Goal: Task Accomplishment & Management: Complete application form

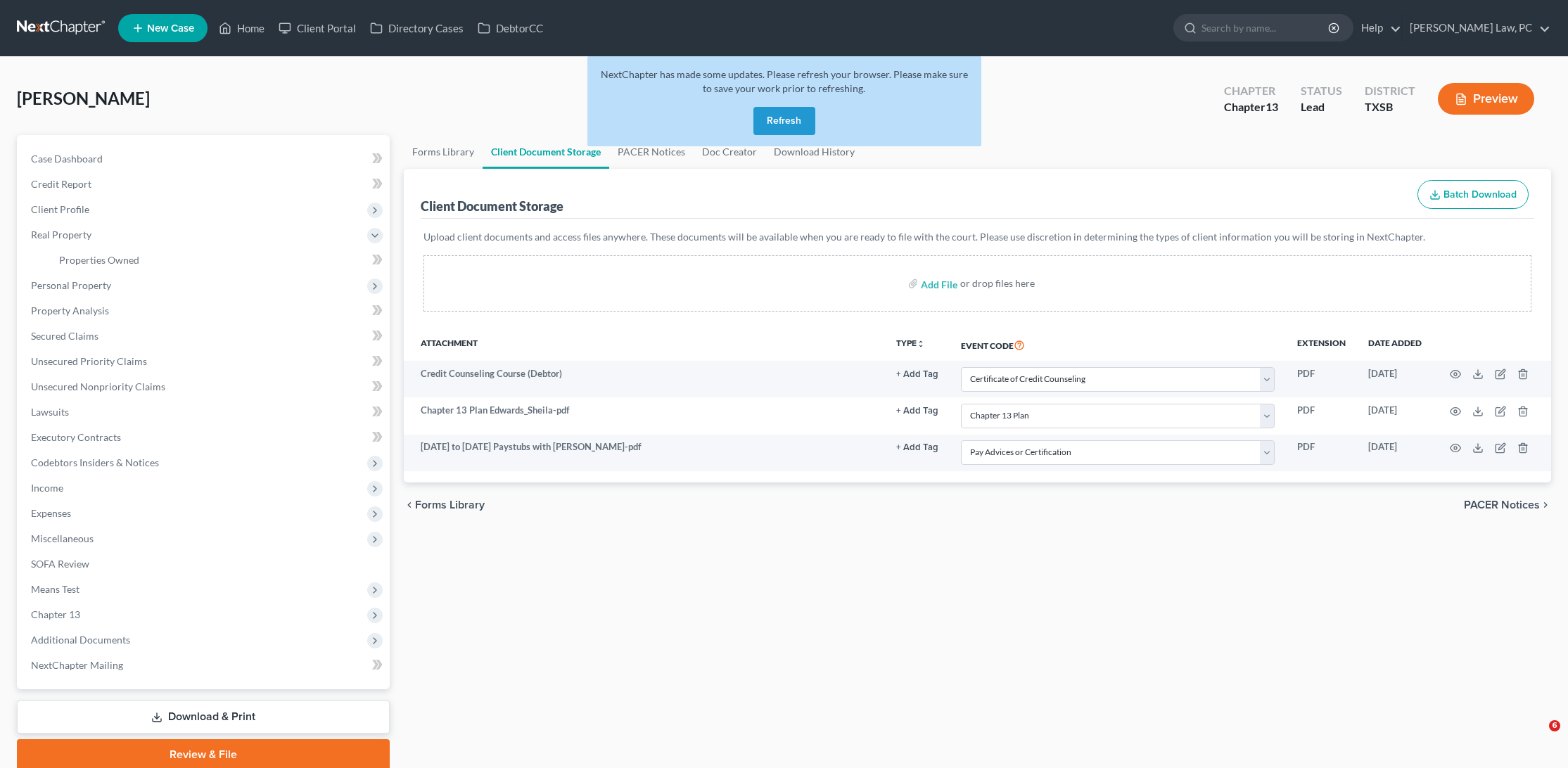
select select "8"
select select "16"
select select "39"
click at [505, 28] on link "DebtorCC" at bounding box center [511, 28] width 79 height 25
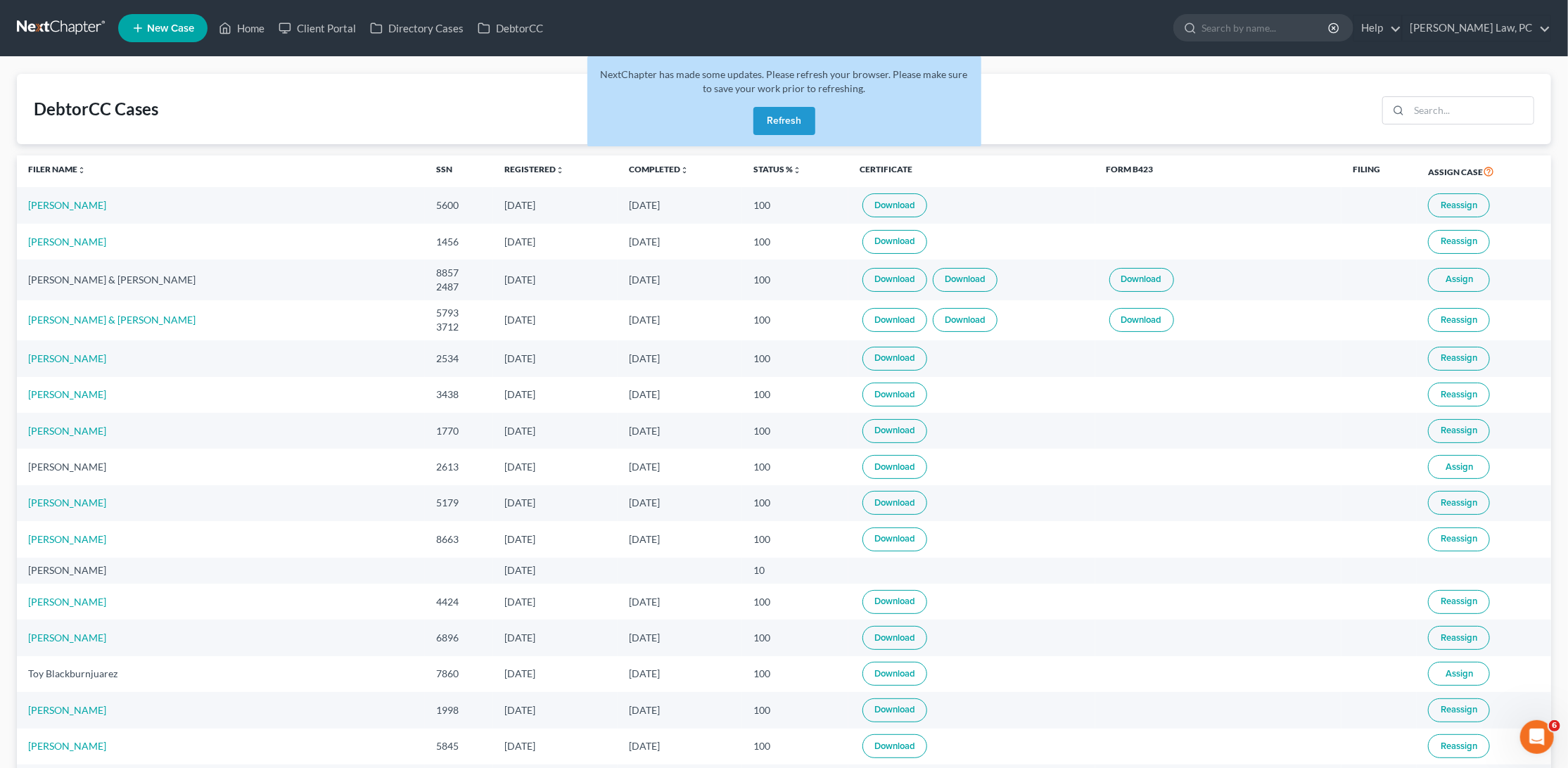
click at [784, 124] on button "Refresh" at bounding box center [784, 121] width 62 height 29
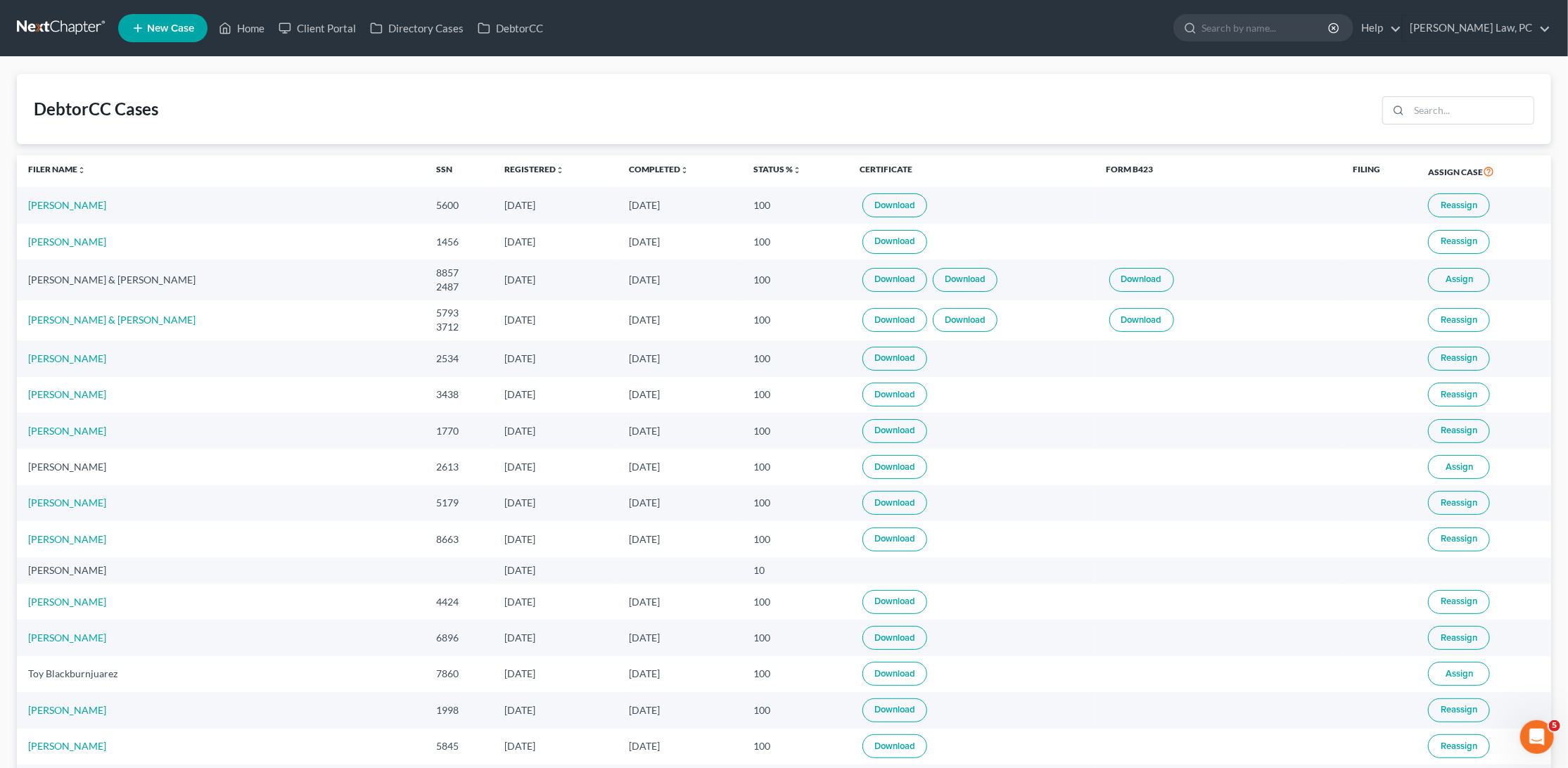
click at [863, 203] on link "Download" at bounding box center [895, 206] width 65 height 24
click at [55, 31] on link at bounding box center [62, 28] width 90 height 25
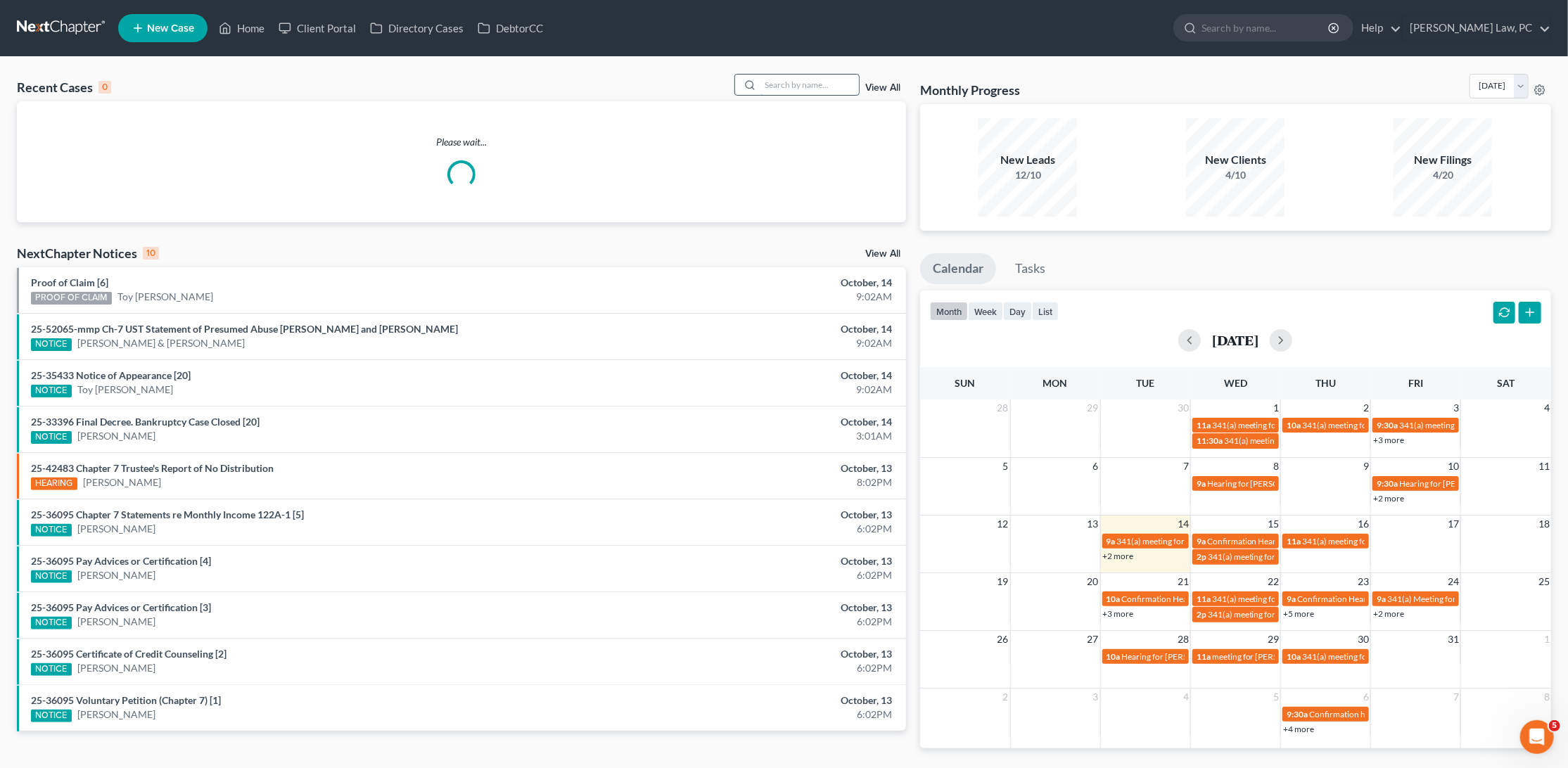
click at [786, 86] on input "search" at bounding box center [809, 85] width 98 height 21
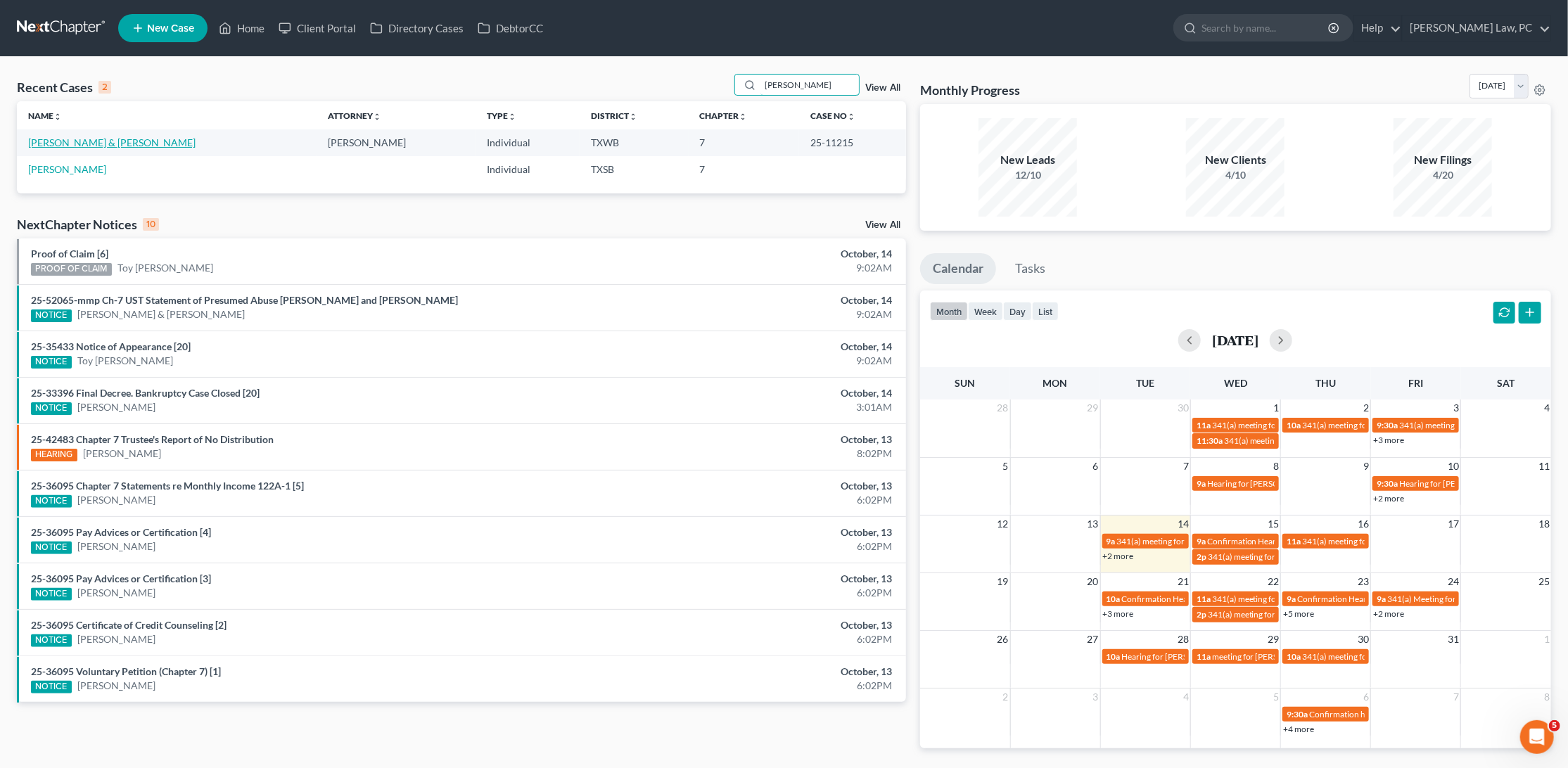
type input "molina"
click at [73, 140] on link "Molina, Carlos & Suarez-Trejo, Yesenia" at bounding box center [112, 143] width 168 height 12
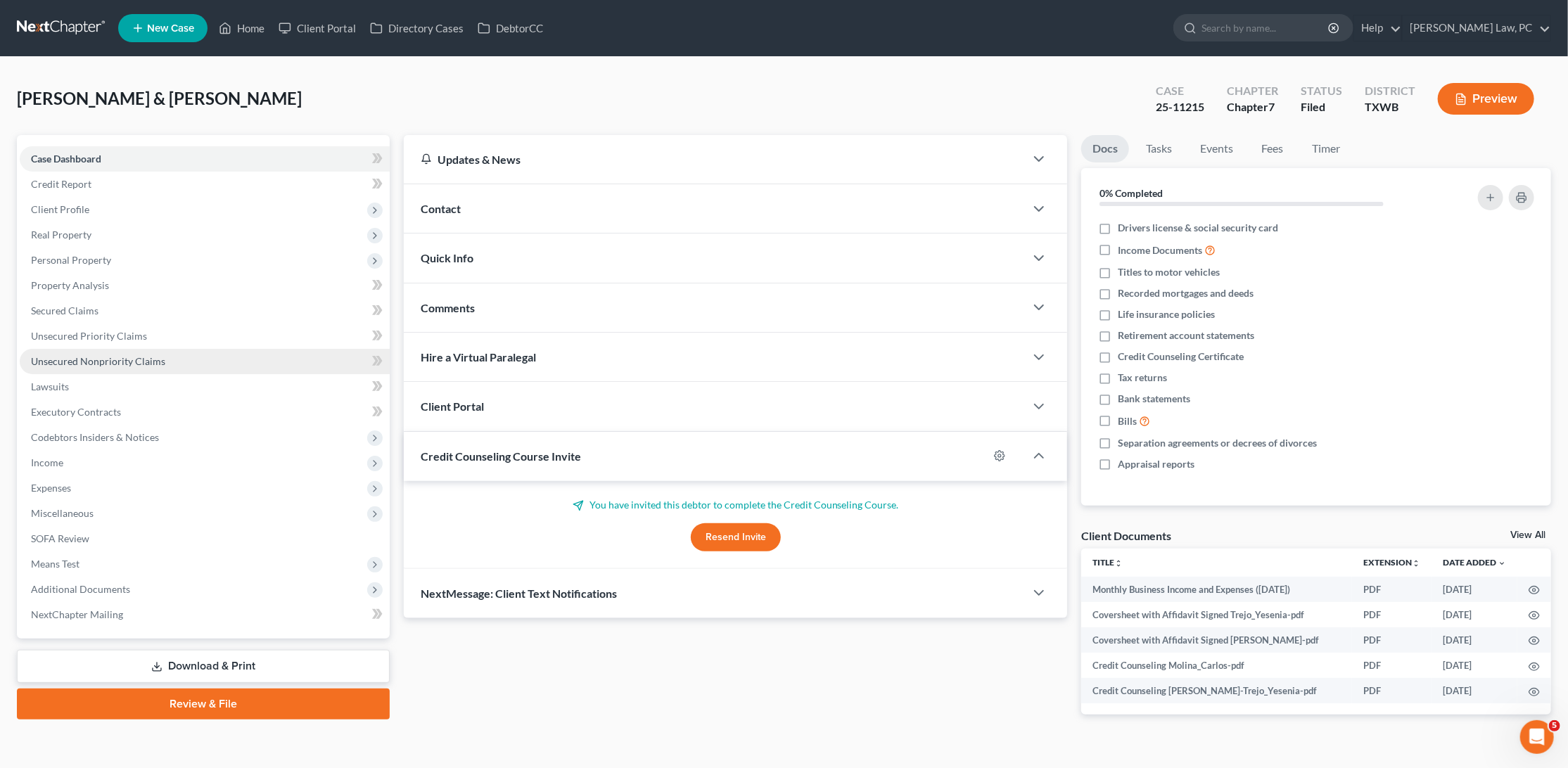
click at [96, 355] on span "Unsecured Nonpriority Claims" at bounding box center [98, 361] width 135 height 12
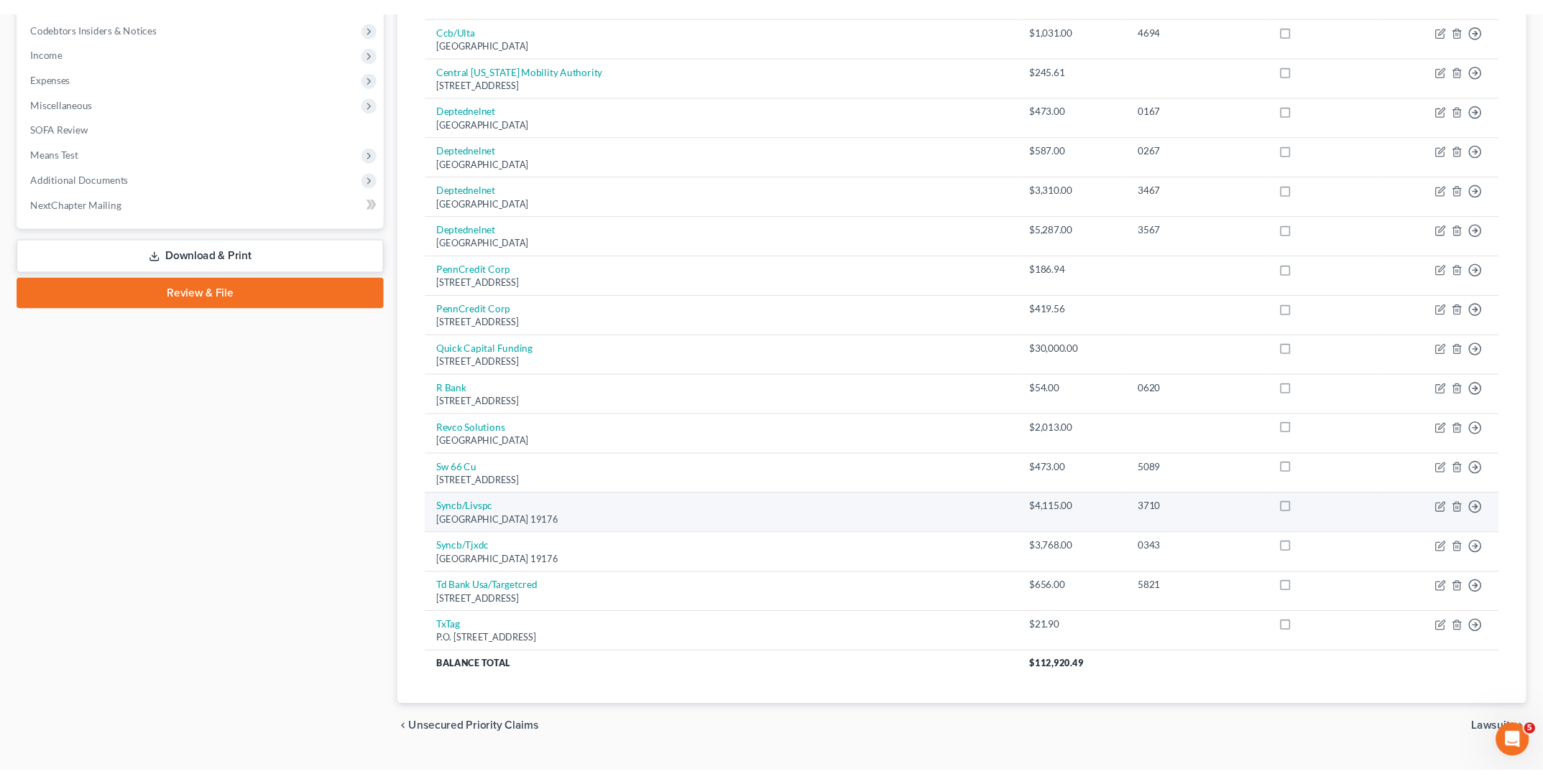
scroll to position [429, 0]
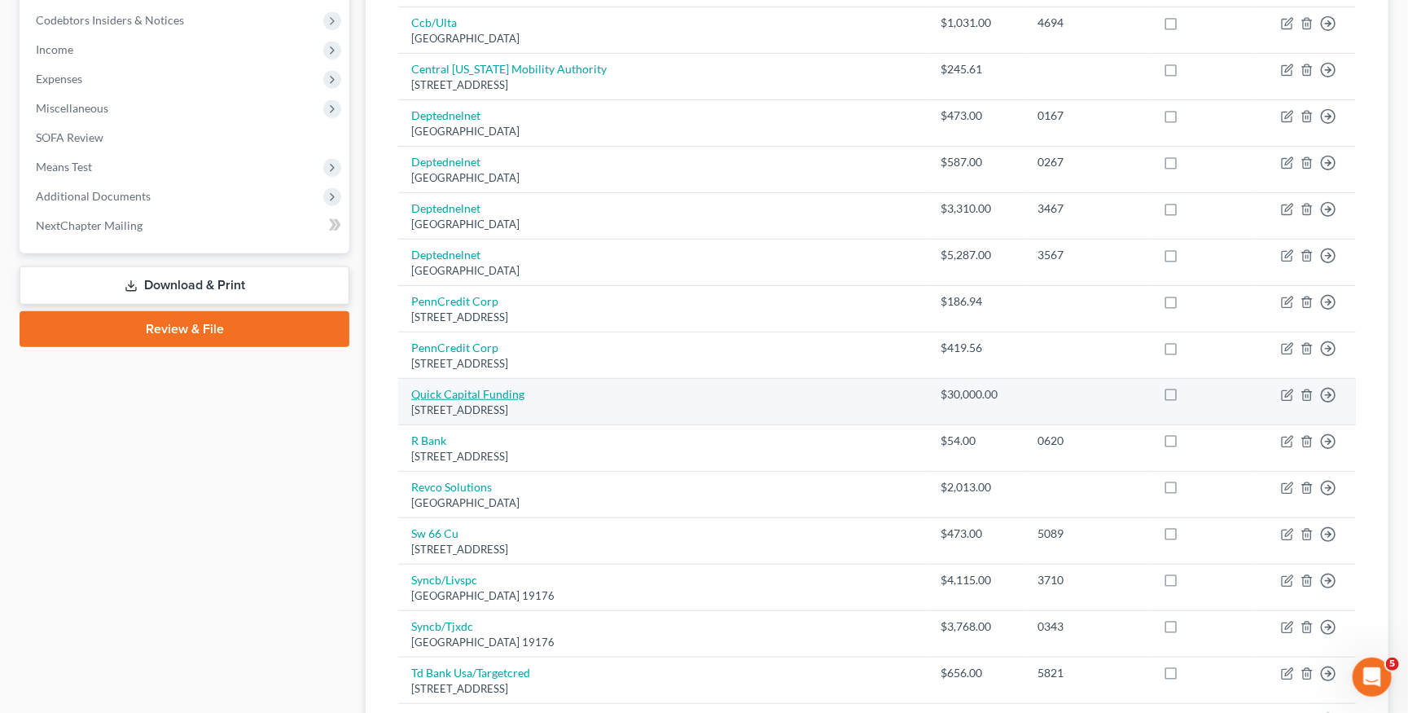
click at [449, 387] on link "Quick Capital Funding" at bounding box center [467, 394] width 113 height 14
select select "4"
select select "10"
select select "2"
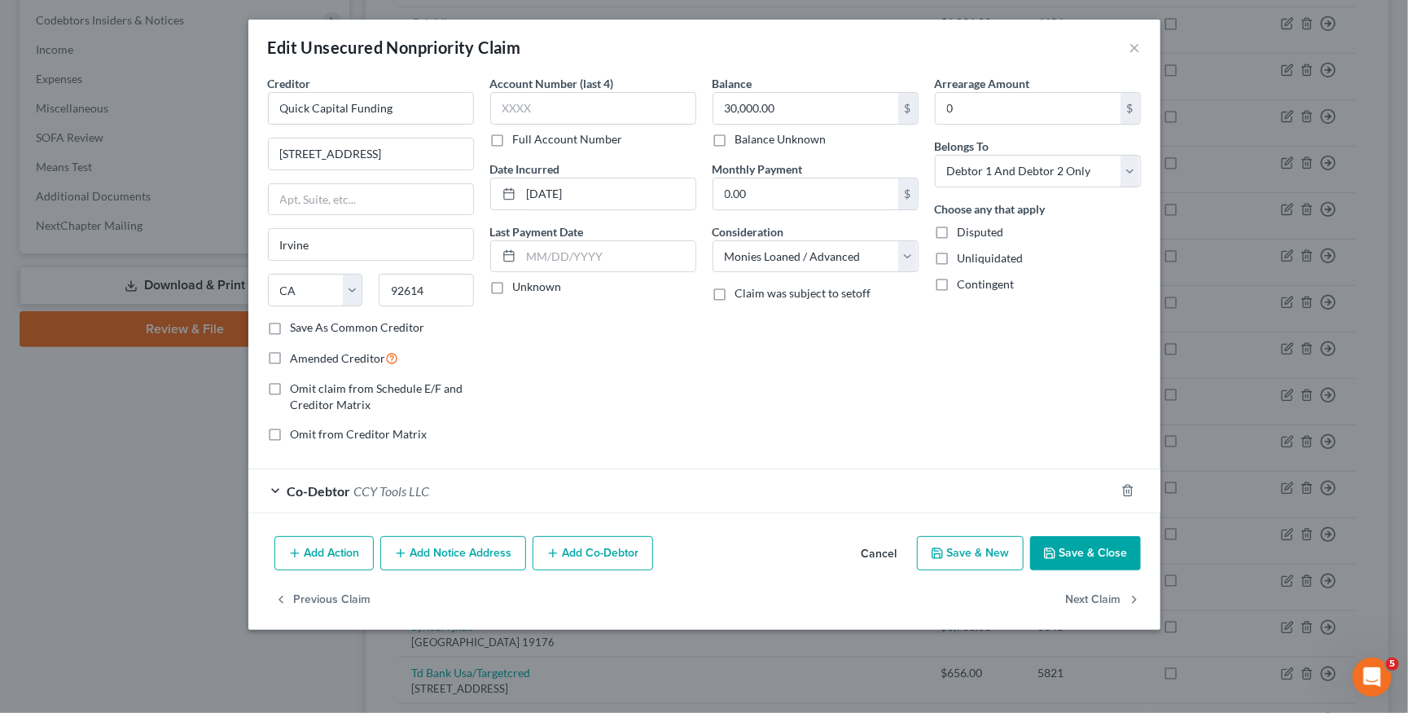
click at [439, 489] on div "Co-Debtor CCY Tools LLC" at bounding box center [681, 490] width 867 height 43
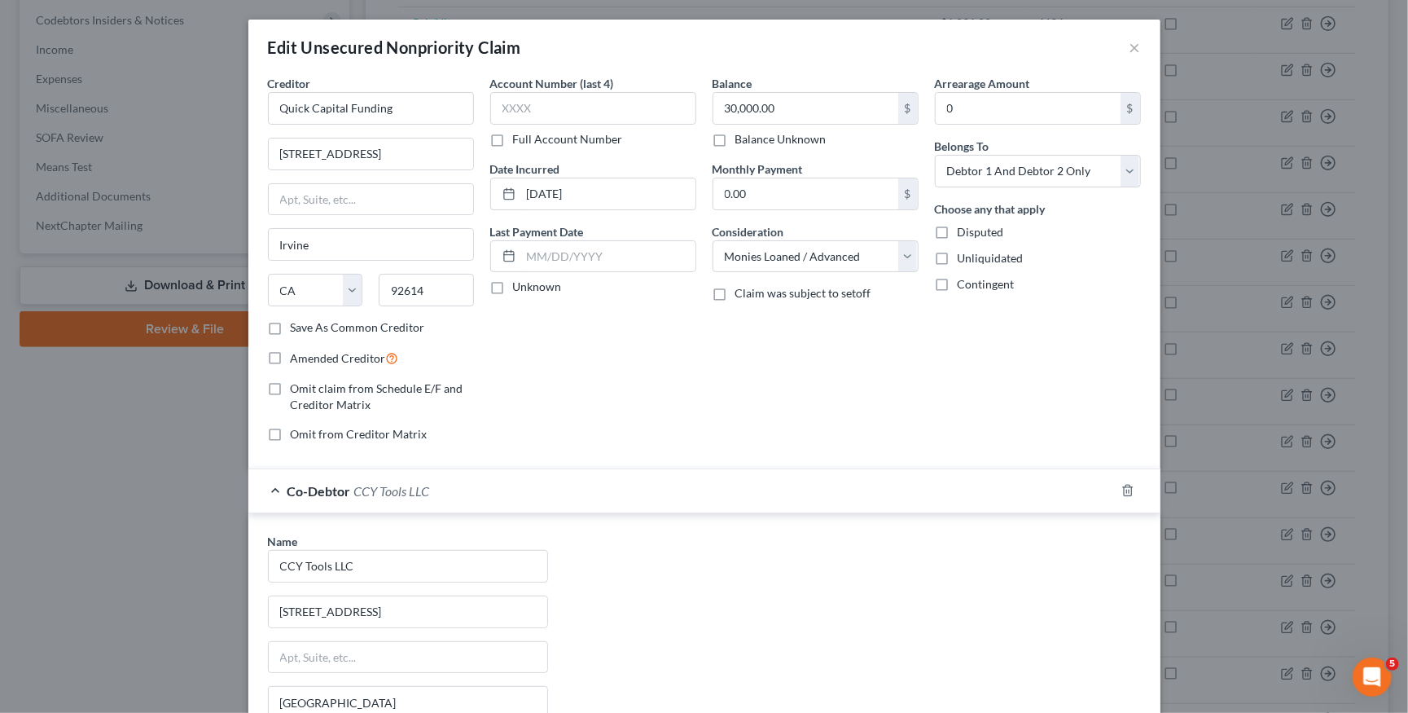
click at [274, 484] on div "Co-Debtor CCY Tools LLC" at bounding box center [681, 490] width 867 height 43
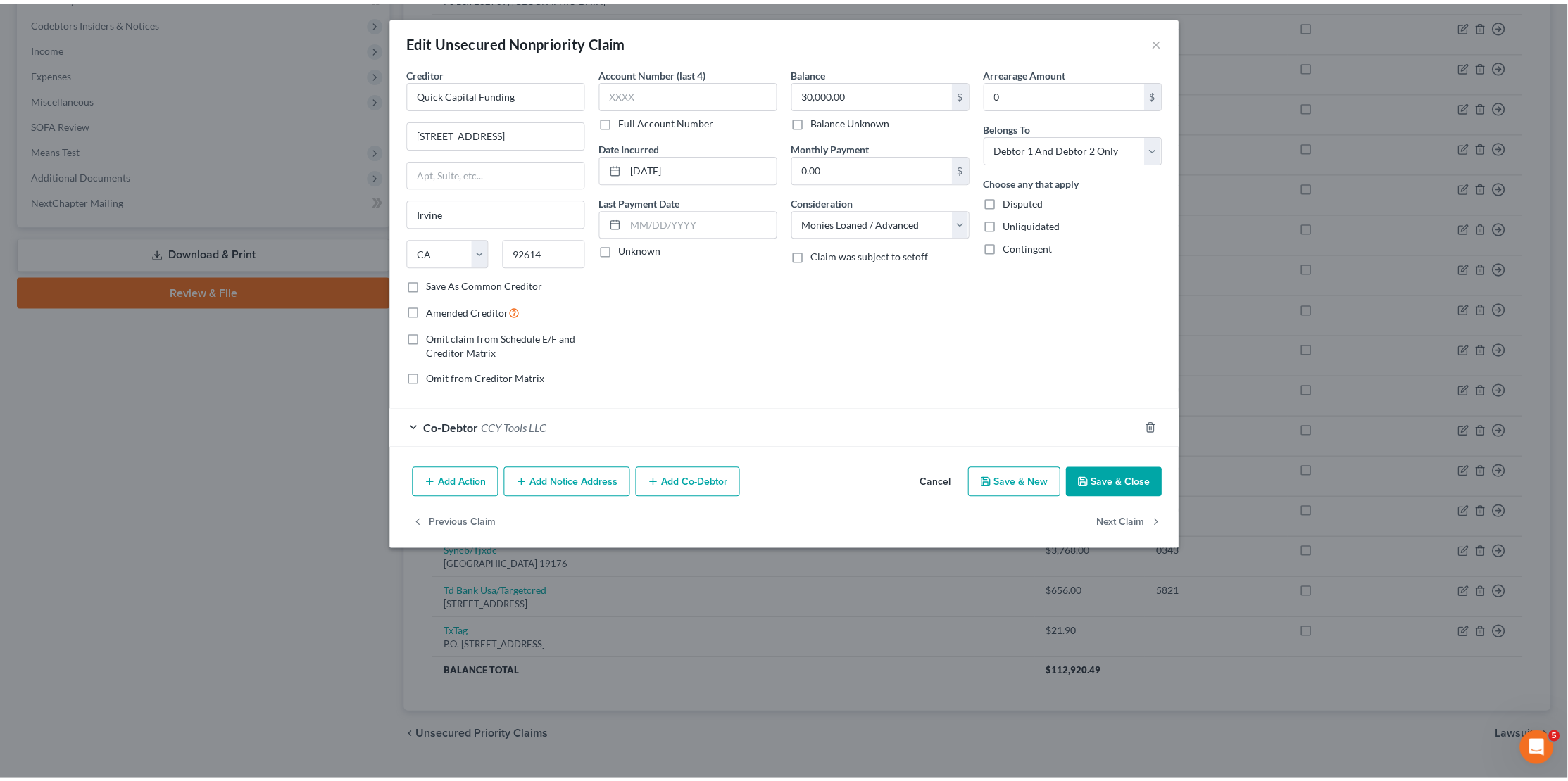
scroll to position [408, 0]
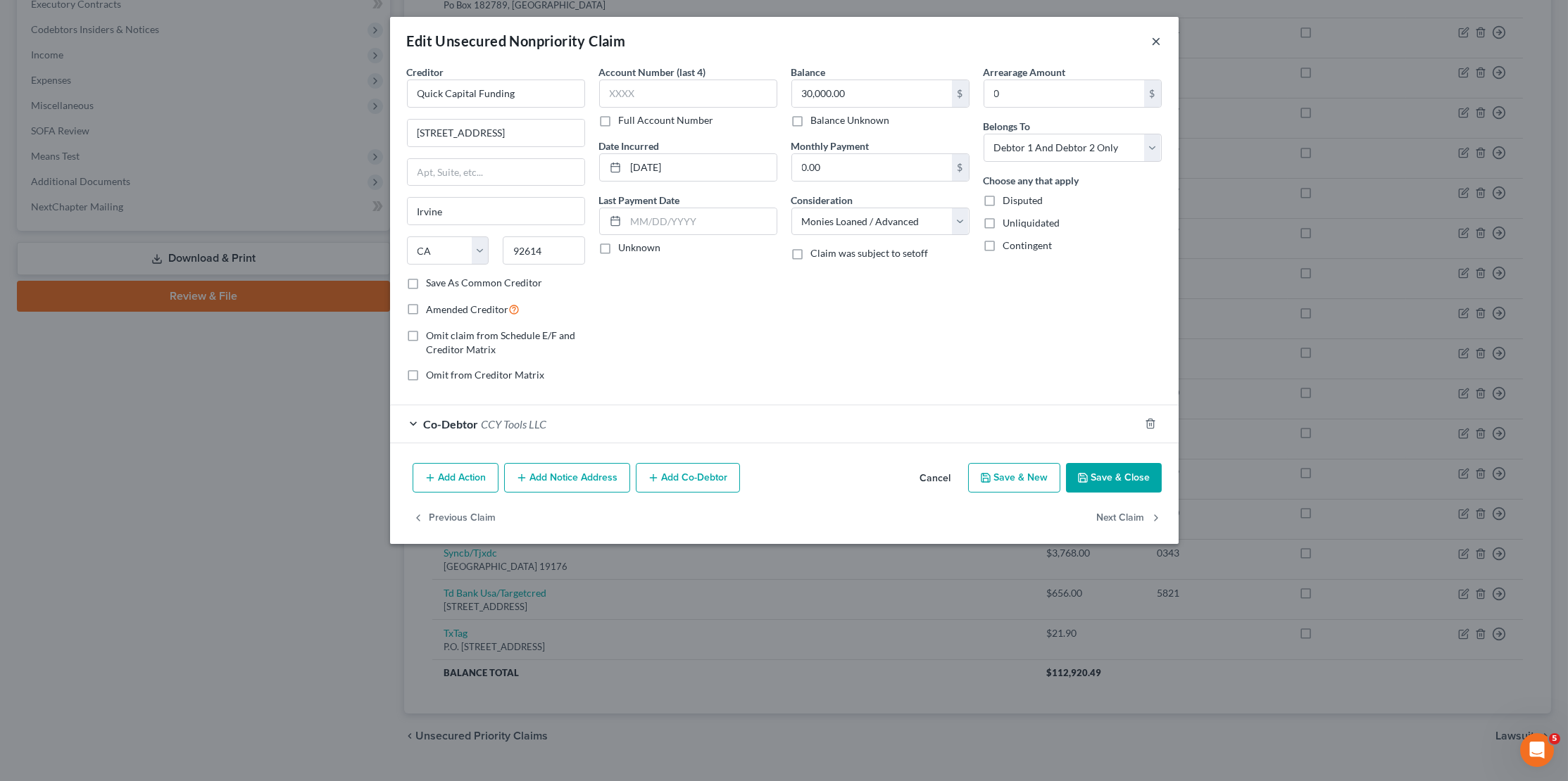
click at [1157, 40] on button "×" at bounding box center [1156, 41] width 10 height 17
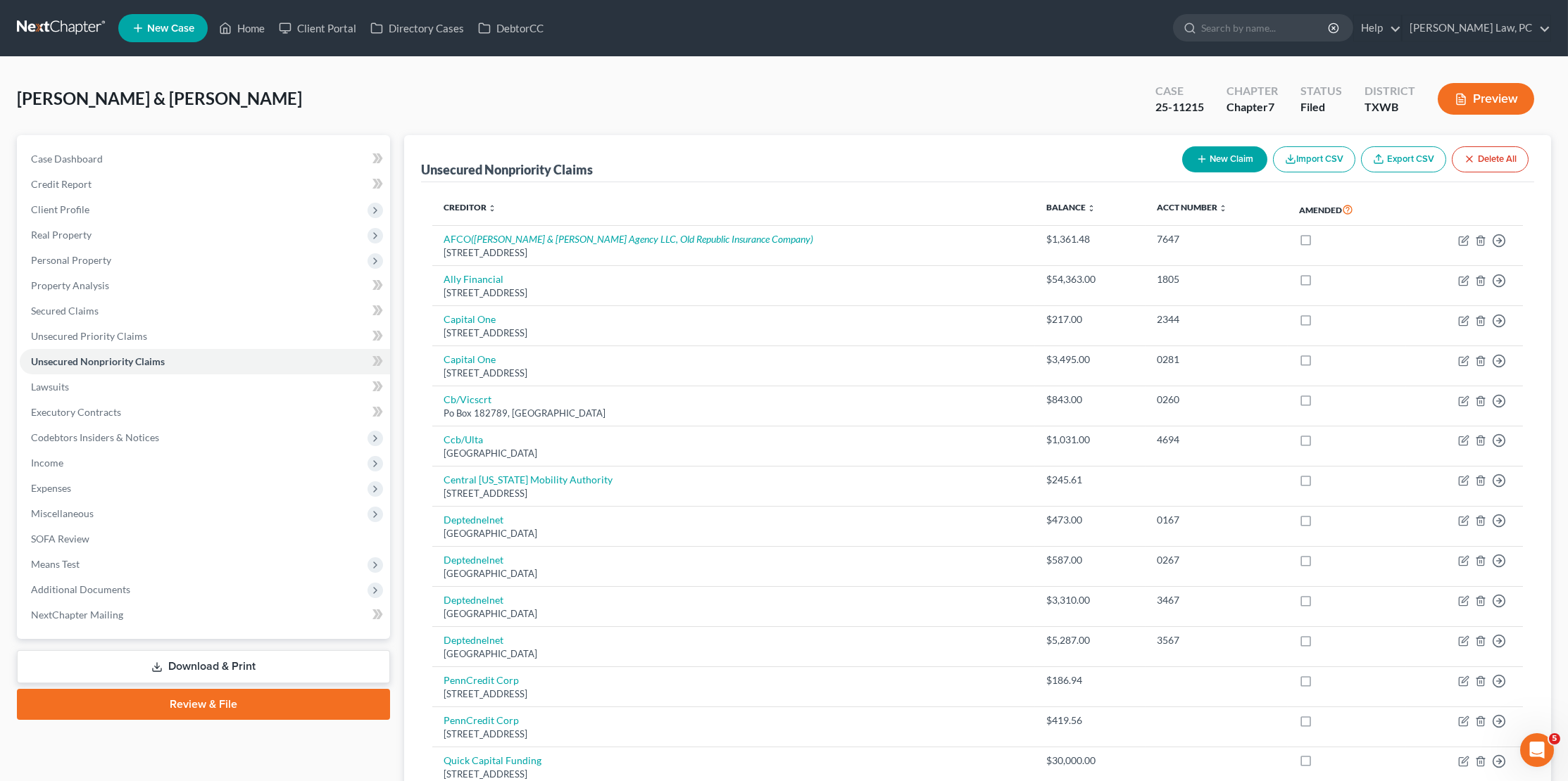
scroll to position [0, 0]
click at [518, 20] on link "DebtorCC" at bounding box center [511, 28] width 80 height 25
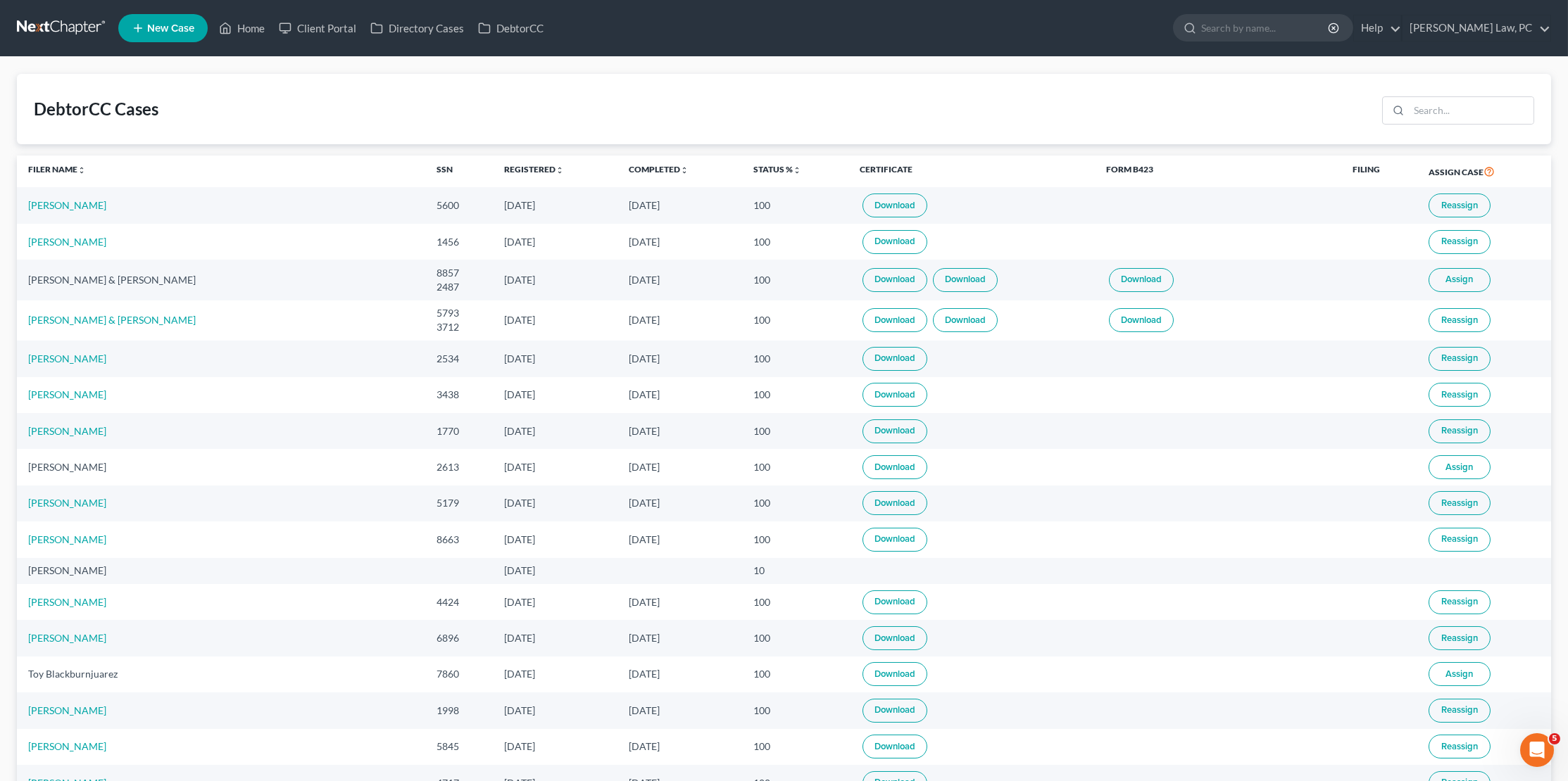
click at [54, 32] on link at bounding box center [62, 28] width 90 height 25
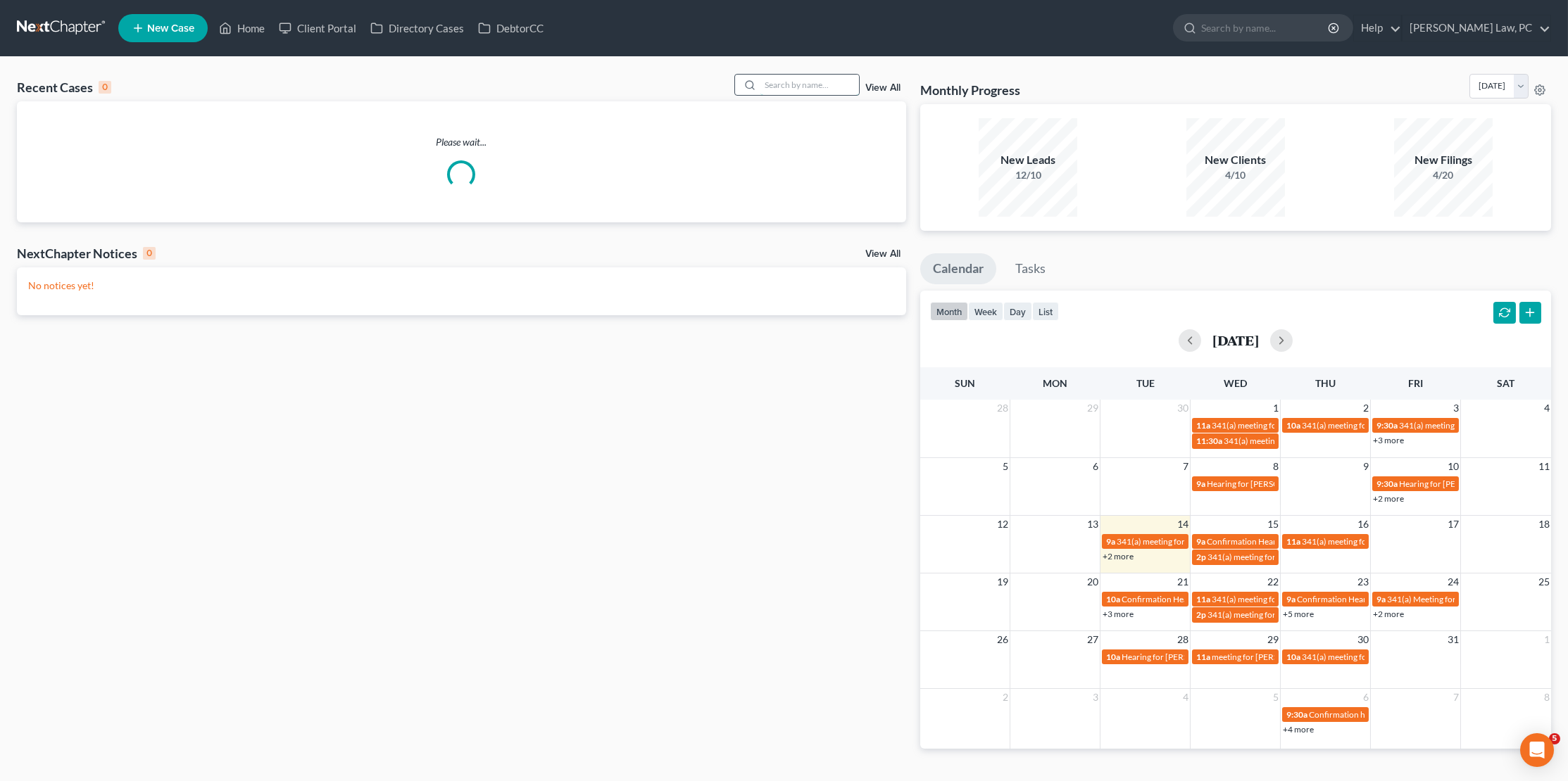
click at [832, 82] on input "search" at bounding box center [810, 85] width 99 height 21
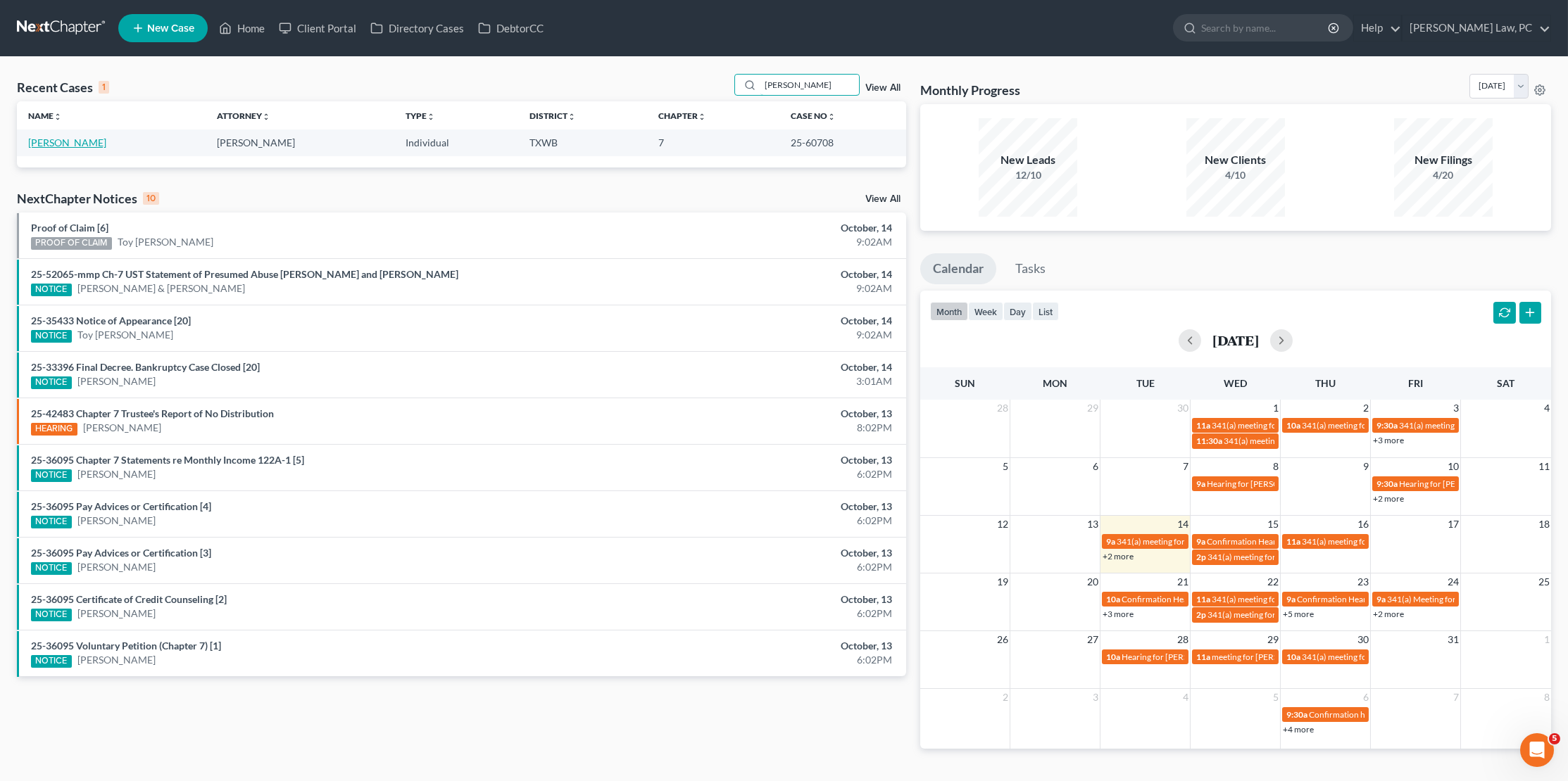
type input "olivares"
click at [92, 143] on link "Olivares, Michelle" at bounding box center [67, 143] width 78 height 12
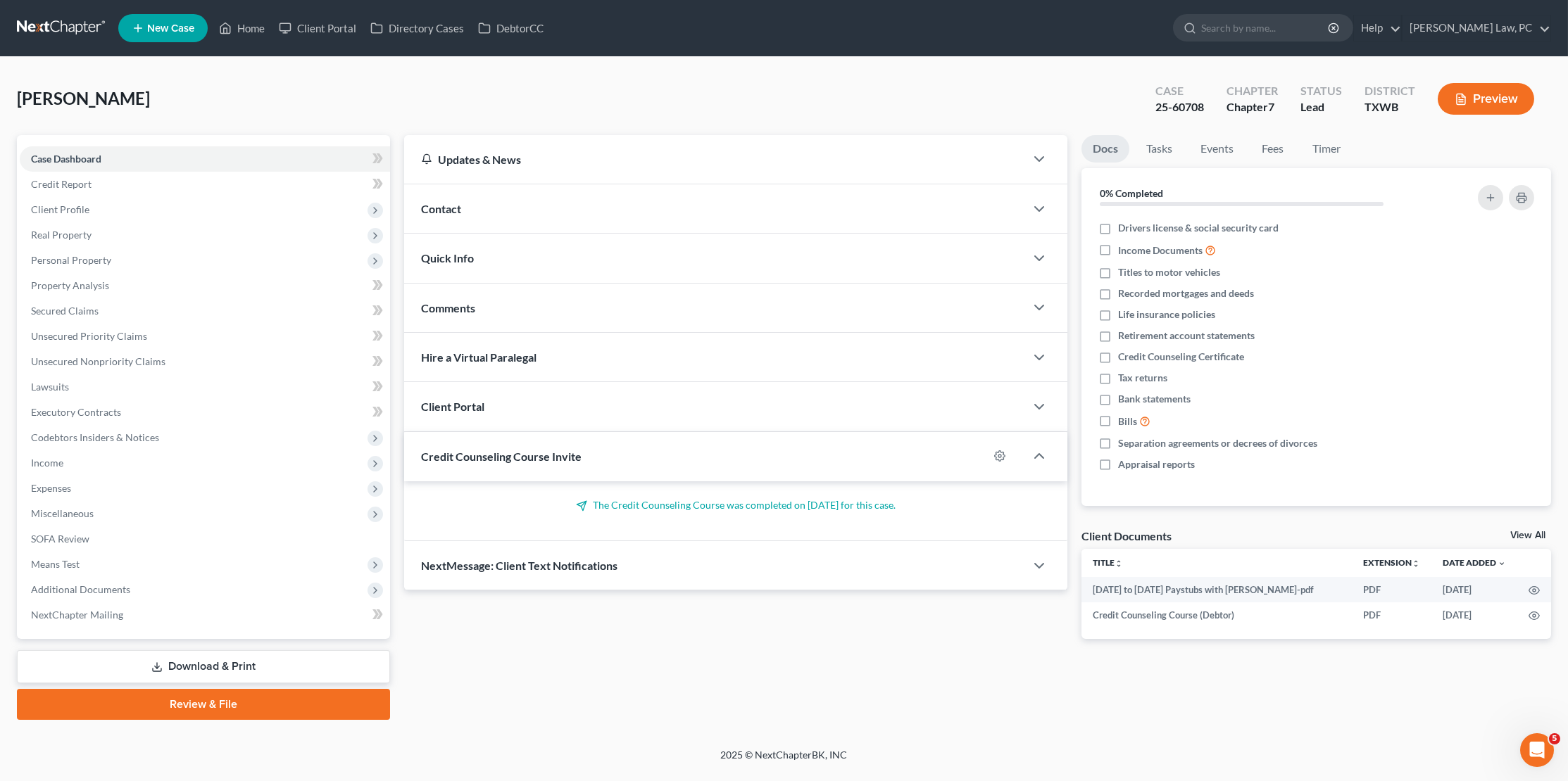
click at [1483, 101] on button "Preview" at bounding box center [1486, 98] width 97 height 32
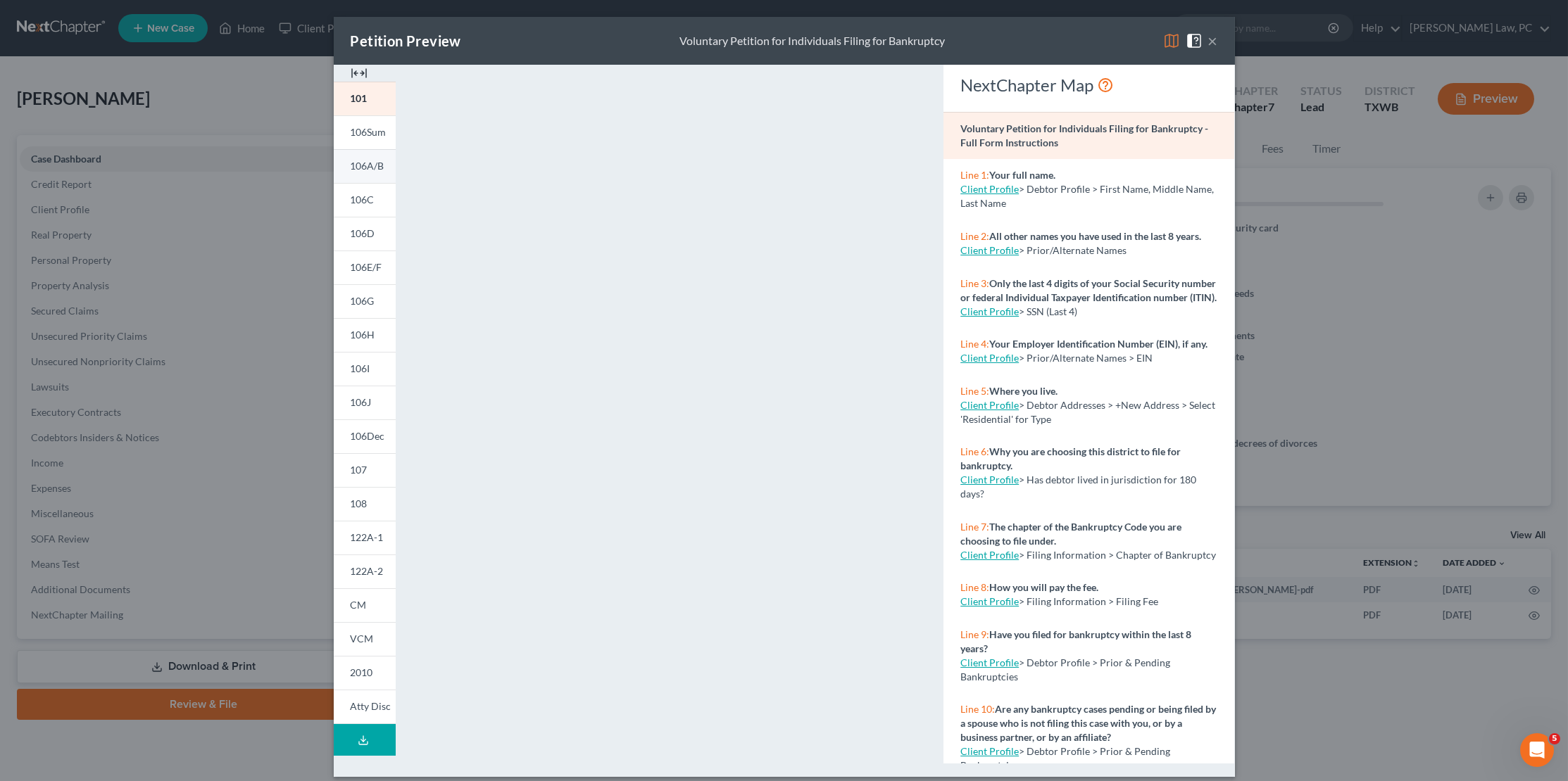
click at [373, 160] on span "106A/B" at bounding box center [367, 166] width 34 height 12
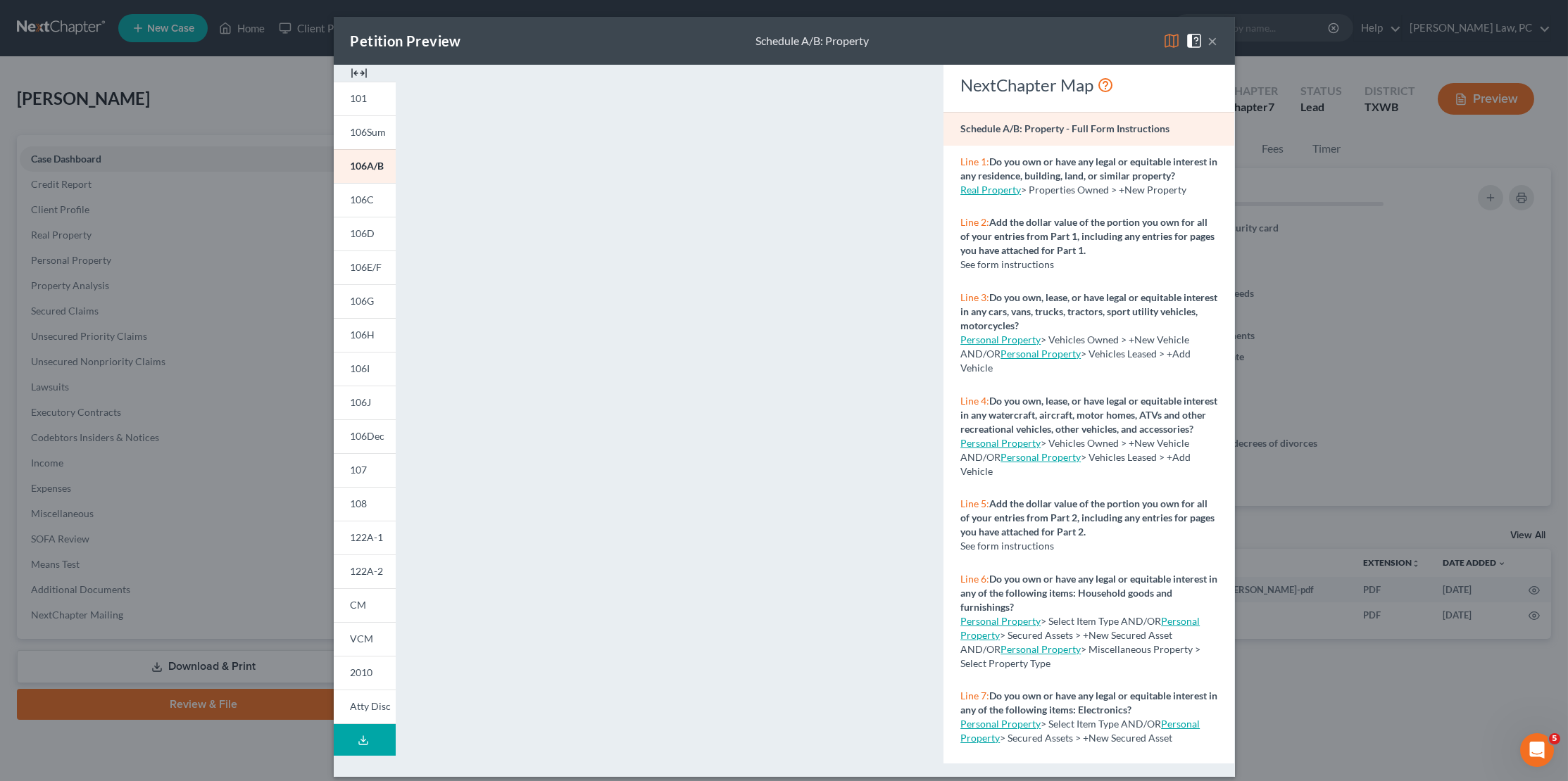
click at [1214, 41] on button "×" at bounding box center [1213, 41] width 10 height 17
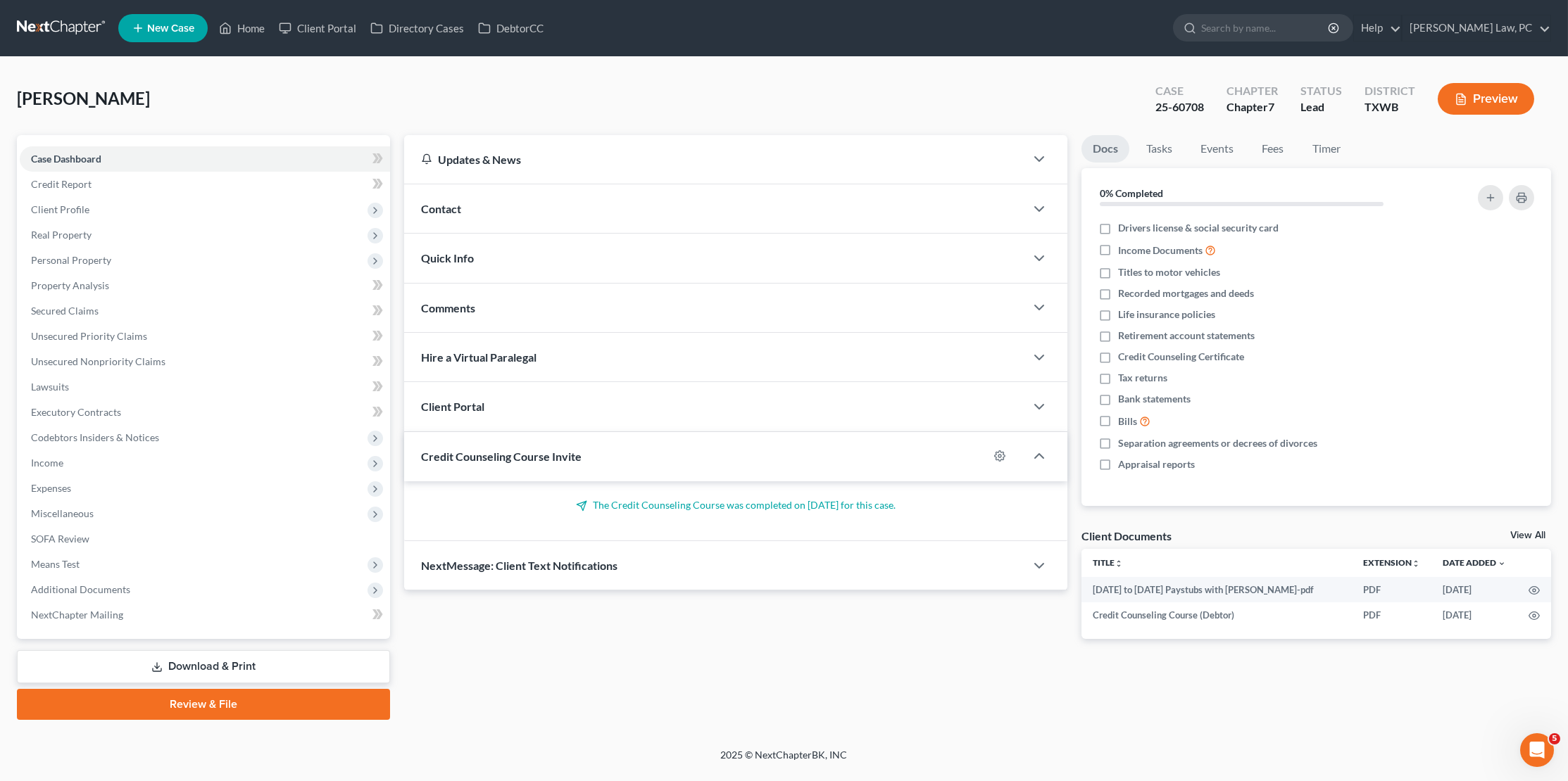
click at [195, 651] on link "Download & Print" at bounding box center [204, 667] width 373 height 33
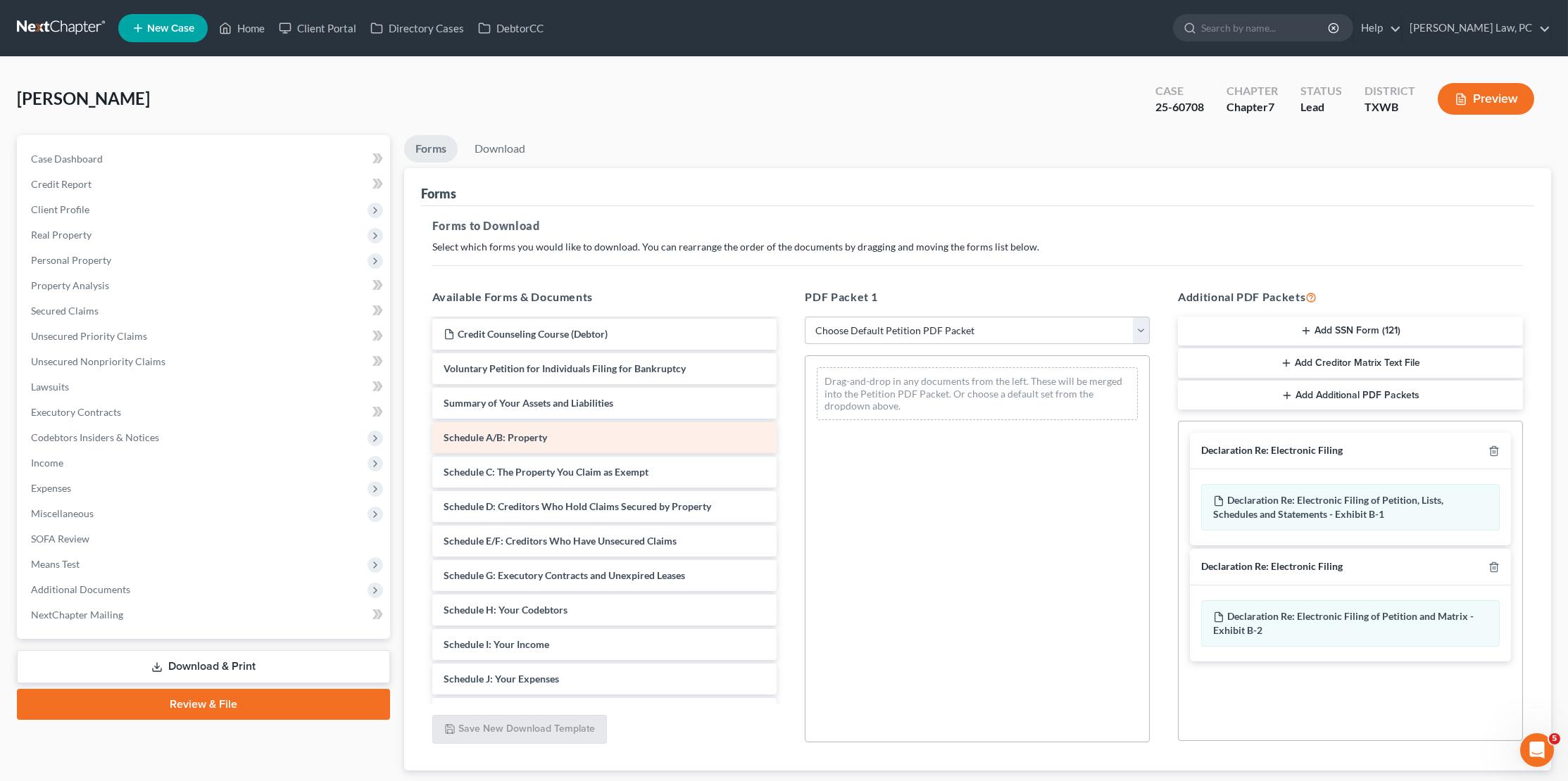
scroll to position [42, 0]
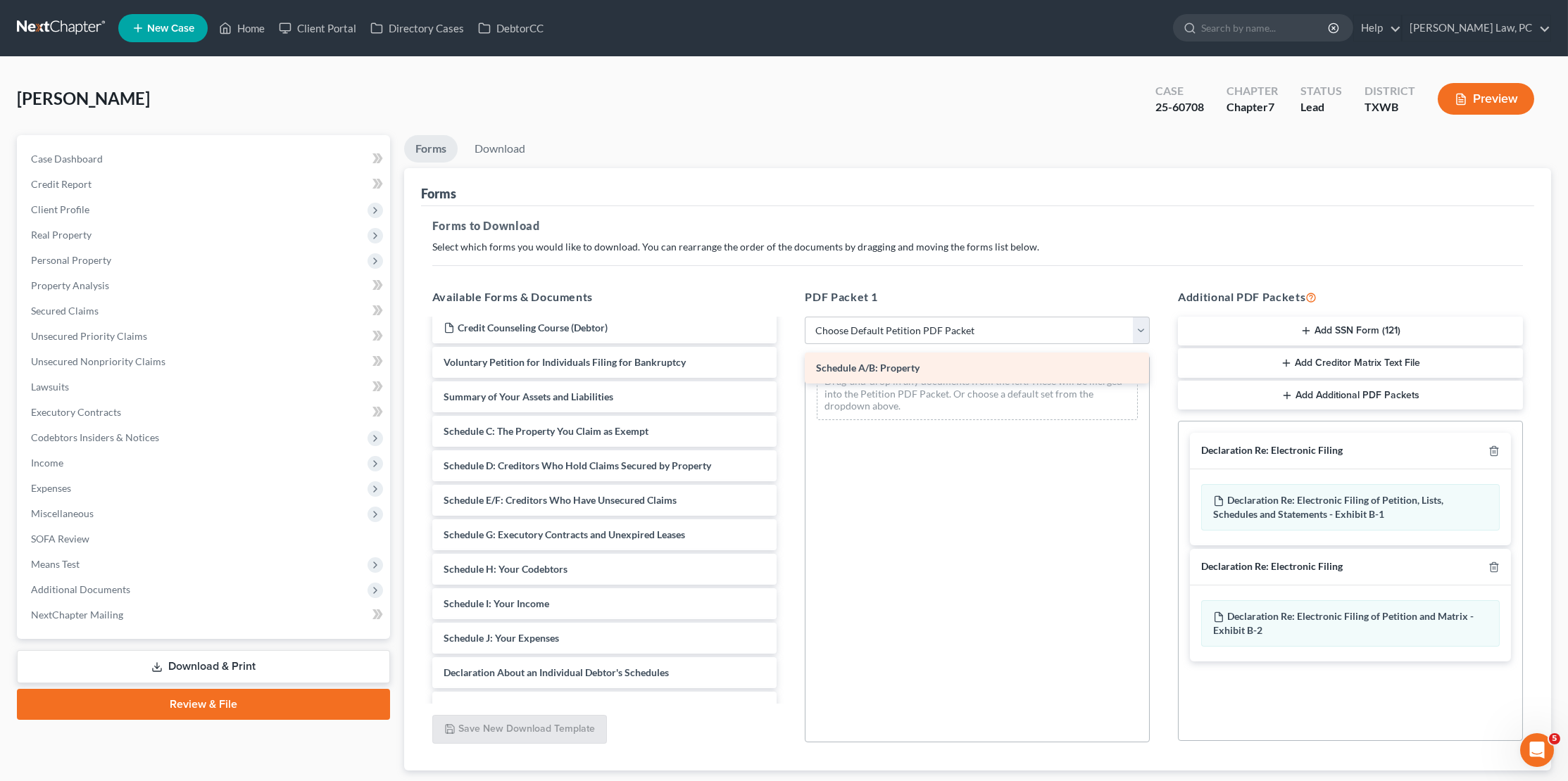
drag, startPoint x: 546, startPoint y: 420, endPoint x: 920, endPoint y: 362, distance: 378.5
click at [788, 362] on div "Schedule A/B: Property Feb 24 to Sep 7 Paystubs with Coversheet Olivares_Michel…" at bounding box center [604, 635] width 367 height 714
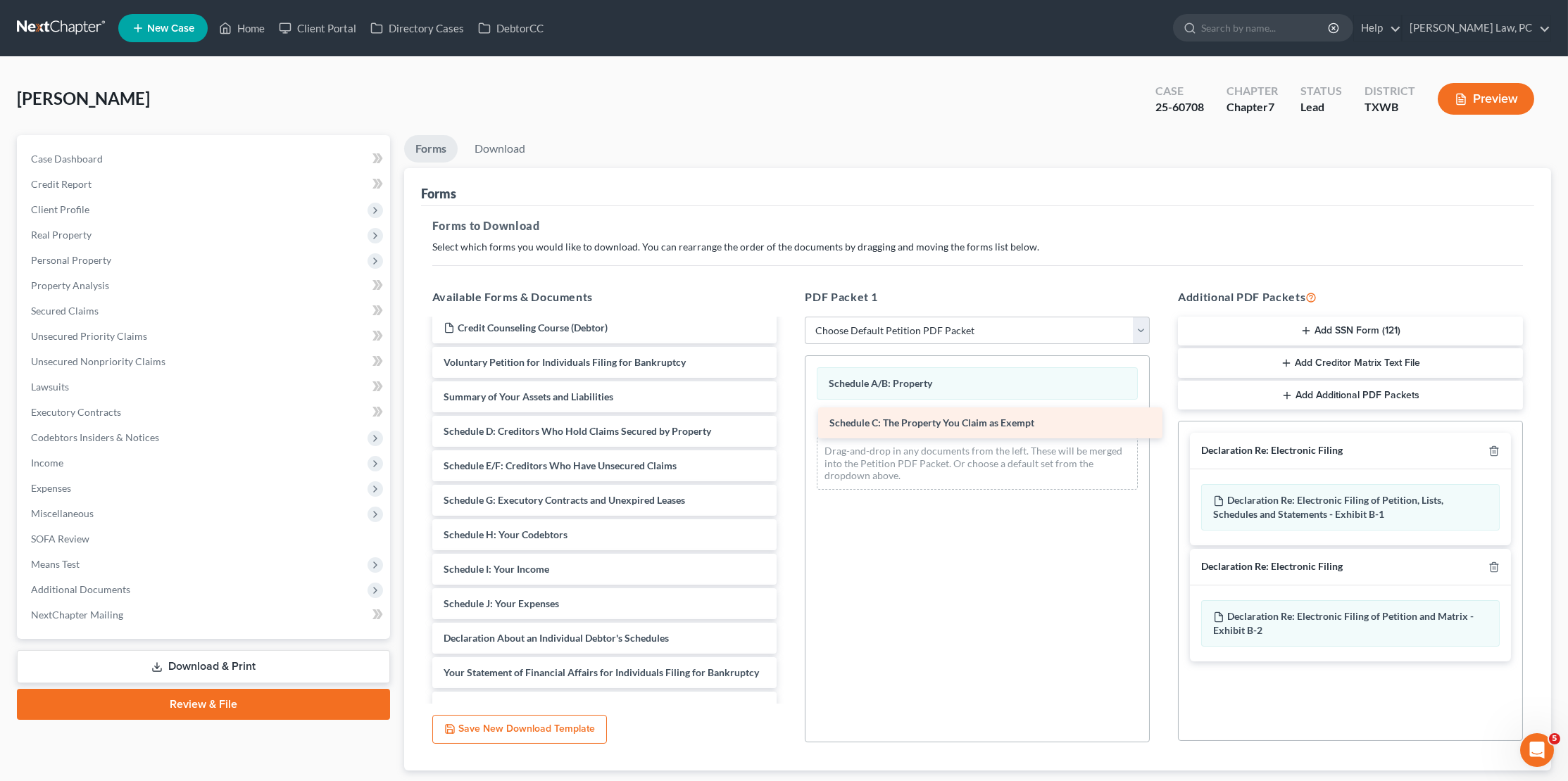
drag, startPoint x: 522, startPoint y: 425, endPoint x: 908, endPoint y: 422, distance: 386.0
click at [788, 422] on div "Schedule C: The Property You Claim as Exempt Feb 24 to Sep 7 Paystubs with Cove…" at bounding box center [604, 618] width 367 height 680
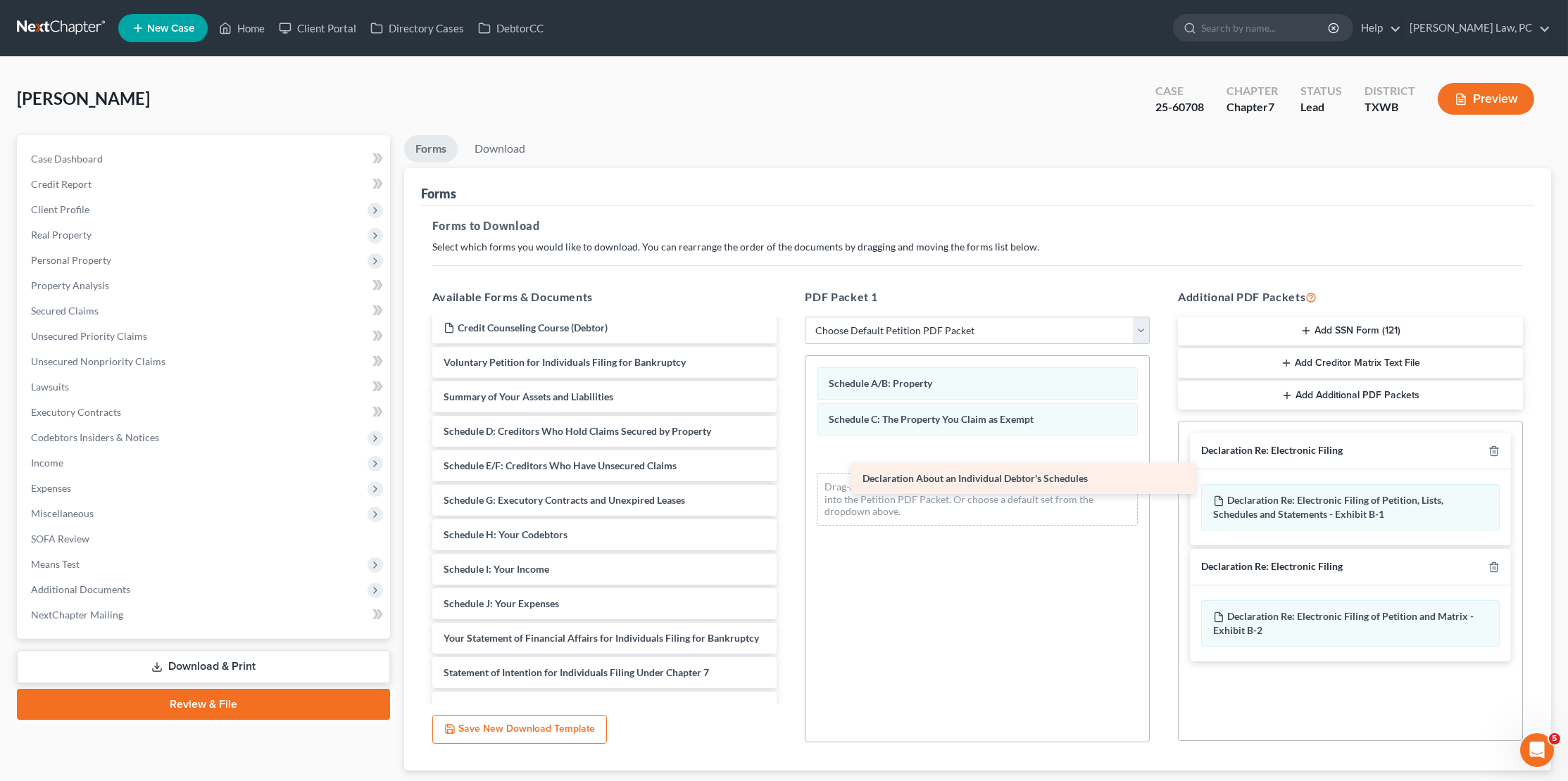
drag, startPoint x: 532, startPoint y: 625, endPoint x: 908, endPoint y: 458, distance: 411.4
click at [788, 458] on div "Declaration About an Individual Debtor's Schedules Feb 24 to Sep 7 Paystubs wit…" at bounding box center [604, 600] width 367 height 645
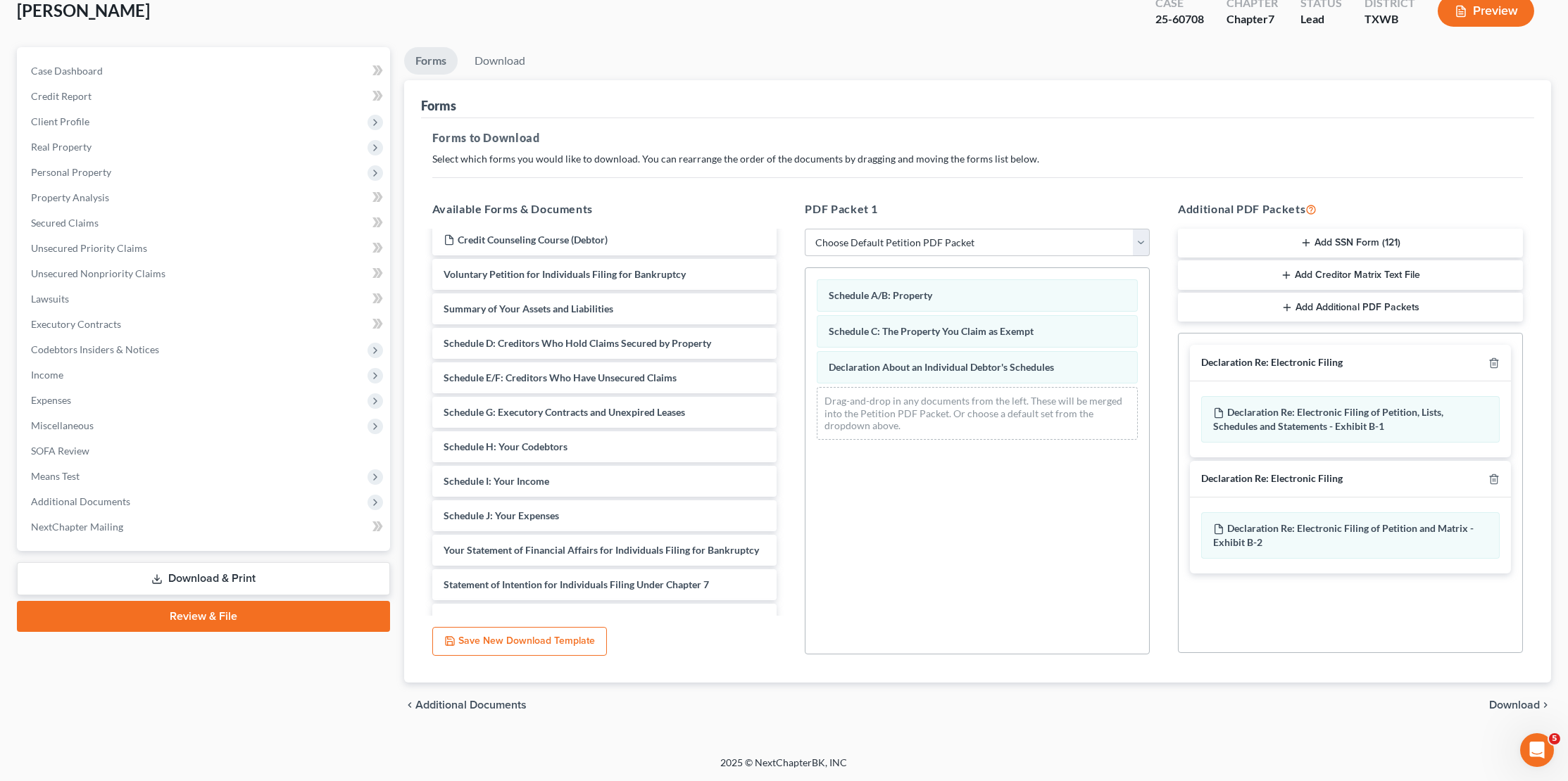
scroll to position [83, 0]
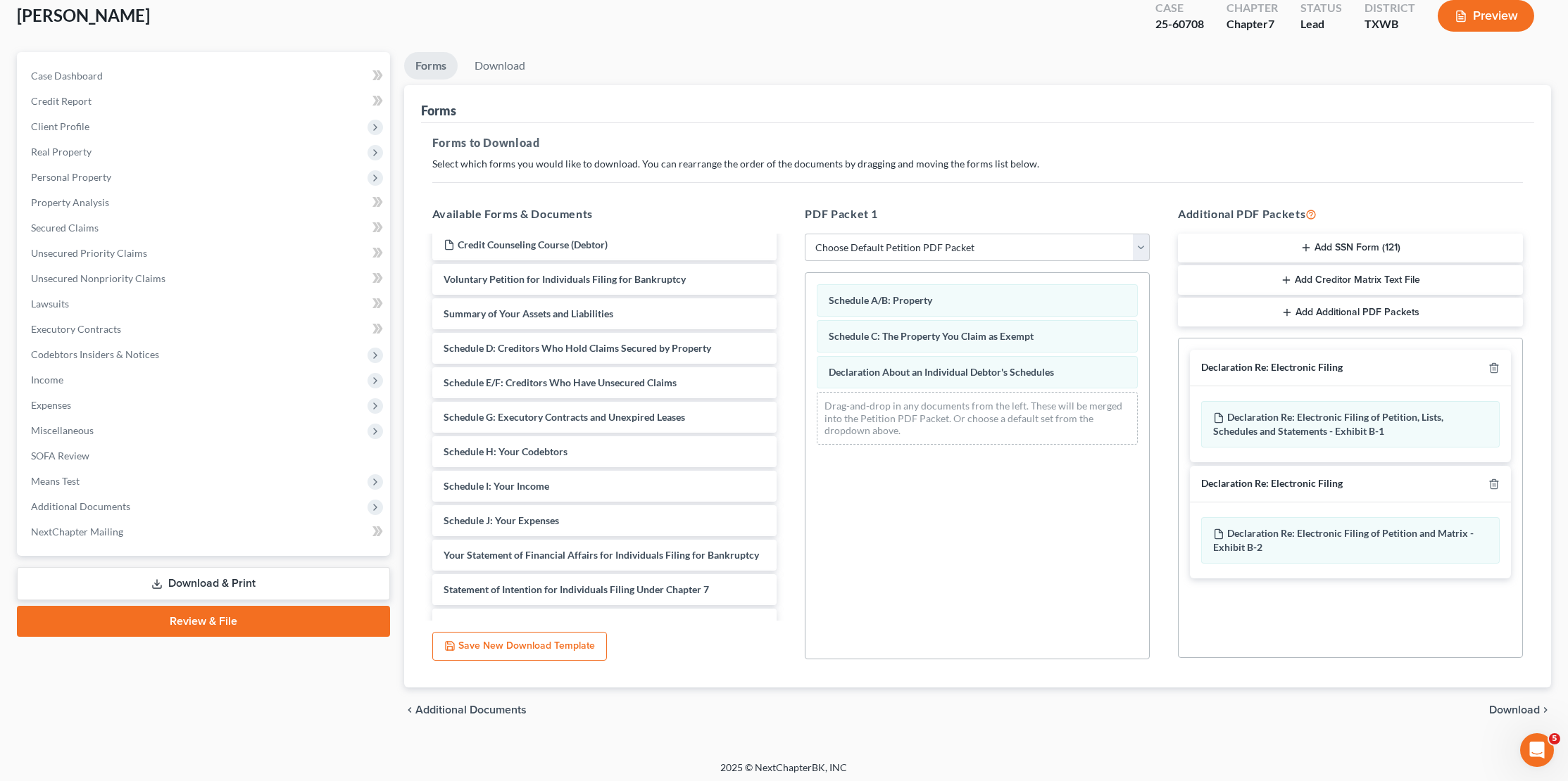
click at [1523, 698] on div "chevron_left Additional Documents Download chevron_right" at bounding box center [977, 710] width 1147 height 45
click at [1504, 704] on span "Download" at bounding box center [1514, 709] width 51 height 11
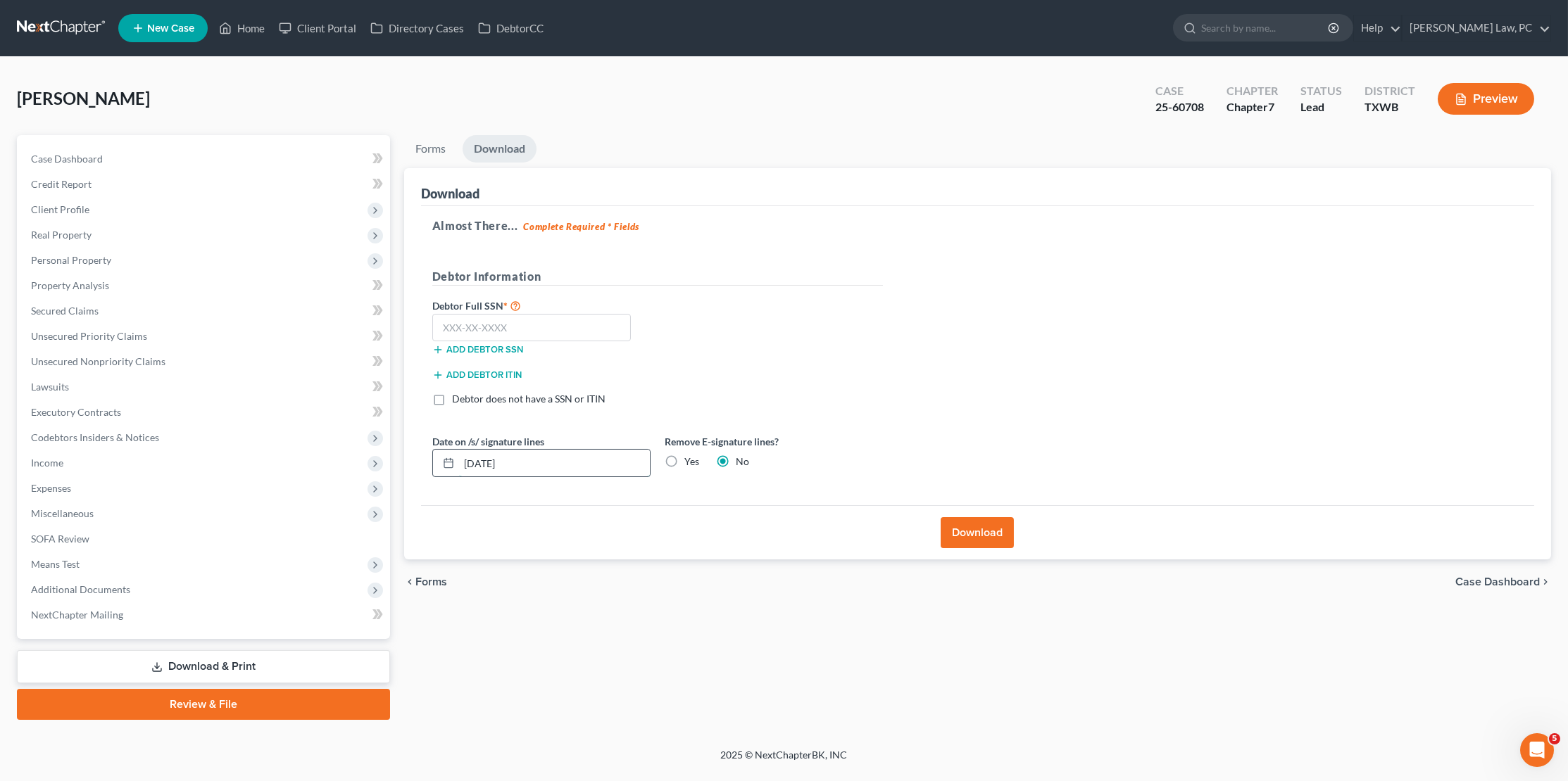
click at [491, 459] on input "10/14/2025" at bounding box center [554, 462] width 191 height 27
type input "10/13/2025"
click at [983, 528] on button "Download" at bounding box center [977, 533] width 73 height 31
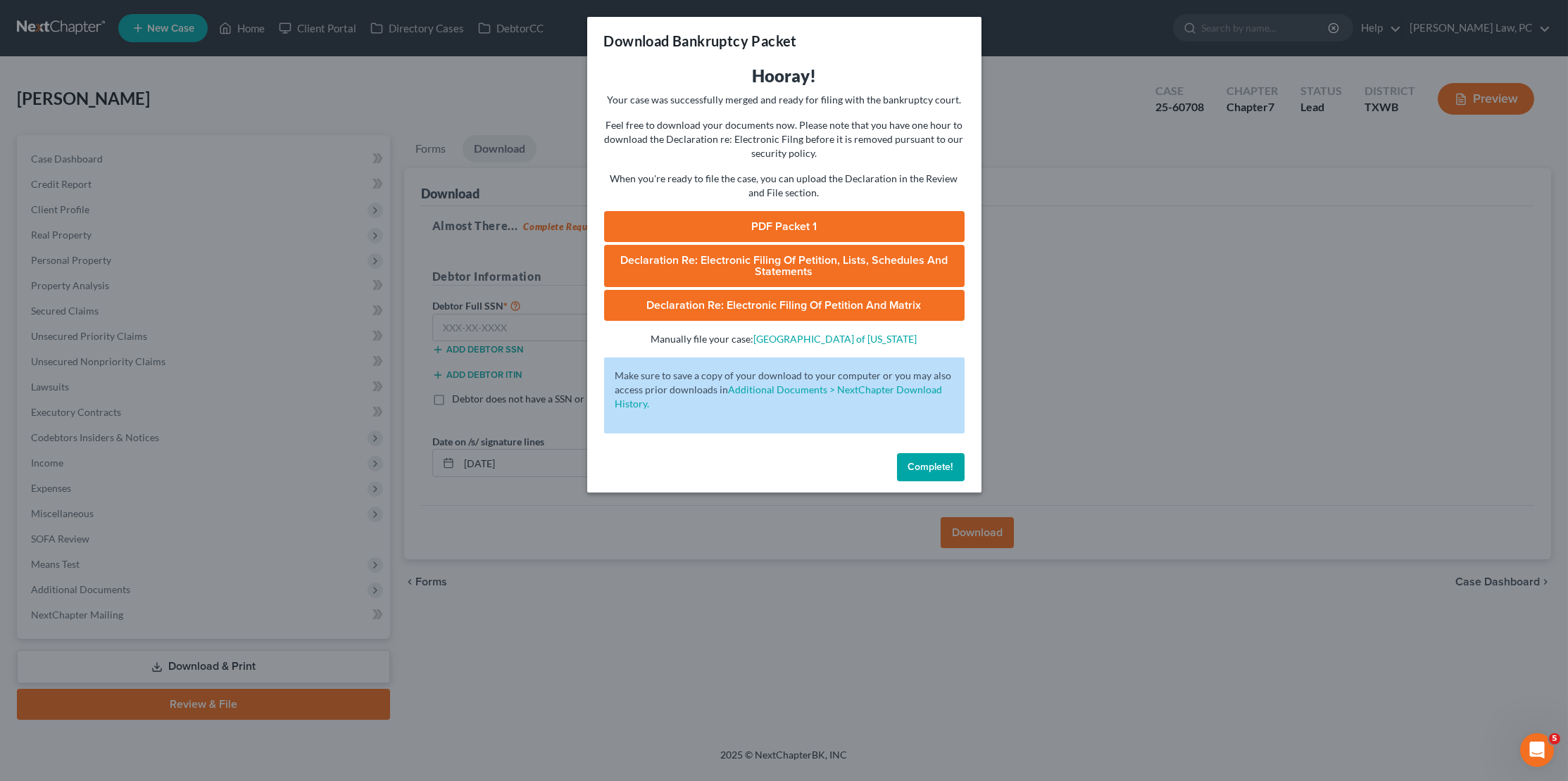
click at [922, 460] on span "Complete!" at bounding box center [931, 467] width 45 height 12
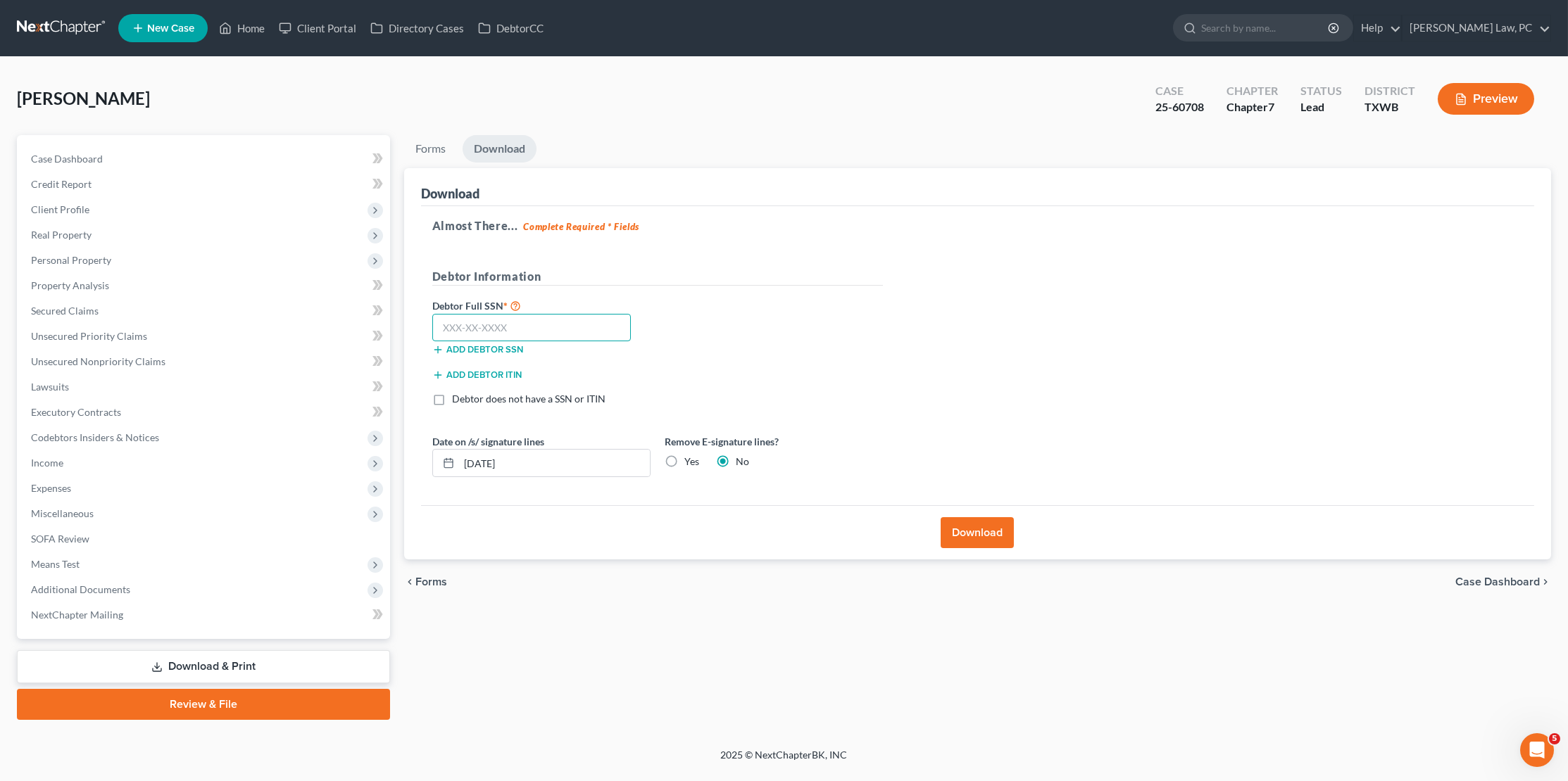
click at [484, 323] on input "text" at bounding box center [532, 327] width 199 height 29
type input "449-53-2387"
click at [977, 524] on button "Download" at bounding box center [977, 533] width 73 height 31
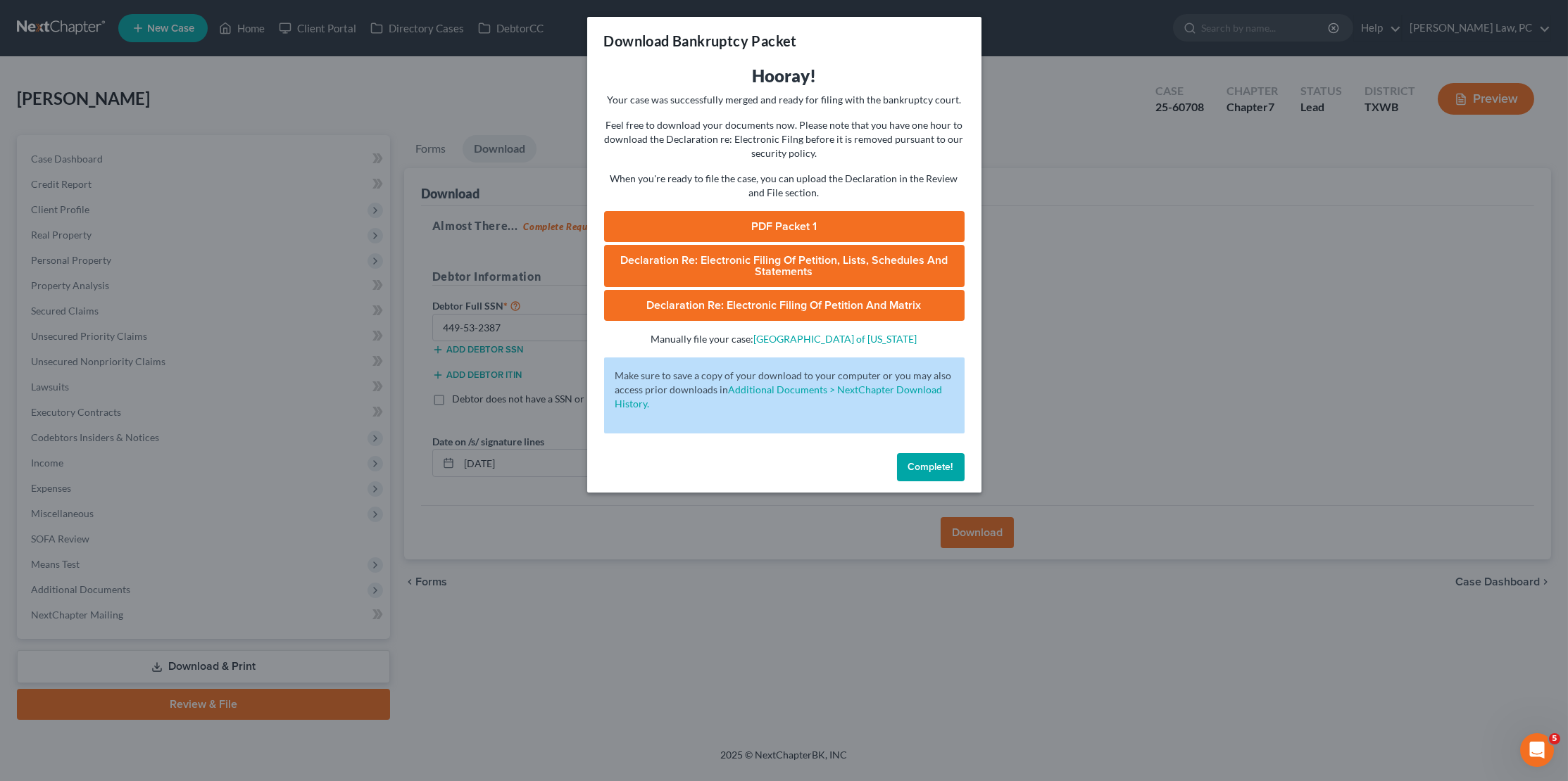
click at [774, 219] on link "PDF Packet 1" at bounding box center [784, 226] width 360 height 31
click at [925, 460] on span "Complete!" at bounding box center [931, 467] width 45 height 12
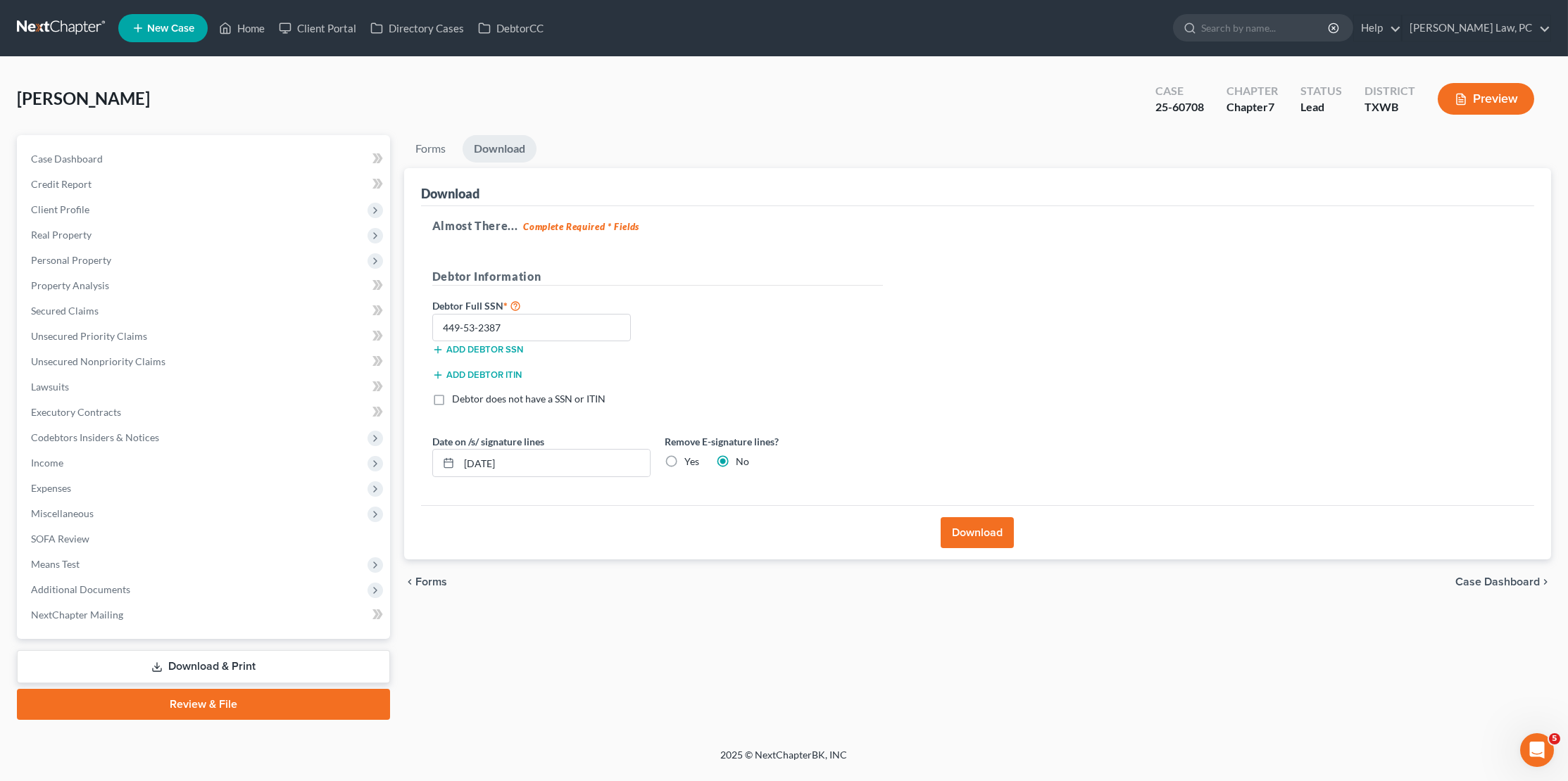
click at [1474, 102] on button "Preview" at bounding box center [1486, 98] width 97 height 32
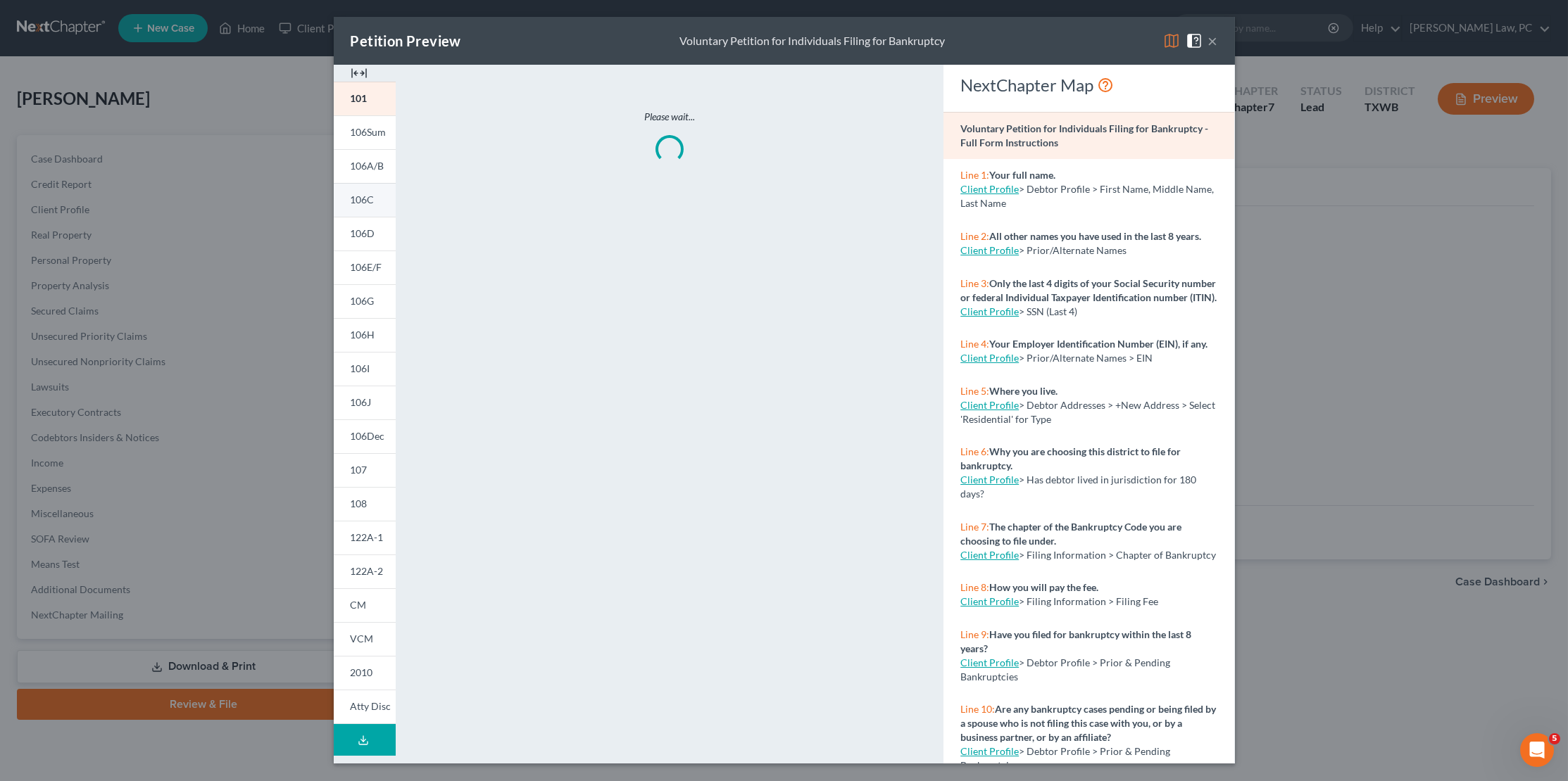
click at [379, 204] on link "106C" at bounding box center [365, 200] width 62 height 34
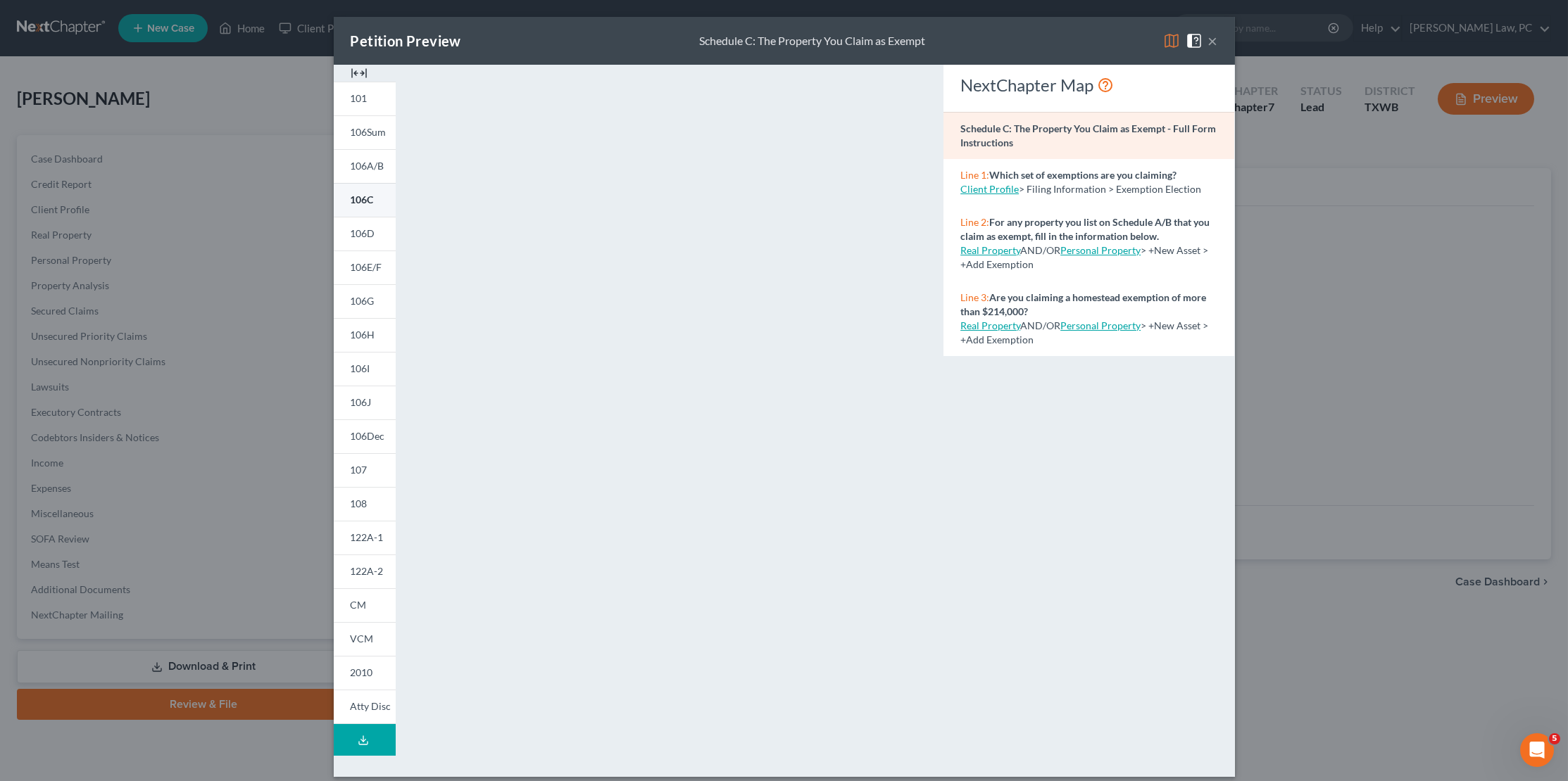
click at [368, 203] on span "106C" at bounding box center [362, 200] width 23 height 12
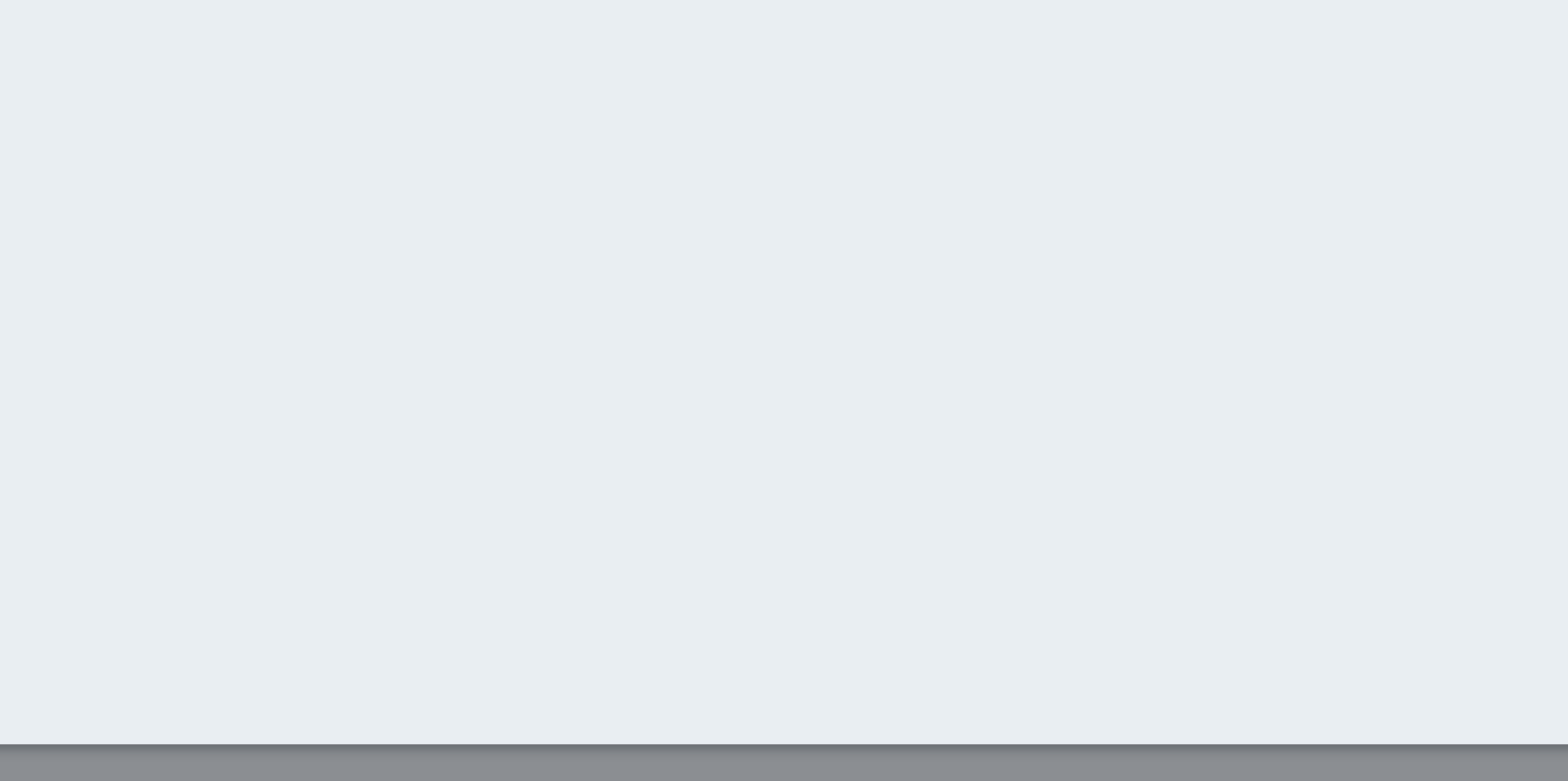
scroll to position [11, 0]
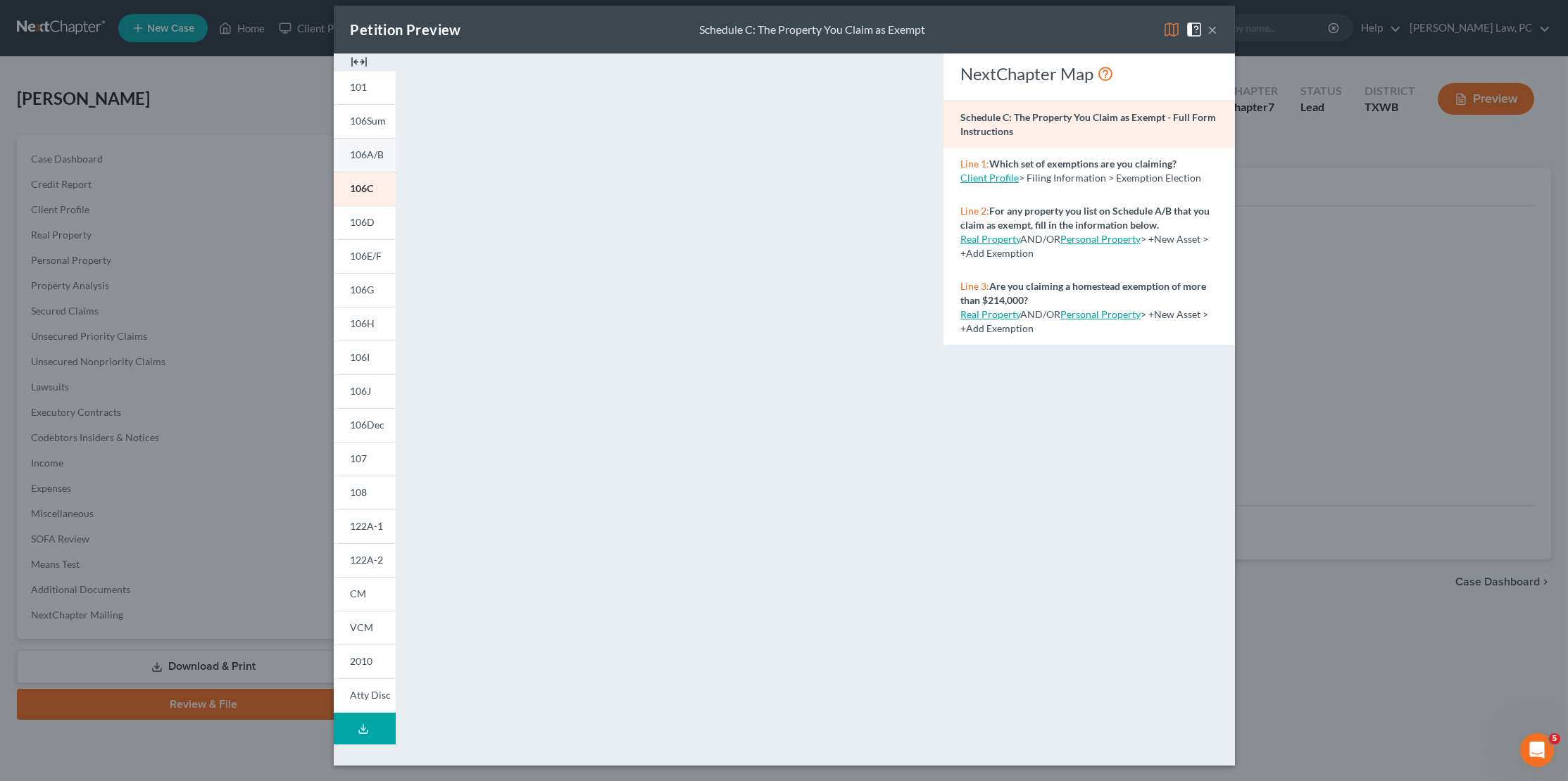
click at [360, 149] on span "106A/B" at bounding box center [367, 155] width 34 height 12
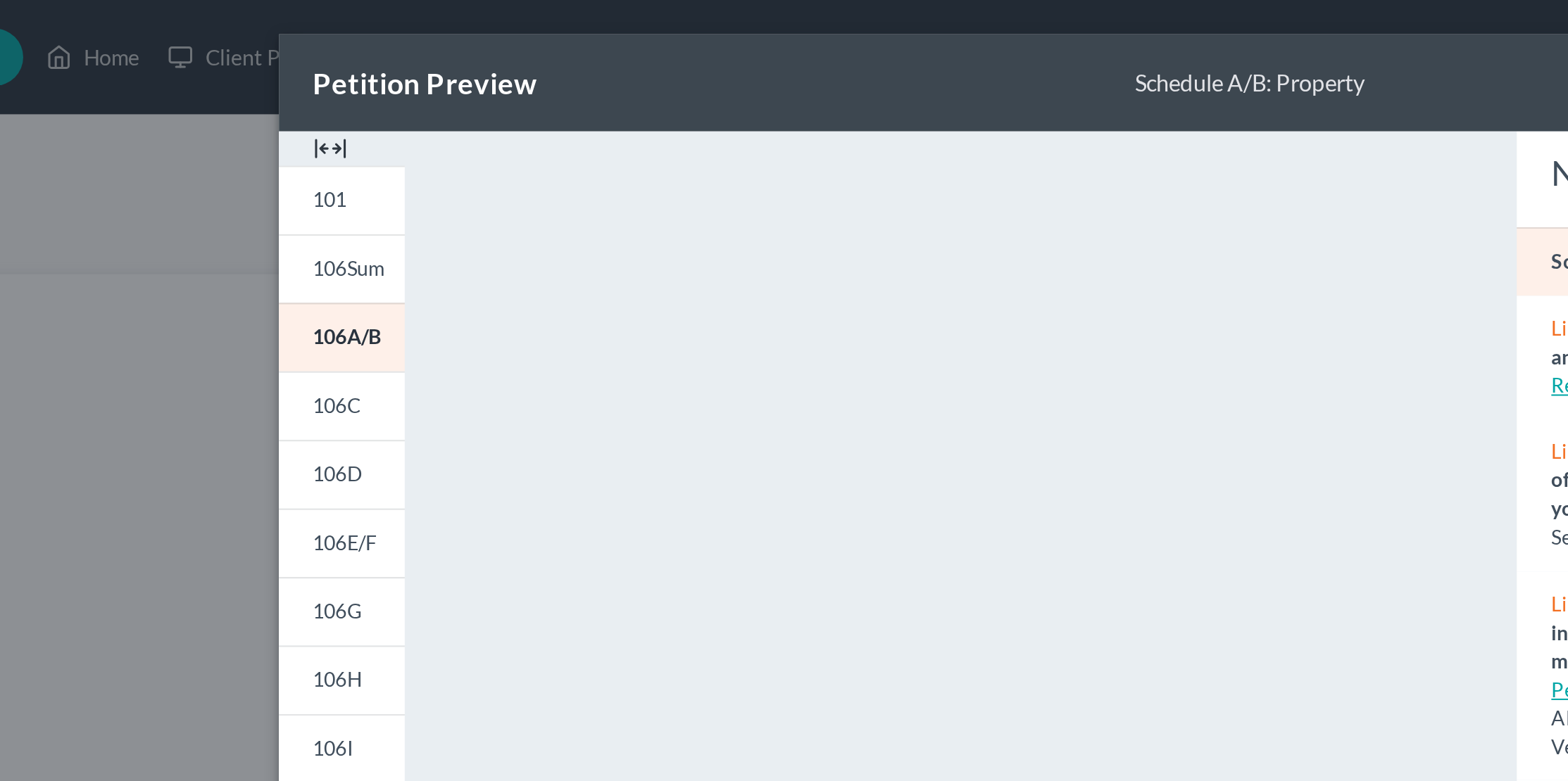
scroll to position [0, 0]
click at [351, 129] on span "106Sum" at bounding box center [369, 132] width 36 height 12
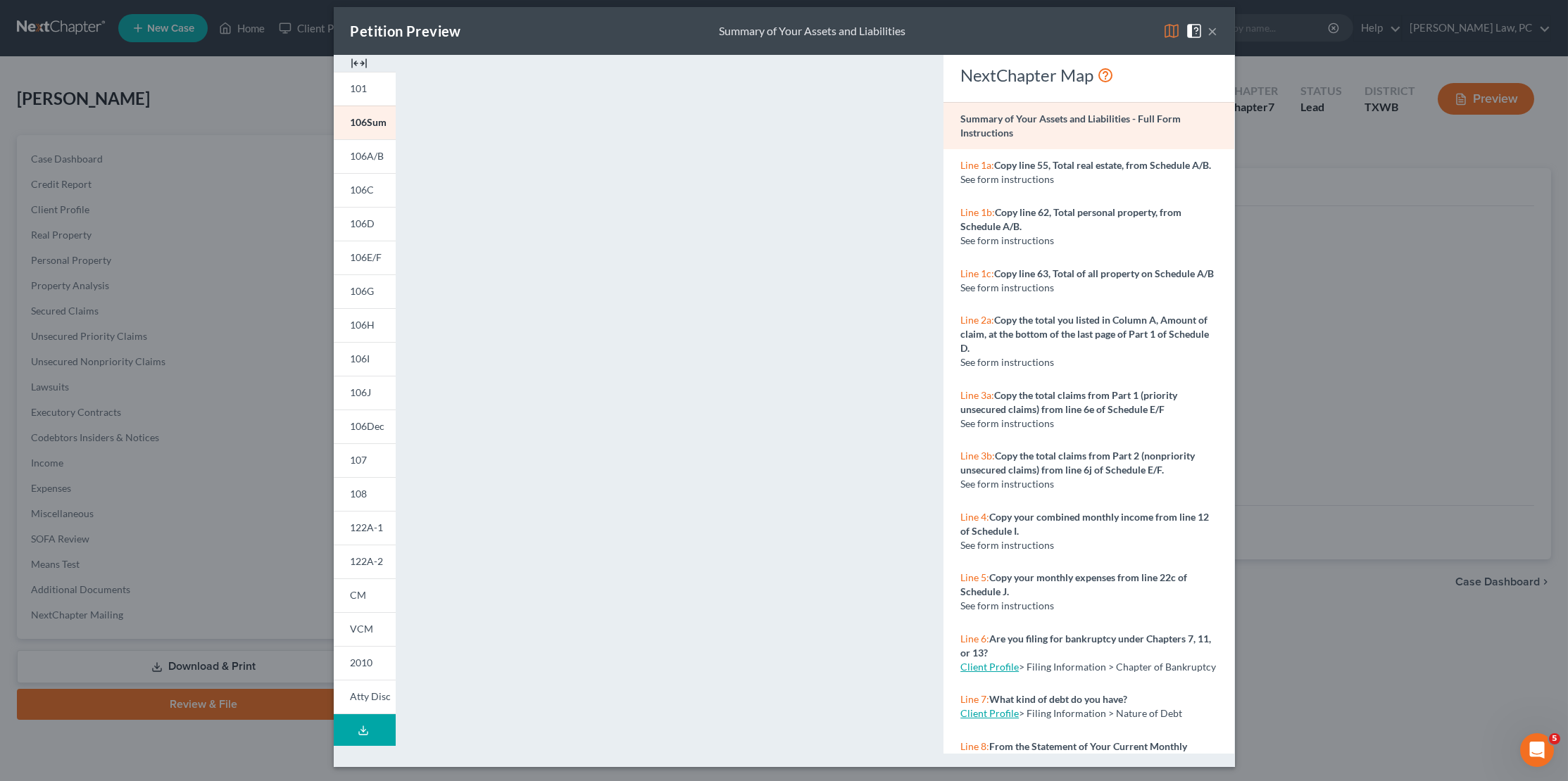
click at [1214, 33] on button "×" at bounding box center [1213, 31] width 10 height 17
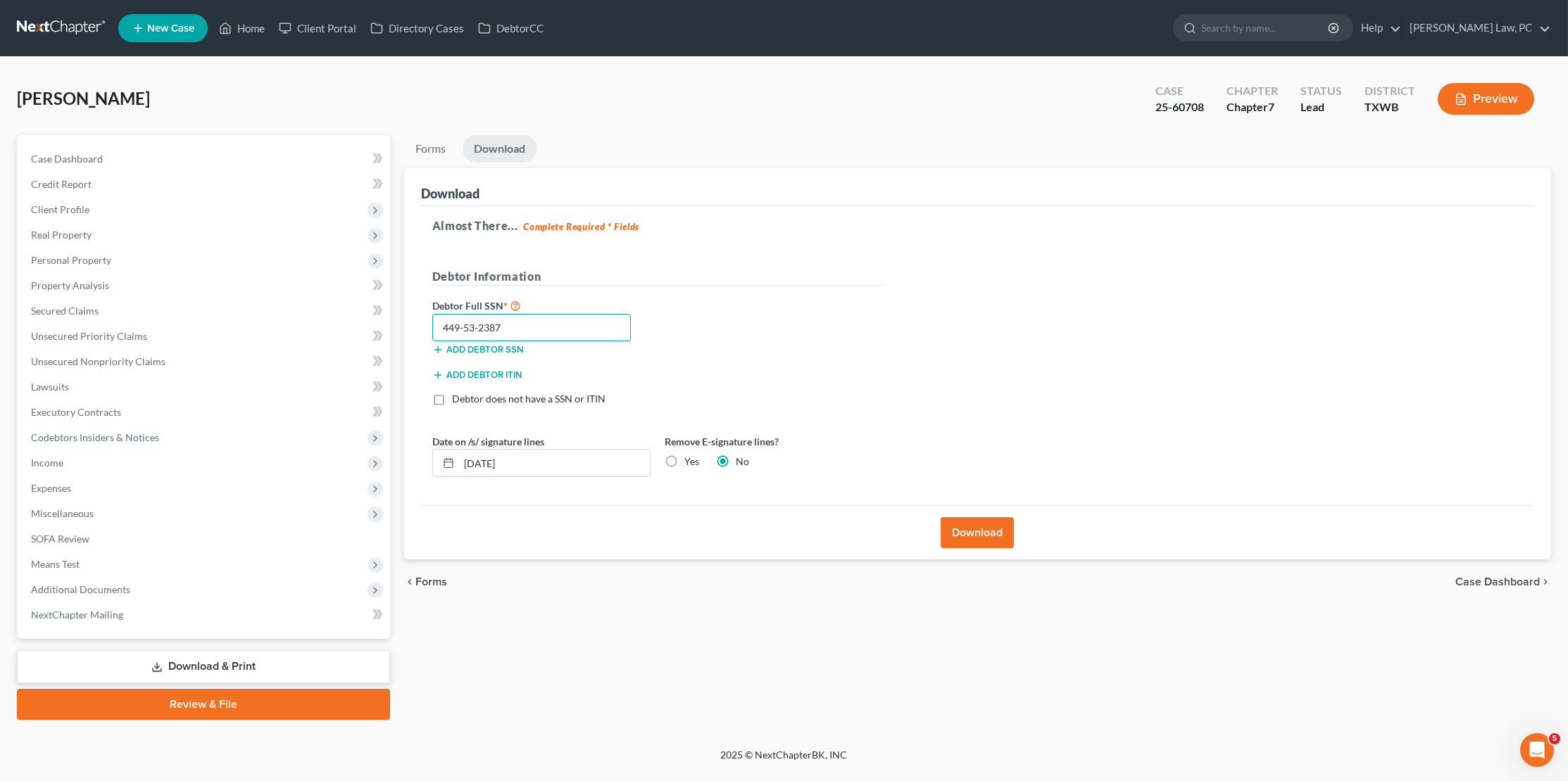
click at [503, 320] on input "449-53-2387" at bounding box center [532, 327] width 199 height 29
click at [70, 21] on link at bounding box center [62, 28] width 90 height 25
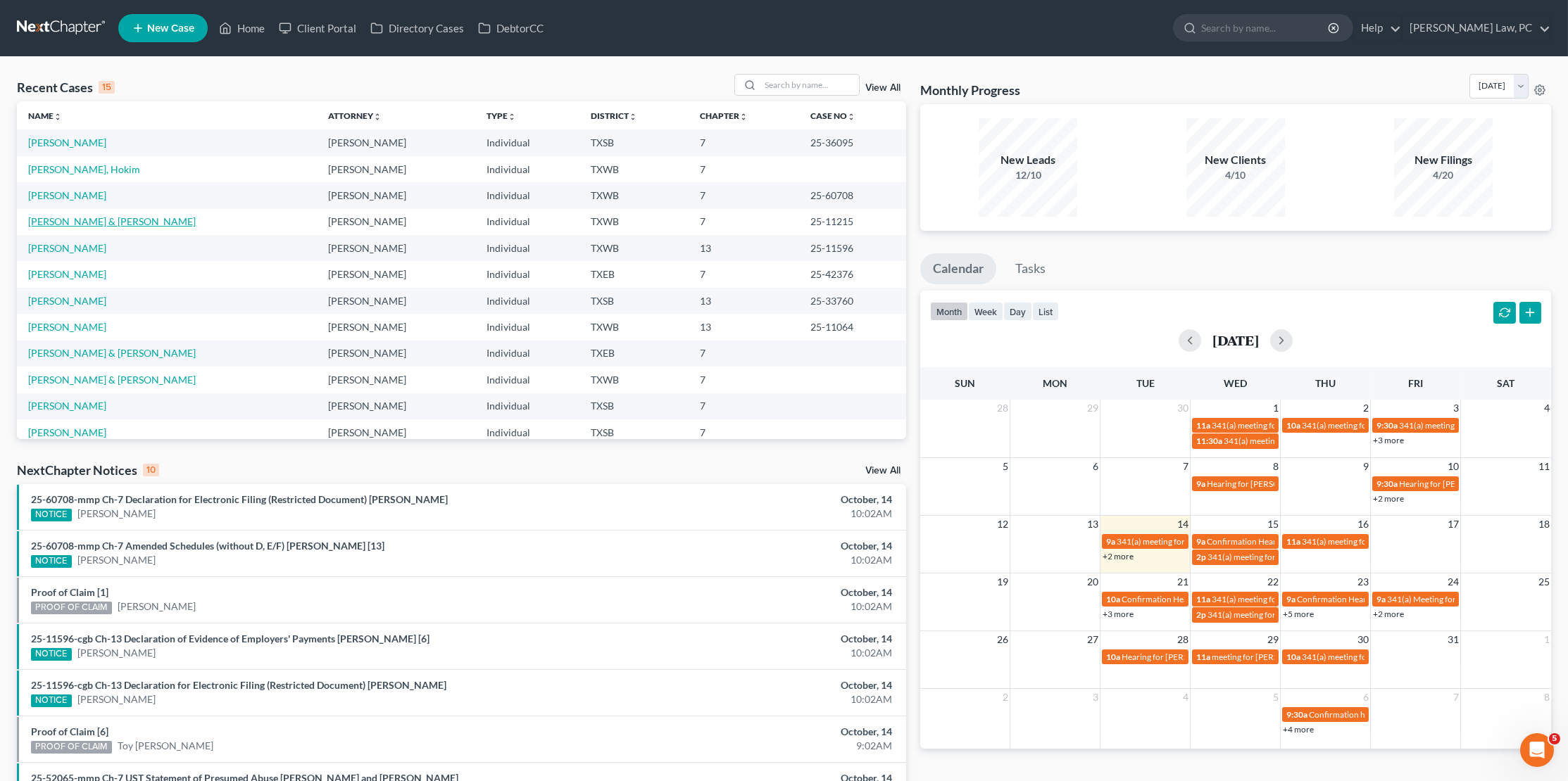
click at [88, 219] on link "[PERSON_NAME] & [PERSON_NAME]" at bounding box center [112, 221] width 168 height 12
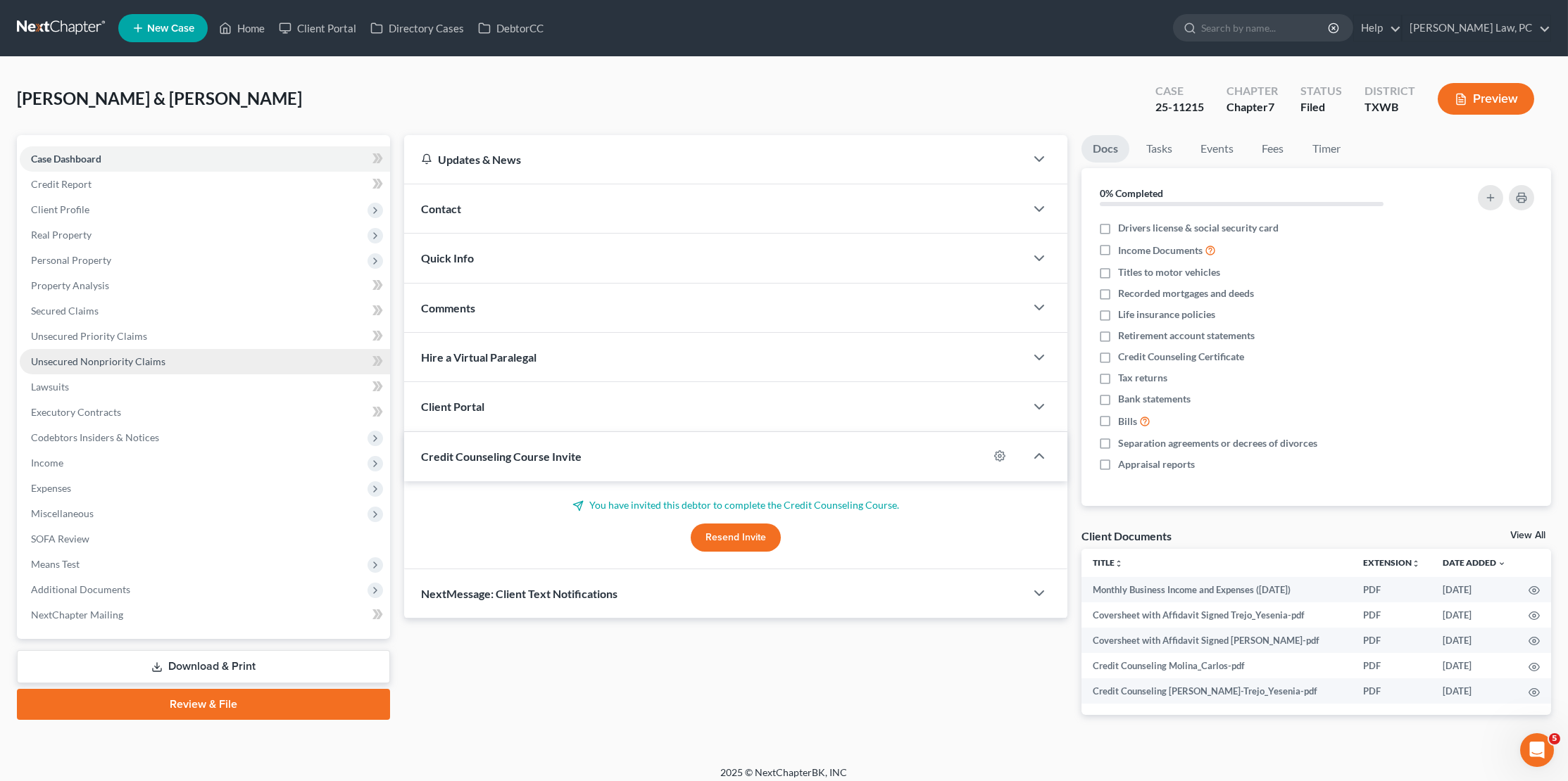
click at [169, 352] on link "Unsecured Nonpriority Claims" at bounding box center [205, 361] width 370 height 25
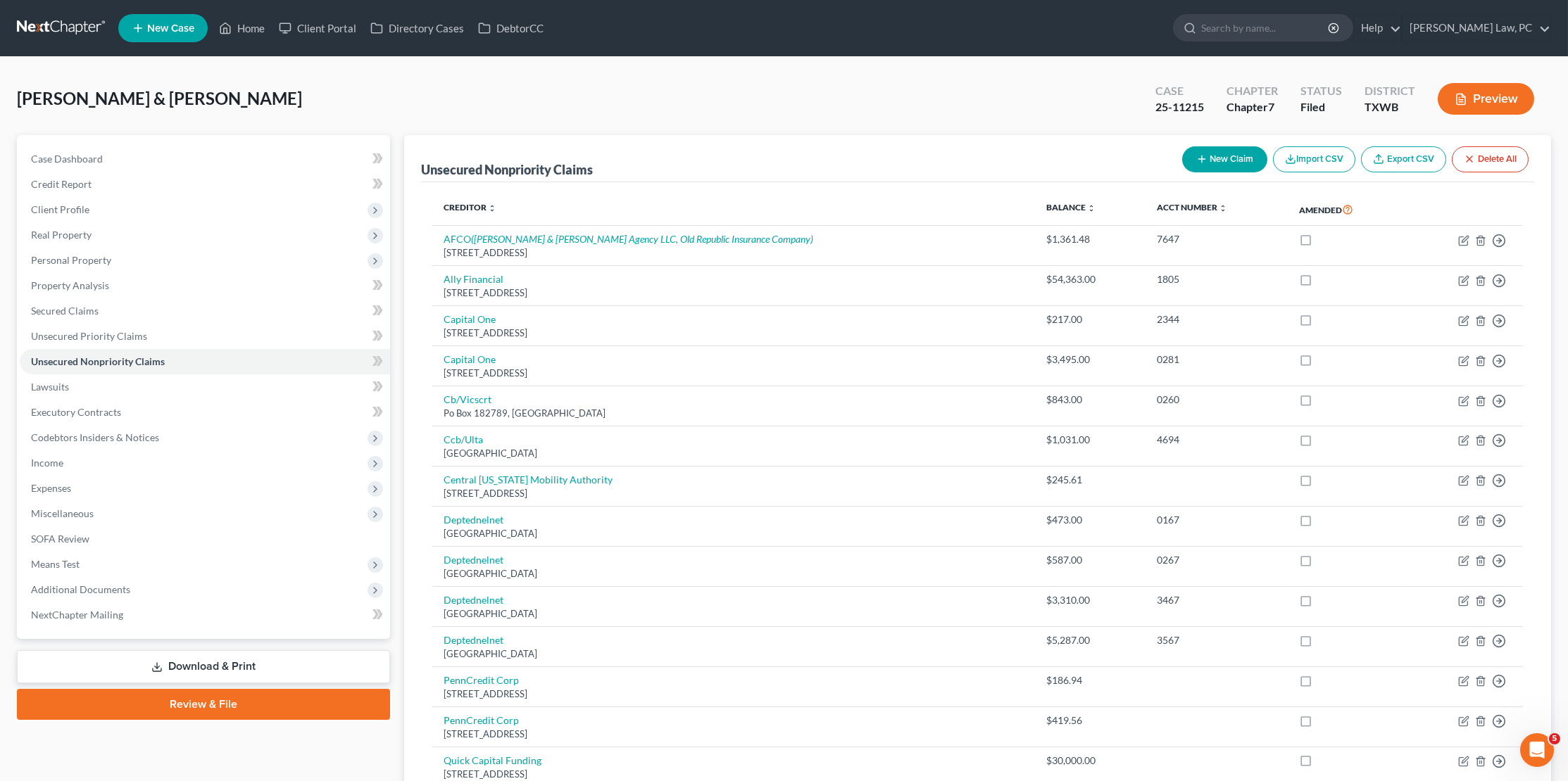
click at [1220, 166] on button "New Claim" at bounding box center [1224, 159] width 86 height 26
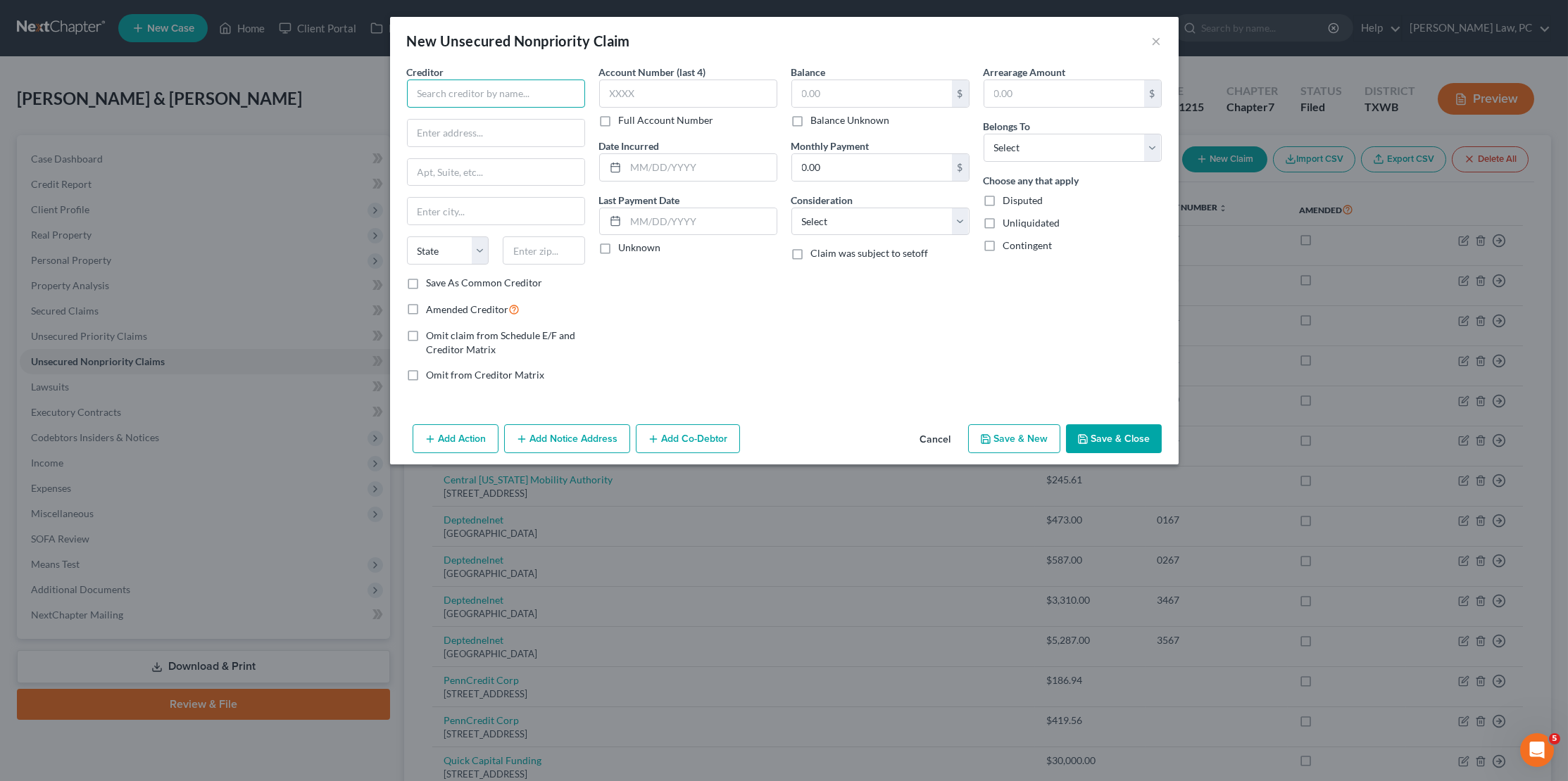
click at [498, 94] on input "text" at bounding box center [496, 93] width 178 height 29
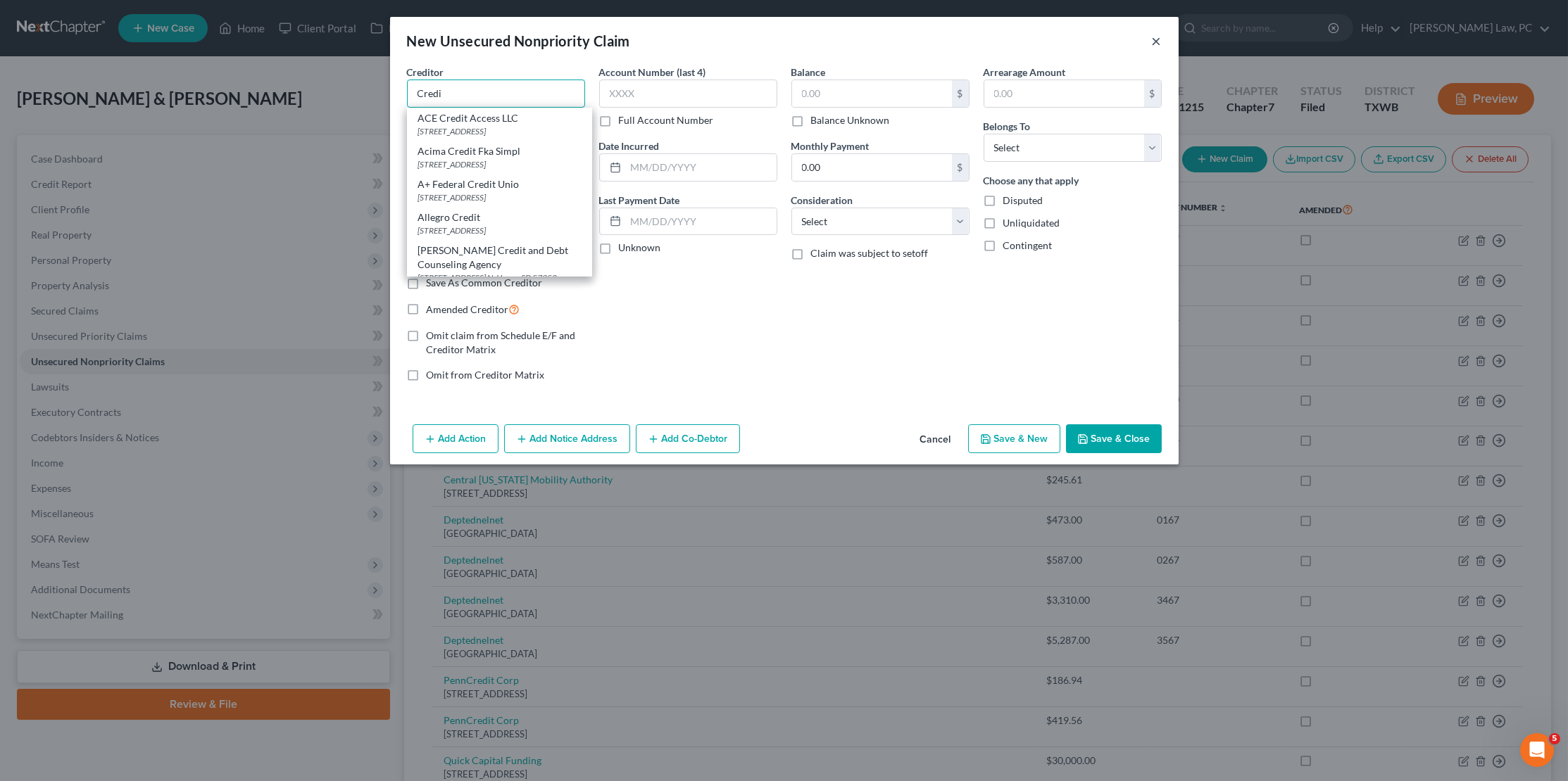
type input "Credi"
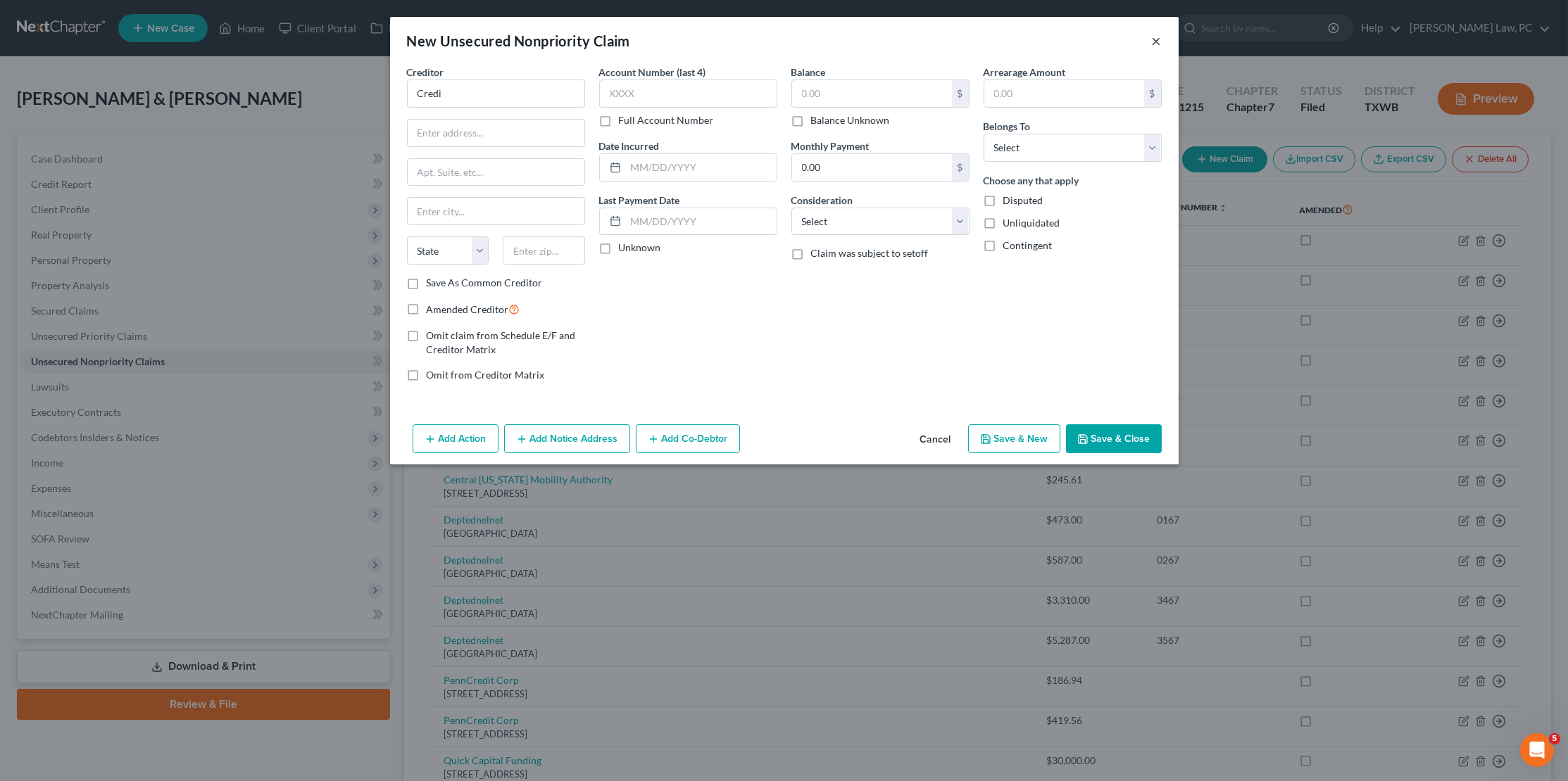
click at [1153, 40] on button "×" at bounding box center [1156, 41] width 10 height 17
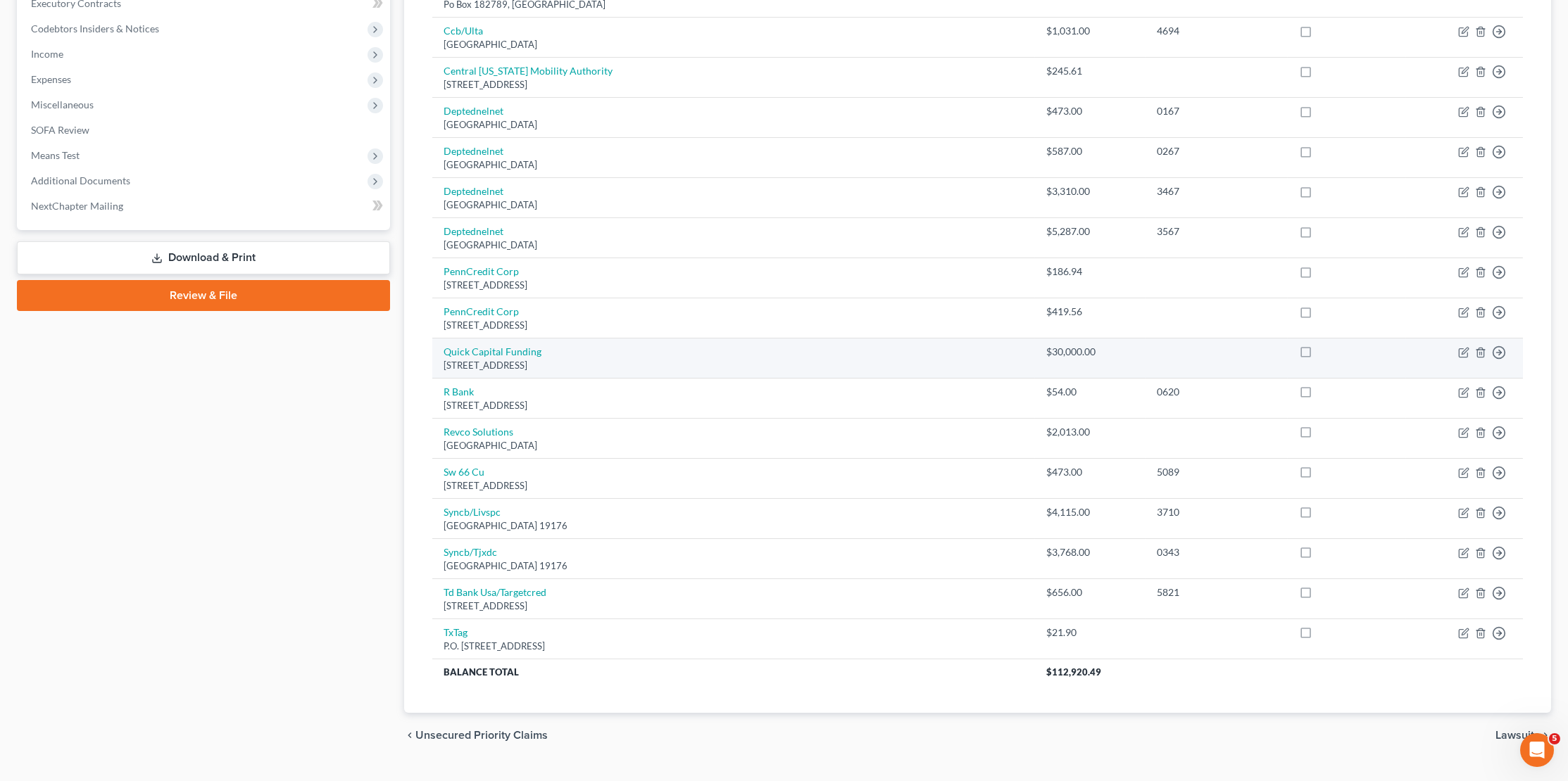
scroll to position [408, 0]
click at [1461, 347] on icon "button" at bounding box center [1463, 352] width 11 height 11
select select "4"
select select "10"
select select "2"
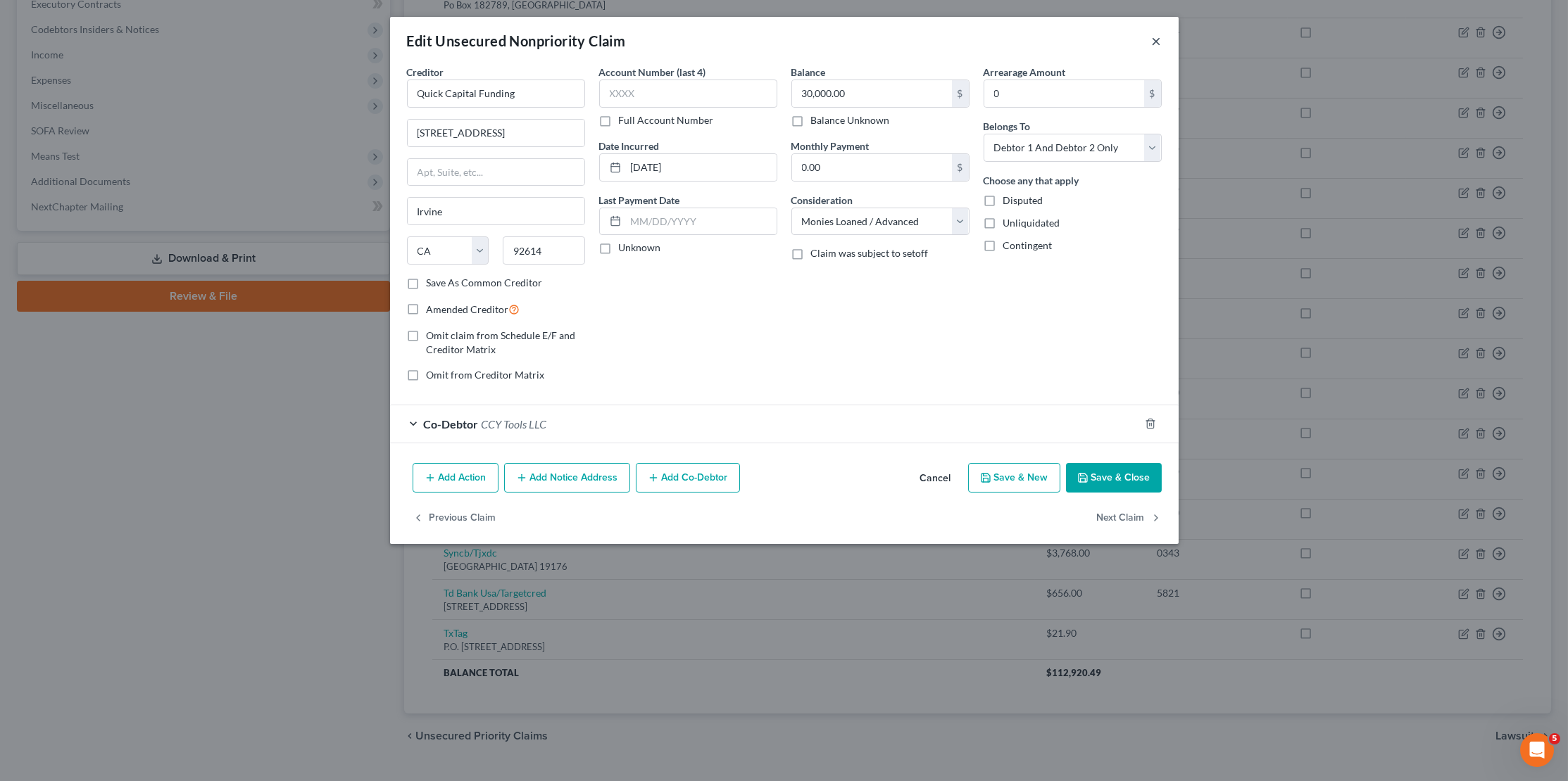
click at [1156, 48] on button "×" at bounding box center [1156, 41] width 10 height 17
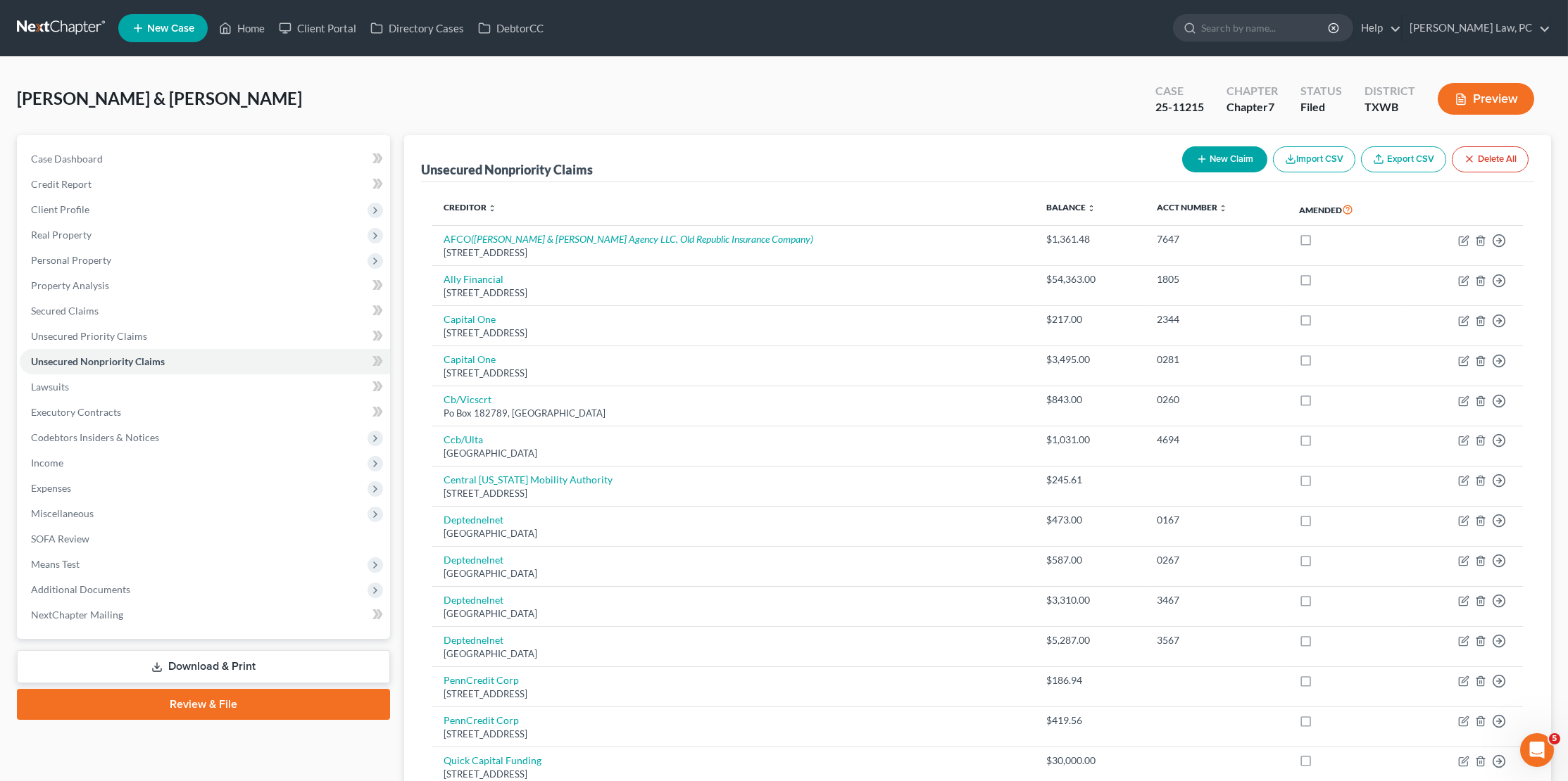
scroll to position [0, 0]
click at [1221, 157] on button "New Claim" at bounding box center [1224, 159] width 86 height 26
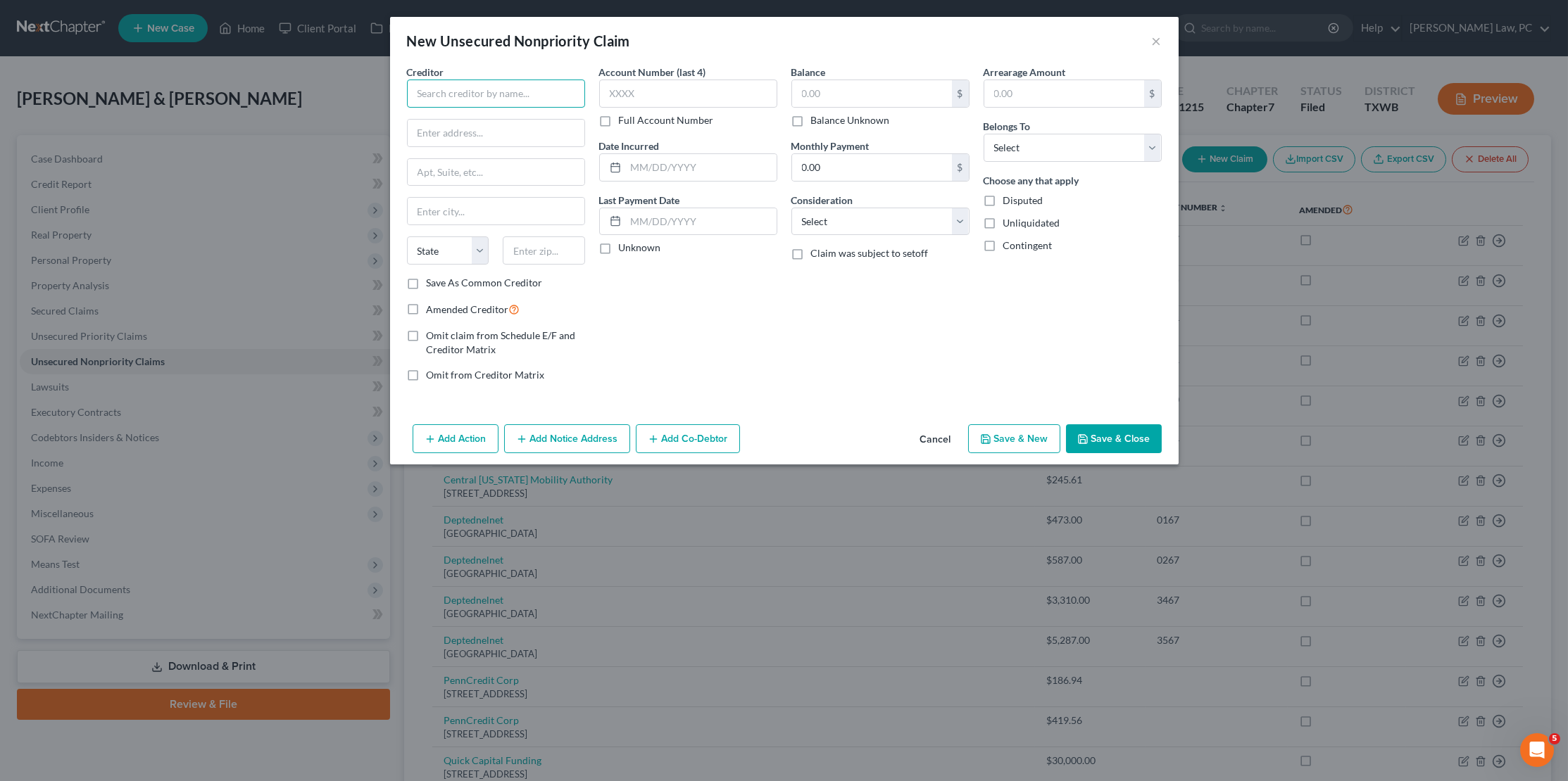
click at [529, 84] on input "text" at bounding box center [496, 93] width 178 height 29
type input "Credibly"
type input "1501 W Fountainhead Pkwy"
type input "Suite 630"
type input "85282"
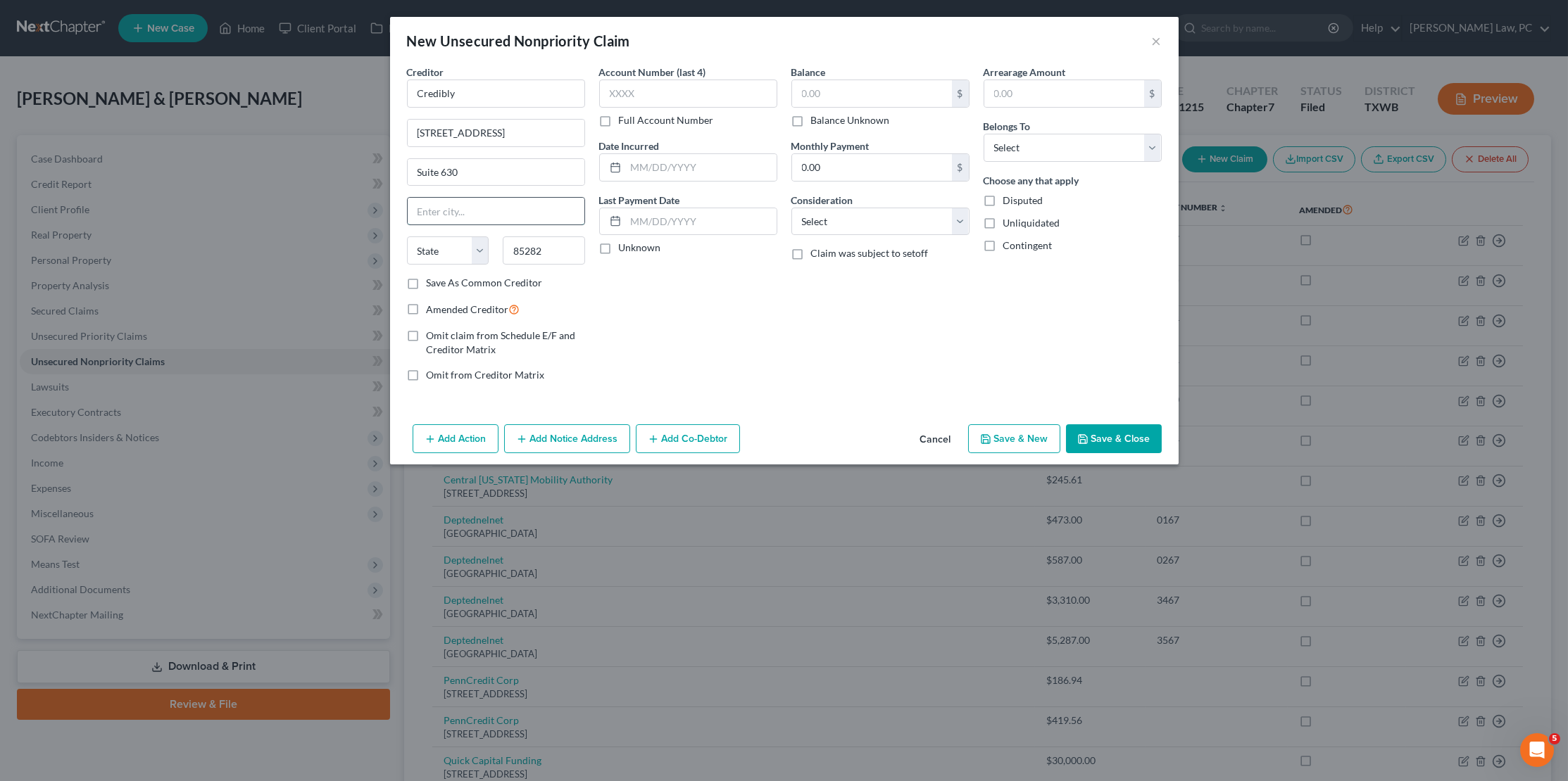
type input "Tempe"
select select "3"
click at [858, 81] on input "text" at bounding box center [871, 93] width 160 height 27
type input "27,443.89"
select select "2"
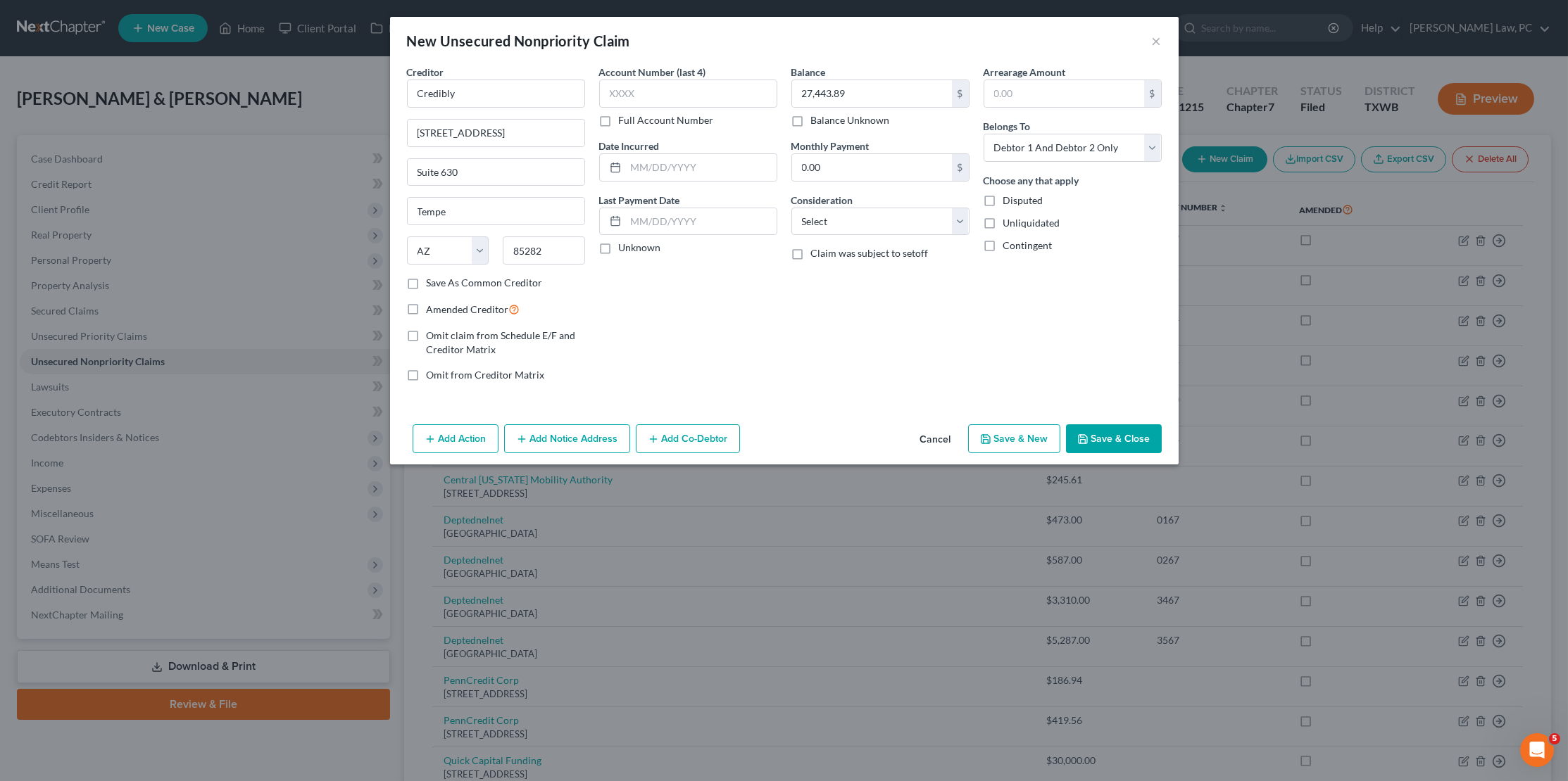
click at [567, 440] on button "Add Notice Address" at bounding box center [567, 439] width 126 height 29
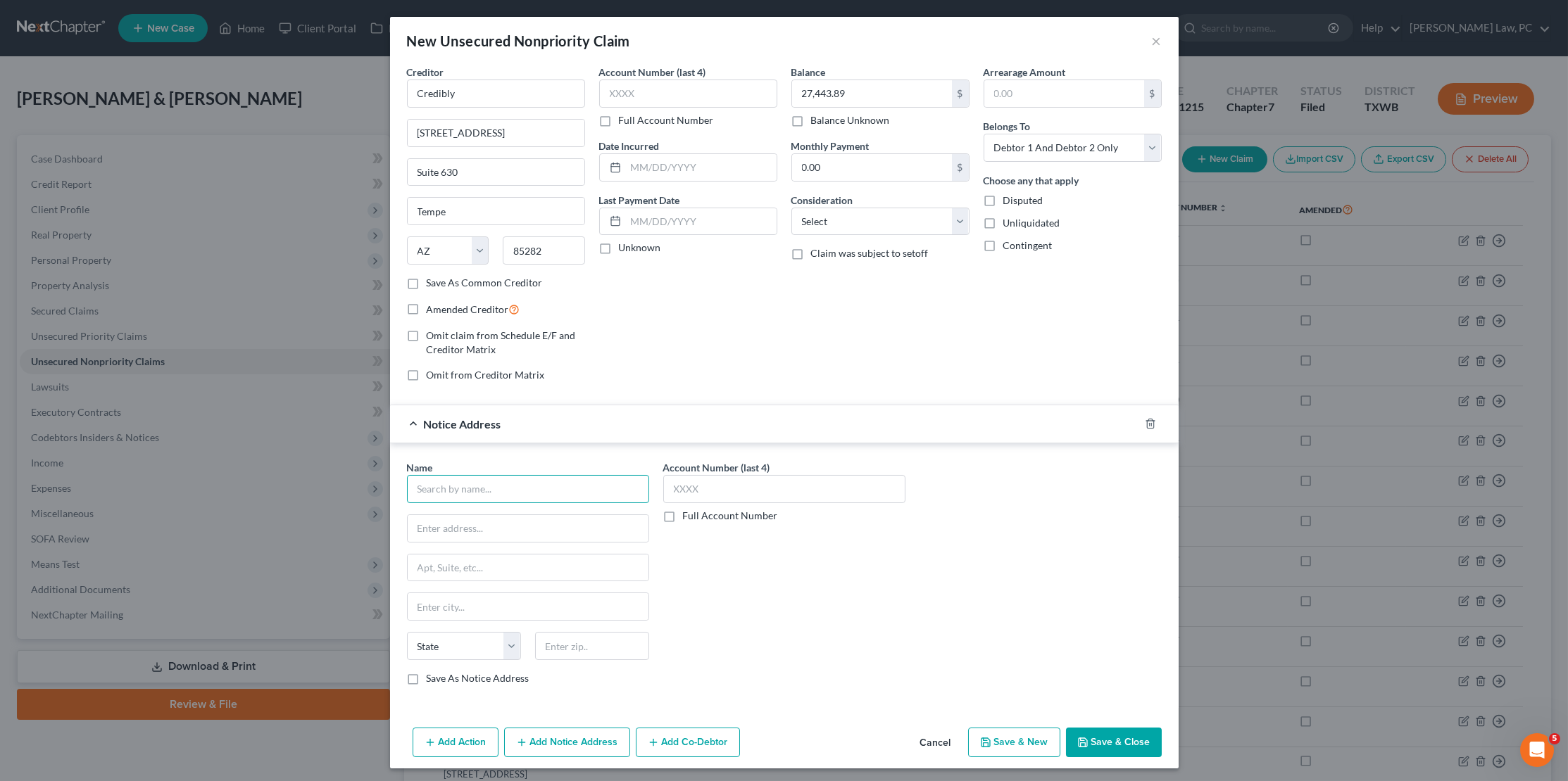
click at [564, 479] on input "text" at bounding box center [528, 489] width 242 height 29
type input "Credibly"
type input "270 Madison Ave"
type input "Suite 1406"
type input "10016"
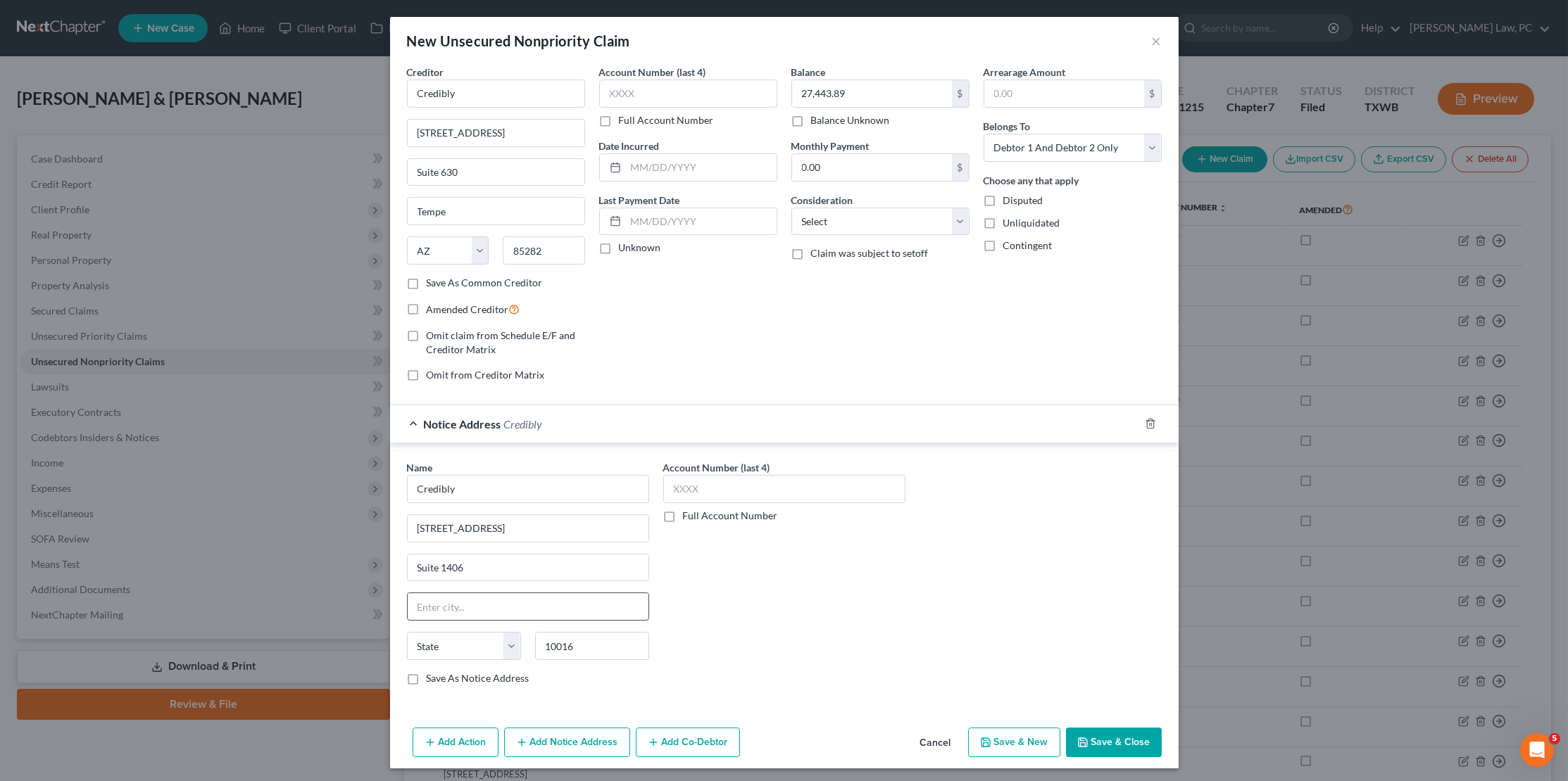
type input "New York"
select select "35"
click at [580, 733] on button "Add Notice Address" at bounding box center [567, 742] width 126 height 29
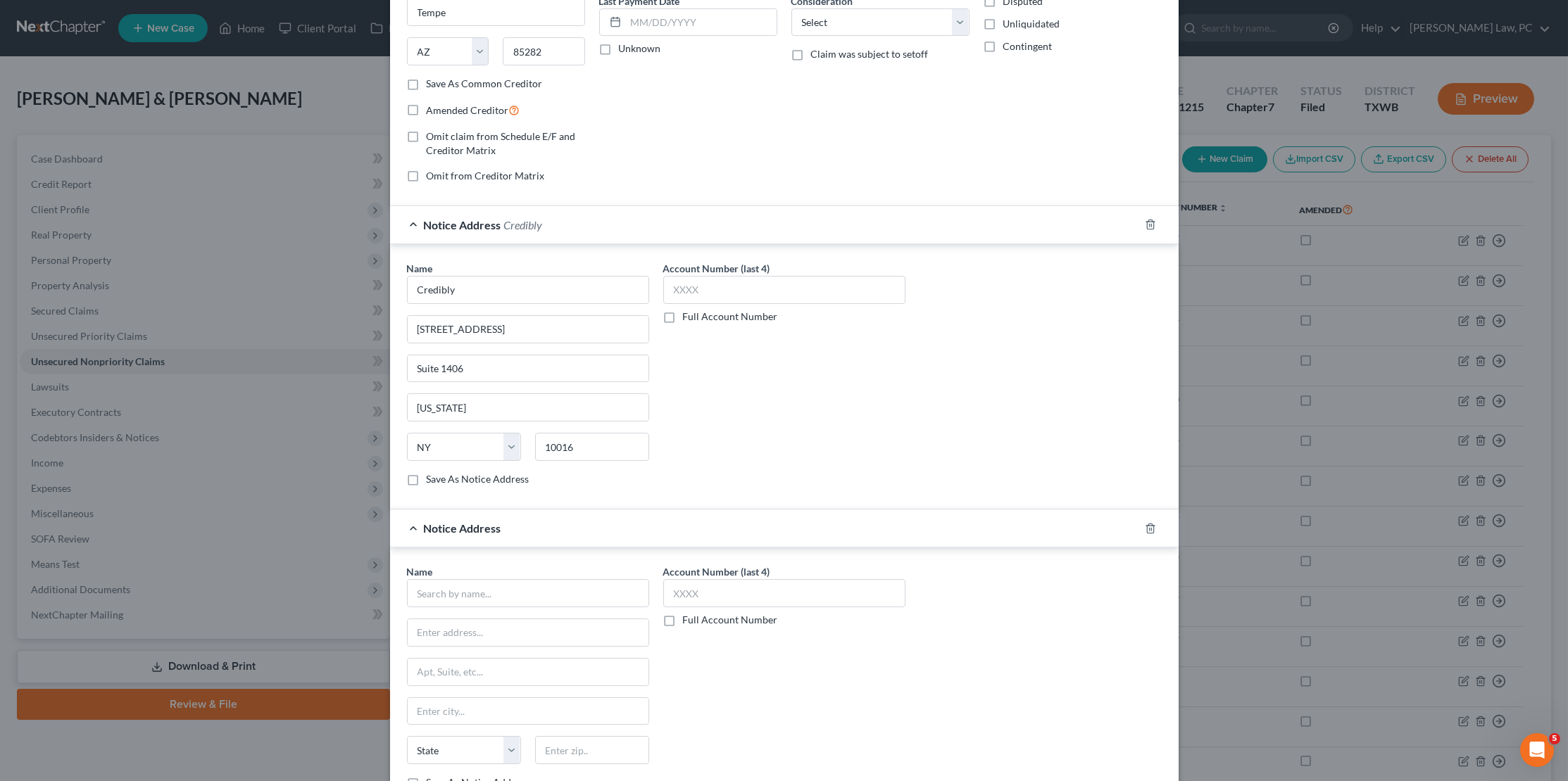
scroll to position [224, 0]
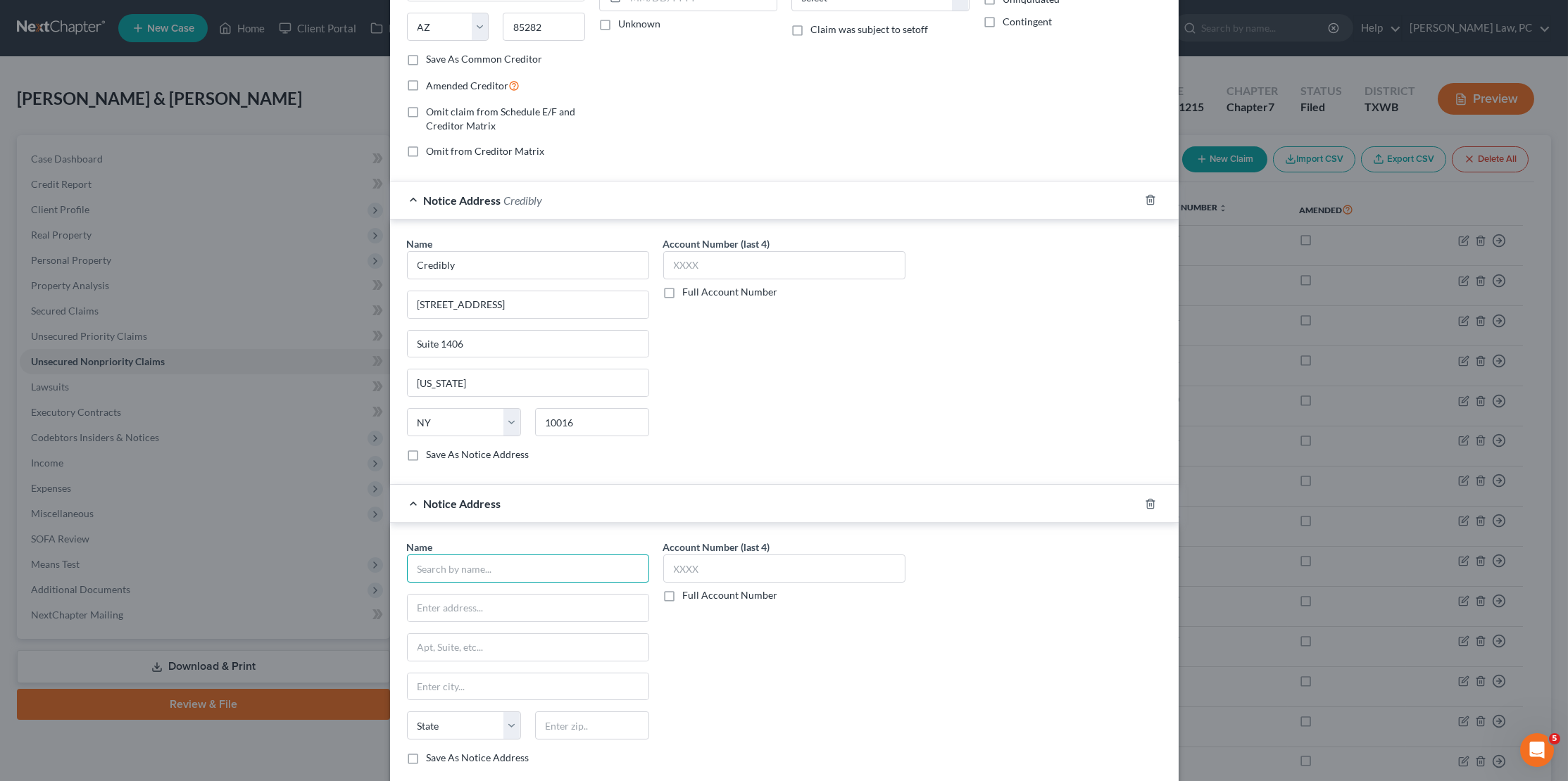
click at [514, 565] on input "text" at bounding box center [528, 568] width 242 height 29
type input "Credibly"
type input "25200 Telegraph Rd"
type input "Suite 350"
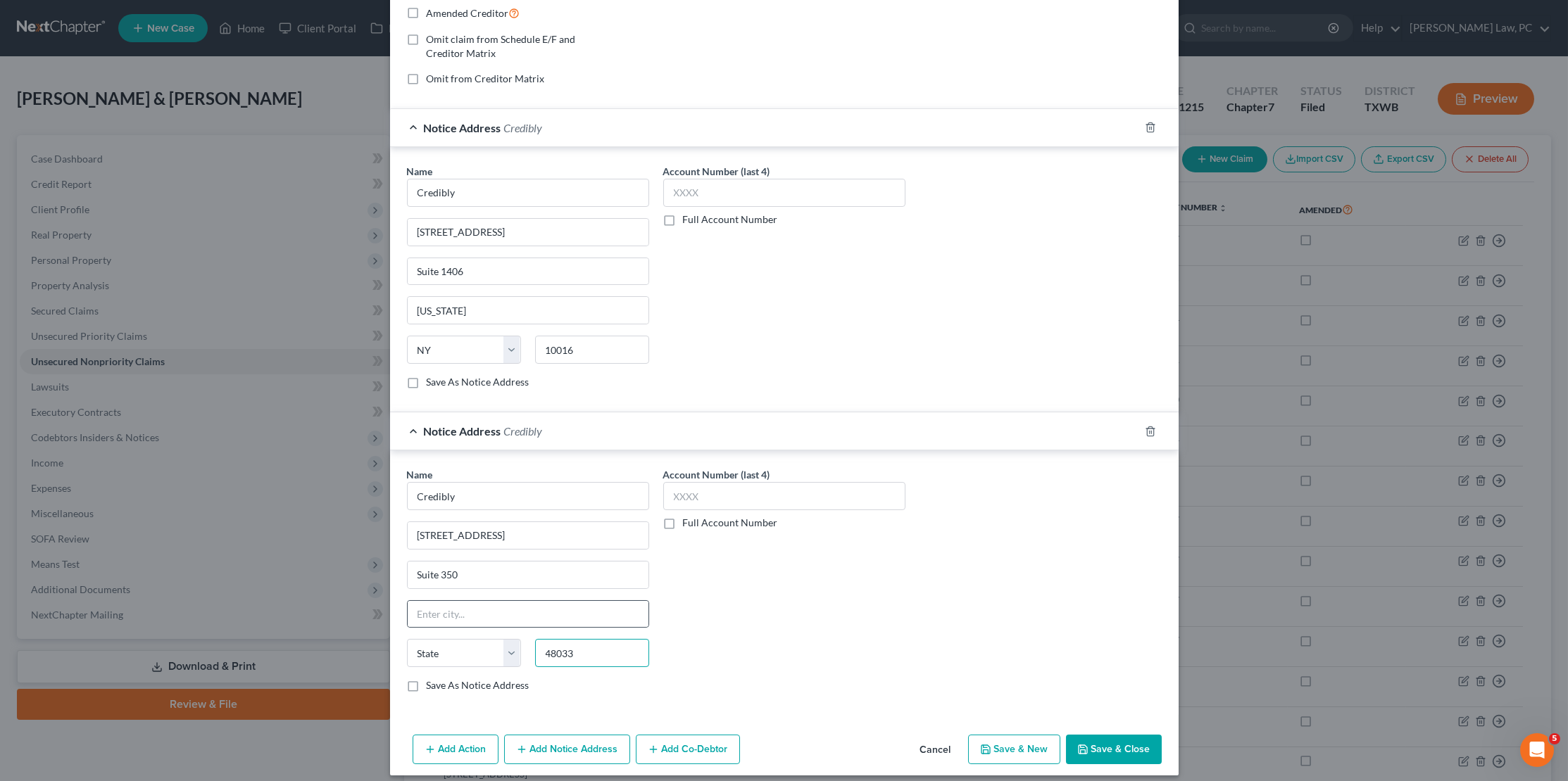
scroll to position [295, 0]
type input "48033"
click at [563, 601] on input "text" at bounding box center [528, 614] width 241 height 27
click at [593, 645] on input "48033" at bounding box center [592, 653] width 114 height 29
click at [515, 603] on input "text" at bounding box center [528, 614] width 241 height 27
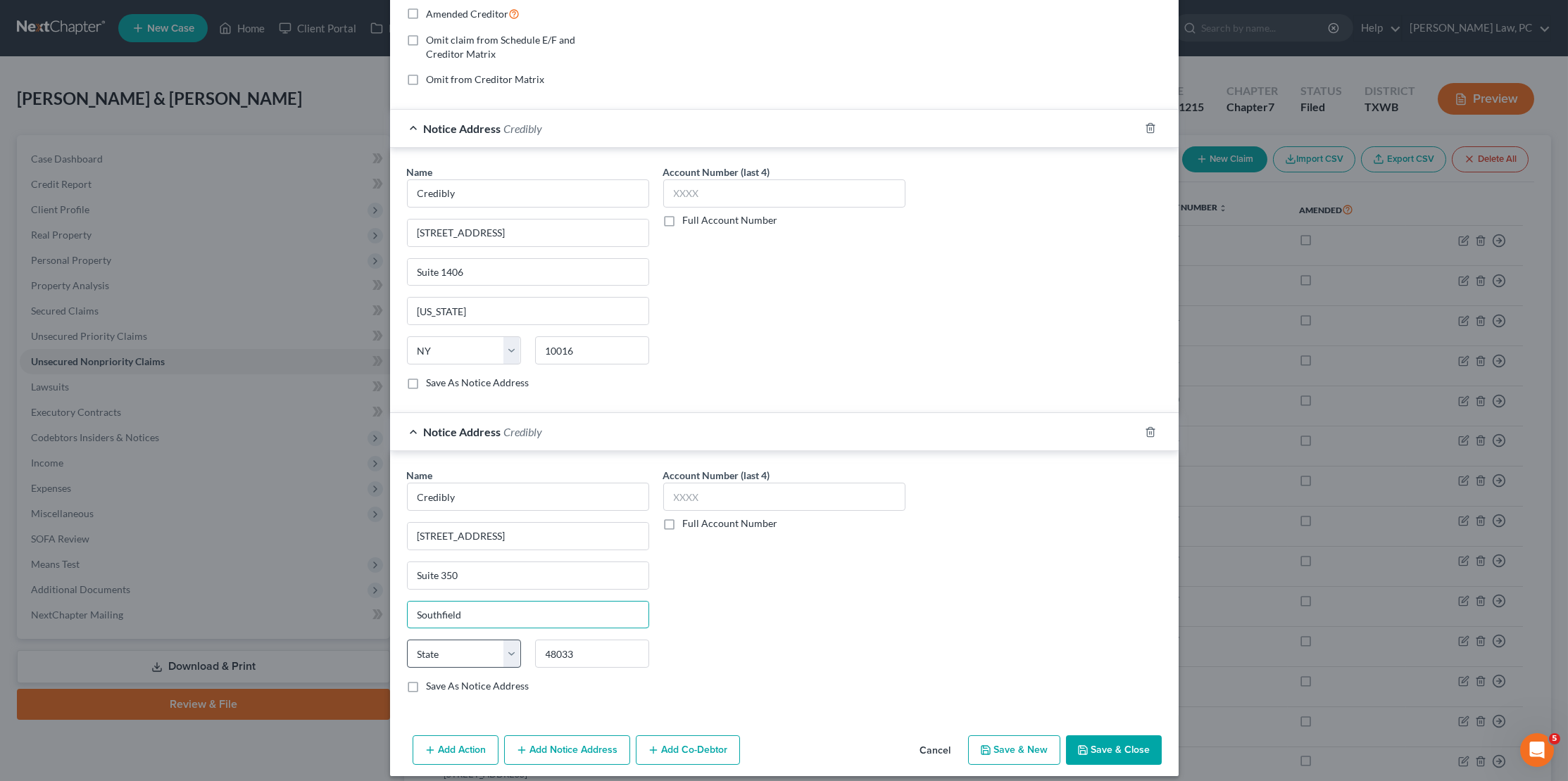
type input "Southfield"
select select "23"
click at [1104, 735] on button "Save & Close" at bounding box center [1113, 750] width 96 height 29
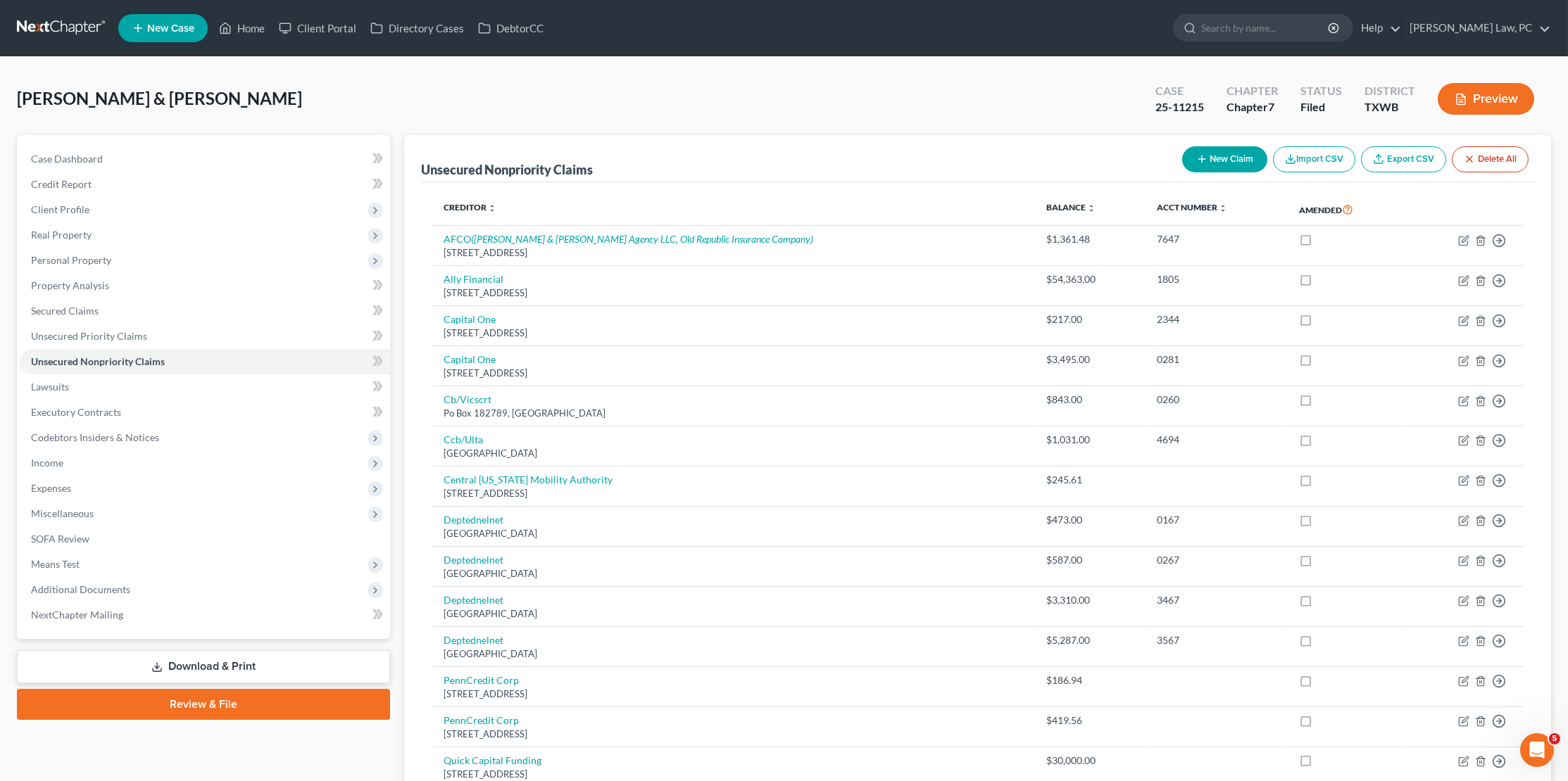
scroll to position [0, 0]
click at [71, 27] on link at bounding box center [62, 28] width 90 height 25
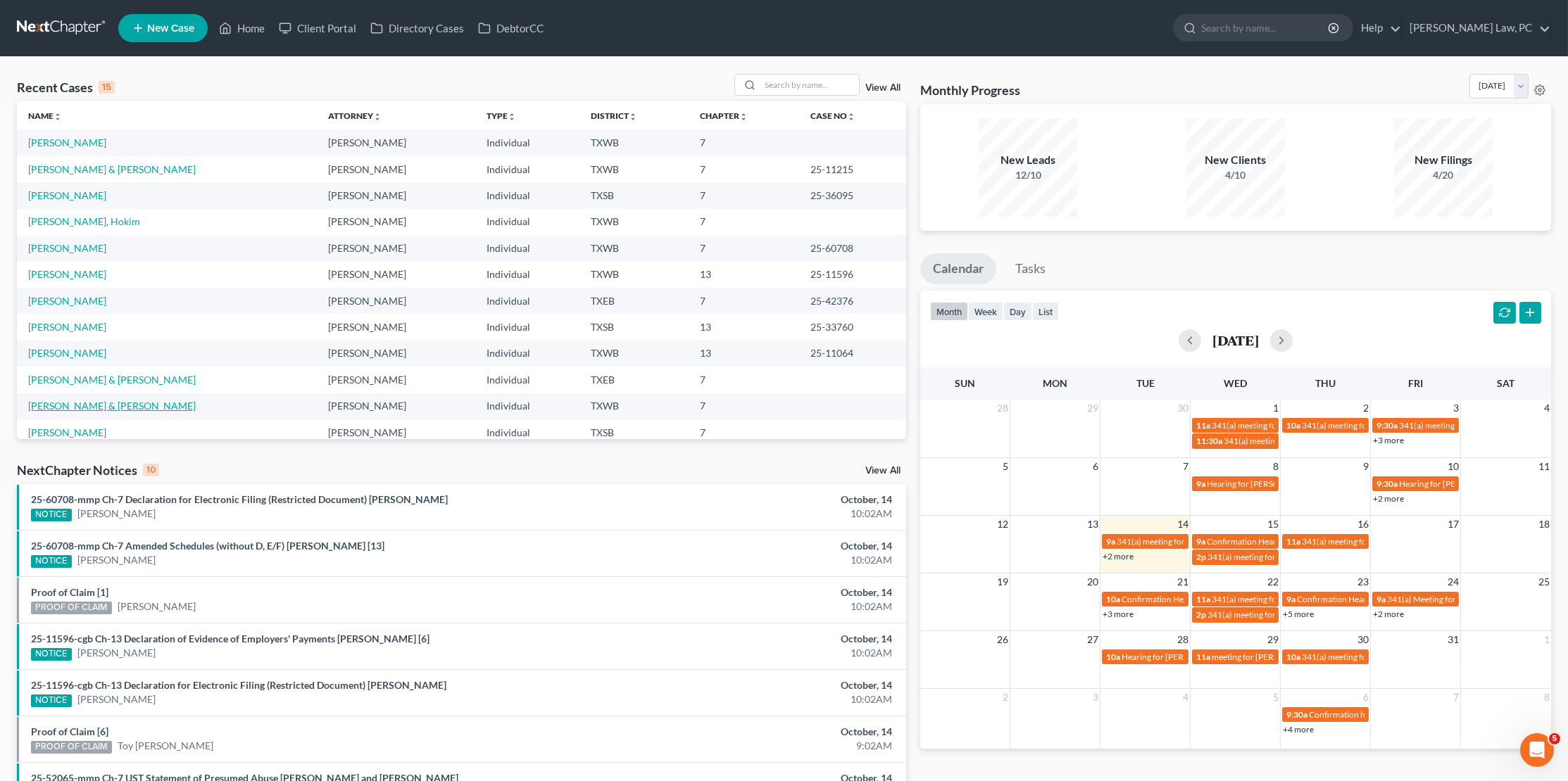
click at [78, 400] on link "[PERSON_NAME] & [PERSON_NAME]" at bounding box center [112, 406] width 168 height 12
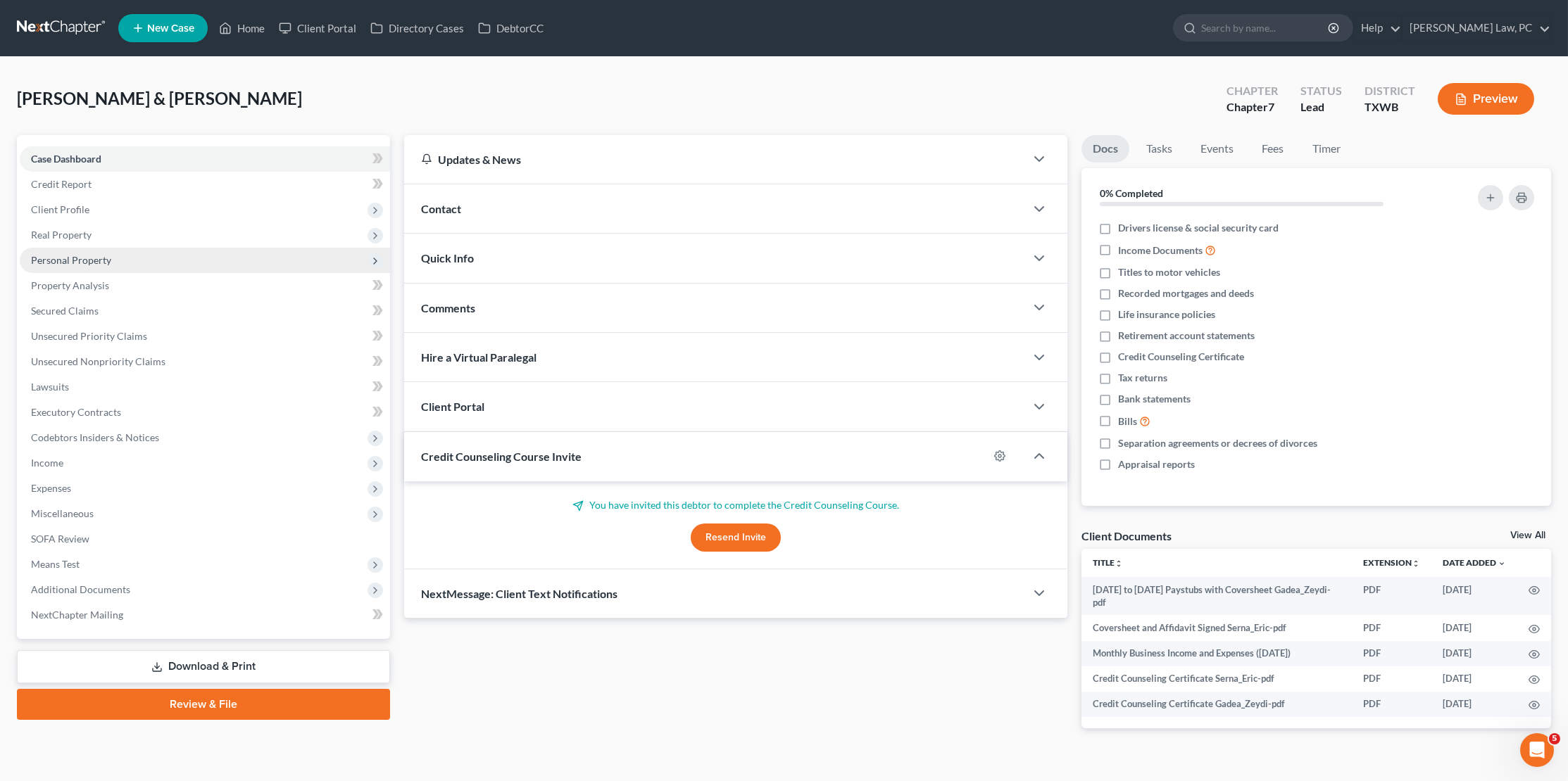
click at [256, 256] on span "Personal Property" at bounding box center [205, 260] width 370 height 25
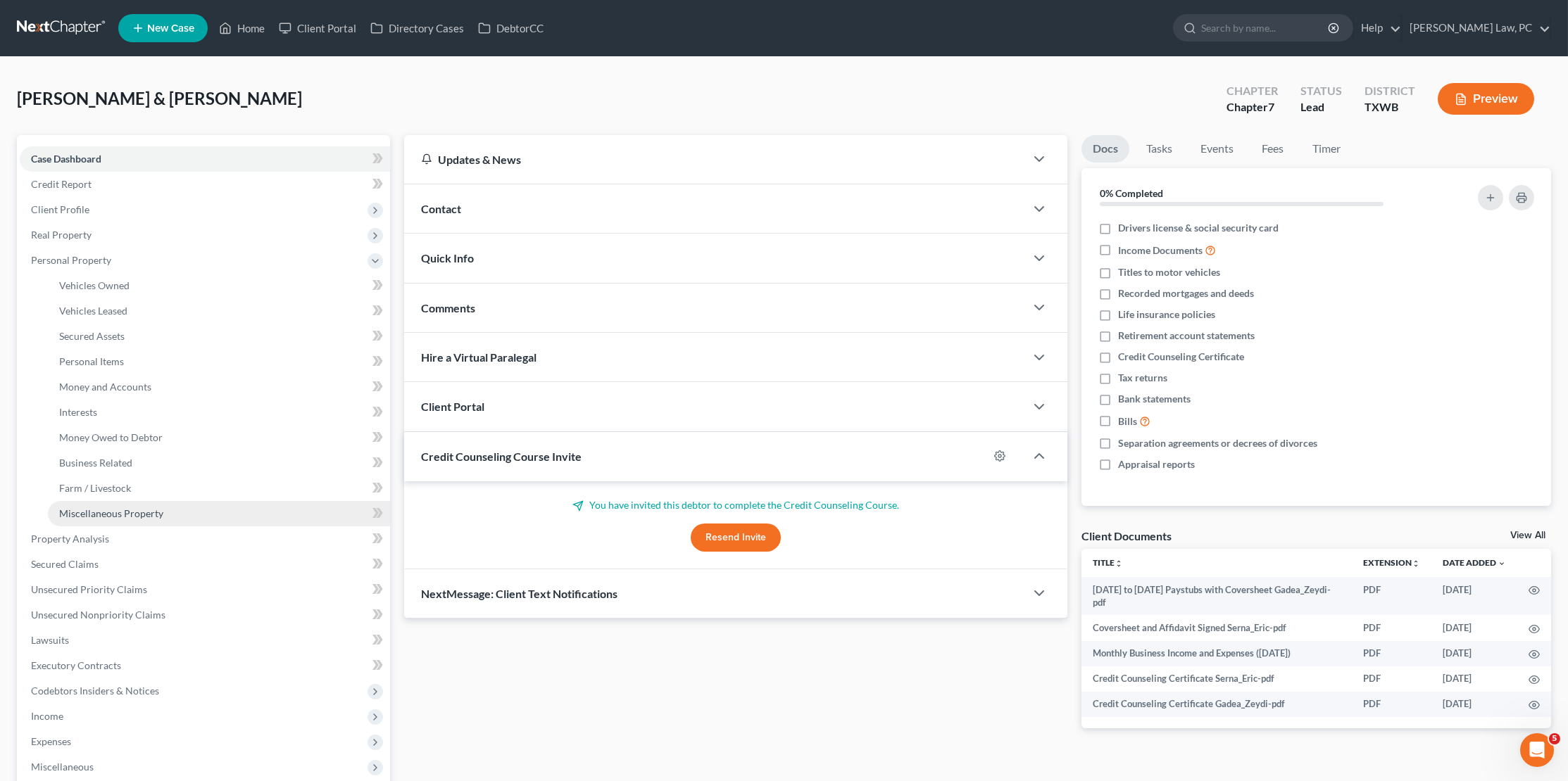
click at [198, 501] on link "Miscellaneous Property" at bounding box center [219, 513] width 342 height 25
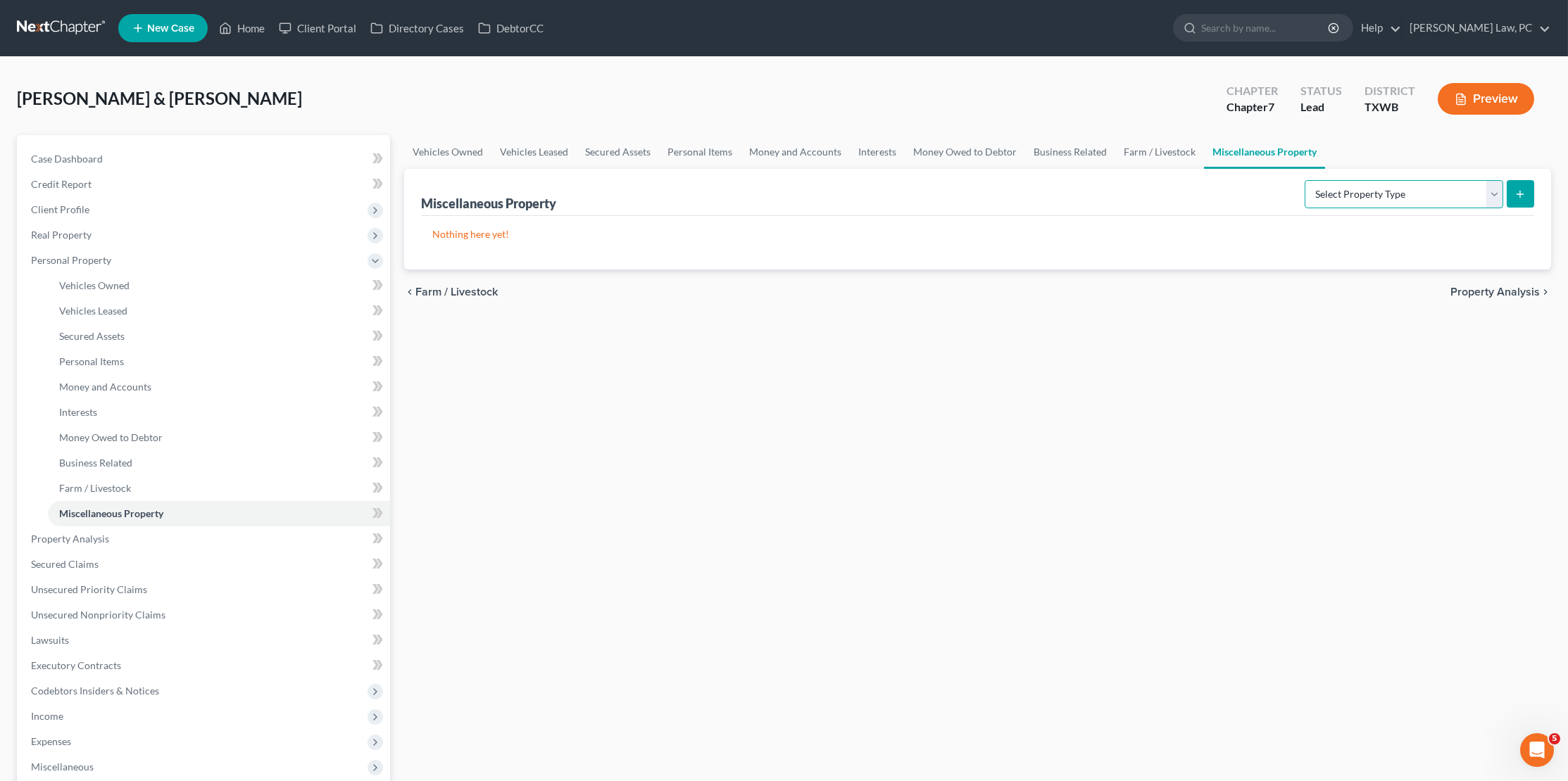
select select "transferred"
click at [1520, 194] on line "submit" at bounding box center [1520, 194] width 0 height 6
select select "Ordinary (within 2 years)"
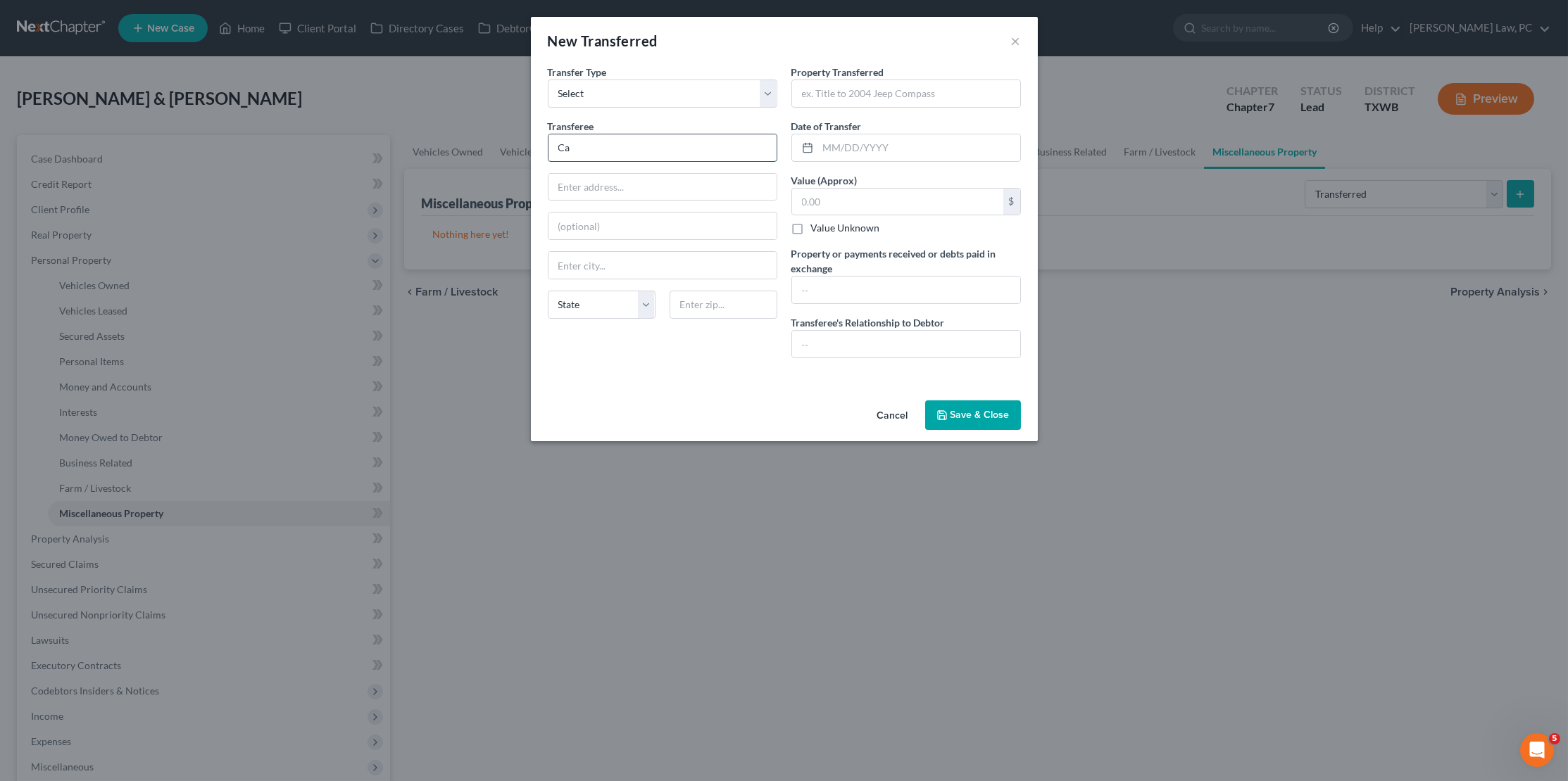
type input "C"
type input "Carlos Salvador Quintero"
type input "7308 De Soto Ave #13"
type input "91303"
type input "Canoga Park"
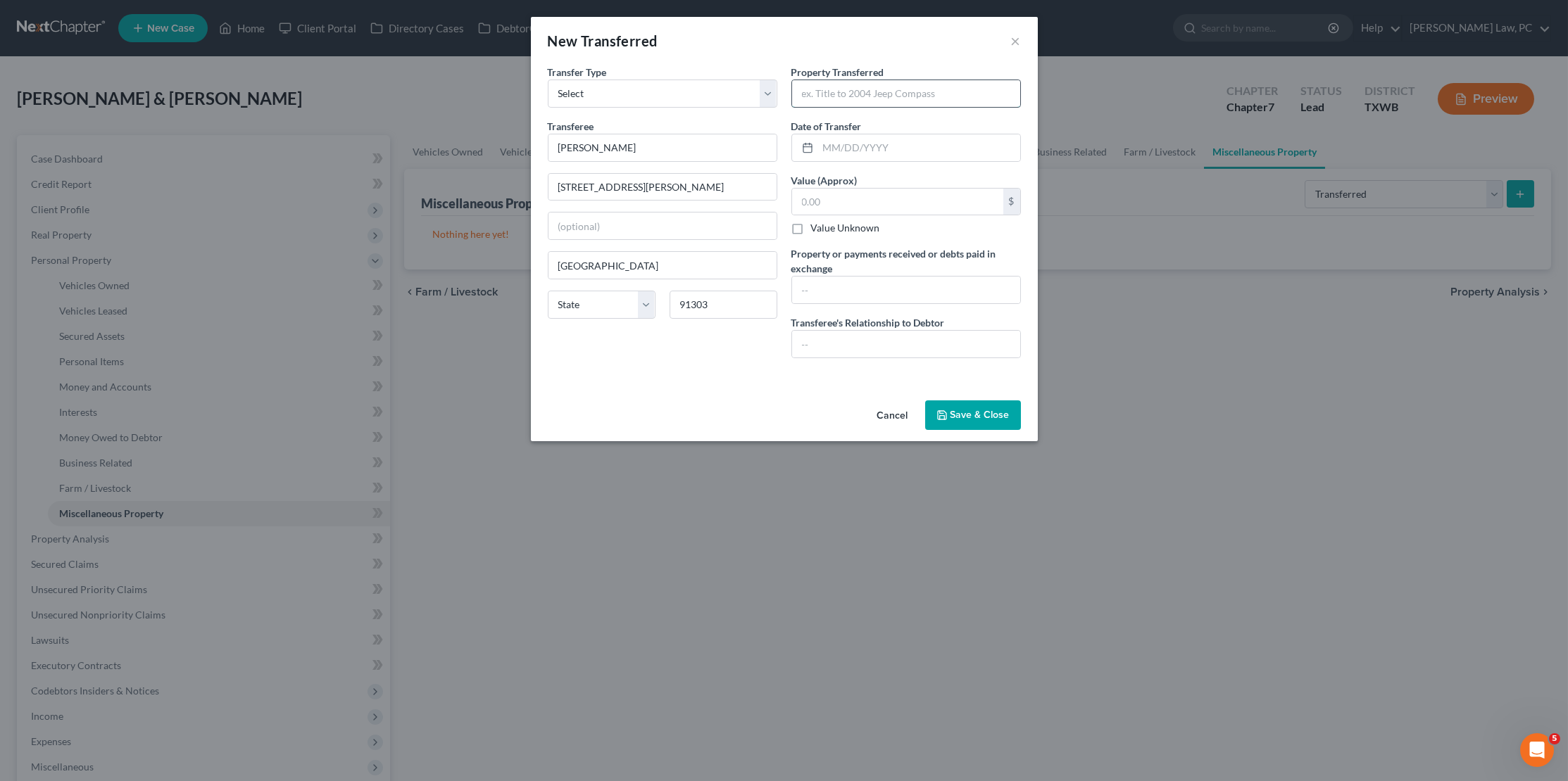
click at [917, 92] on input "text" at bounding box center [906, 93] width 228 height 27
type input "2011 Toyota RAV4"
click at [860, 144] on input "text" at bounding box center [919, 148] width 202 height 27
type input "04/01/2022"
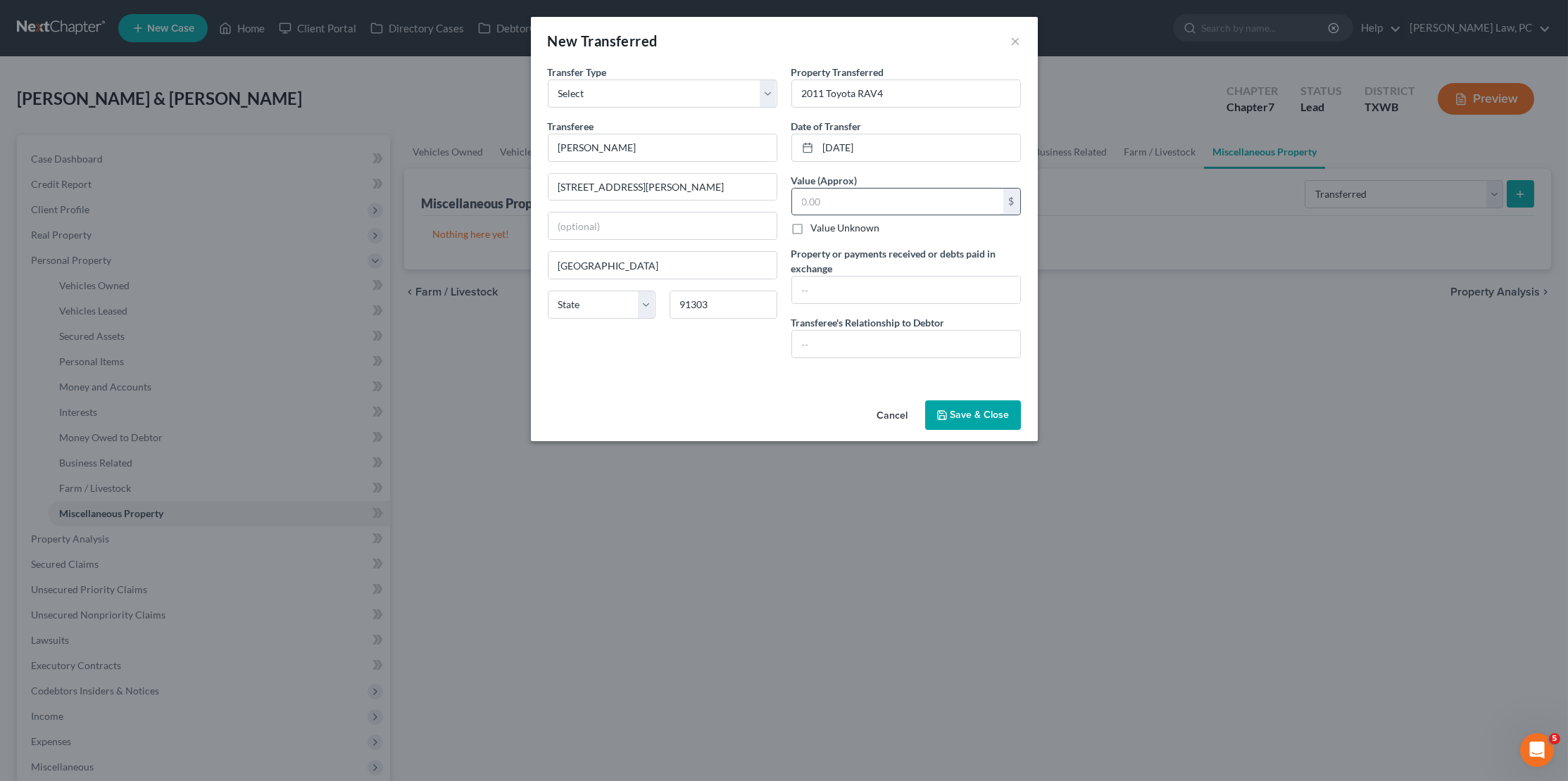
click at [858, 199] on input "text" at bounding box center [897, 201] width 211 height 27
type input "7,000"
click at [996, 405] on button "Save & Close" at bounding box center [972, 415] width 96 height 29
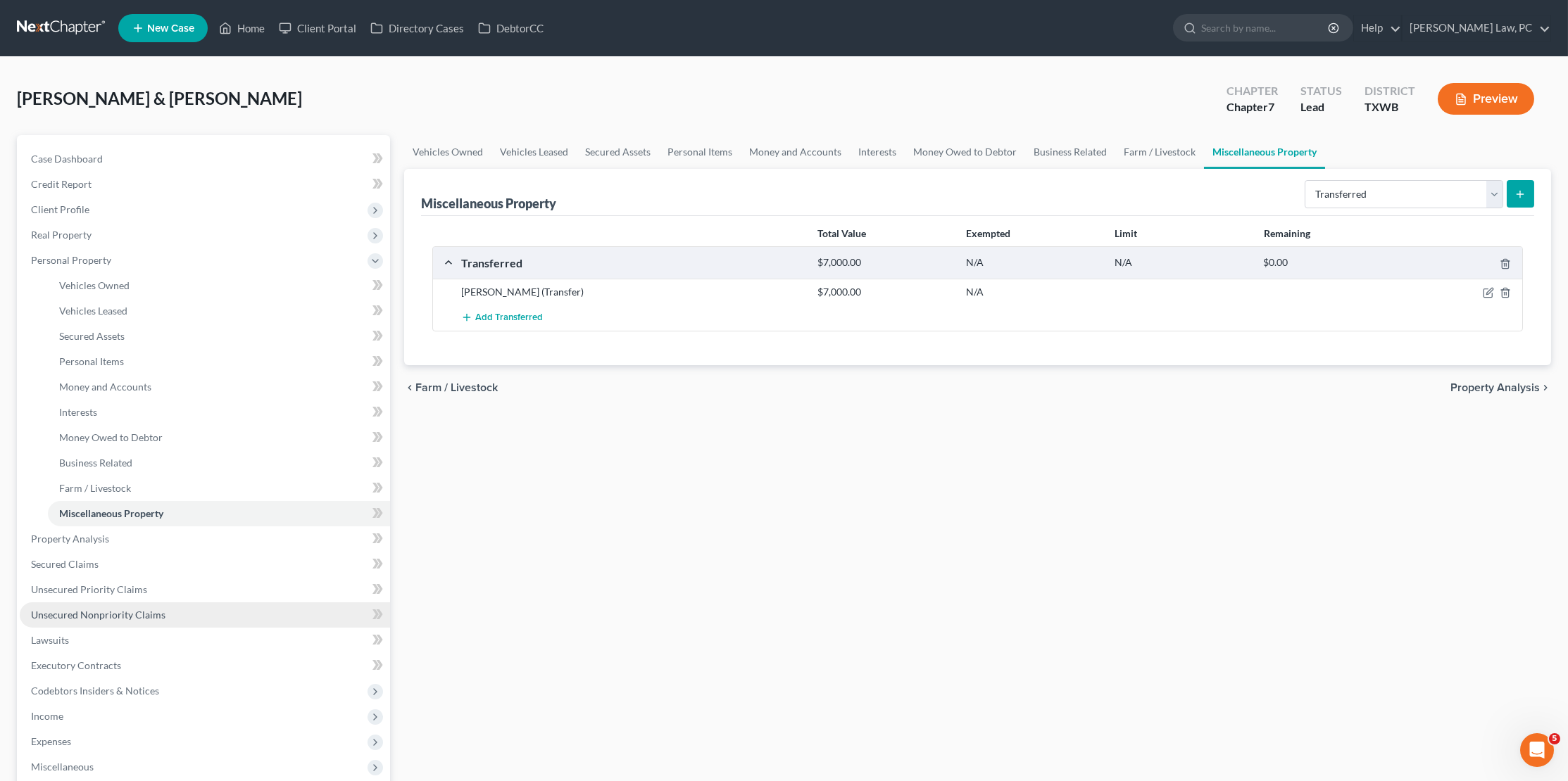
click at [121, 609] on span "Unsecured Nonpriority Claims" at bounding box center [99, 615] width 135 height 12
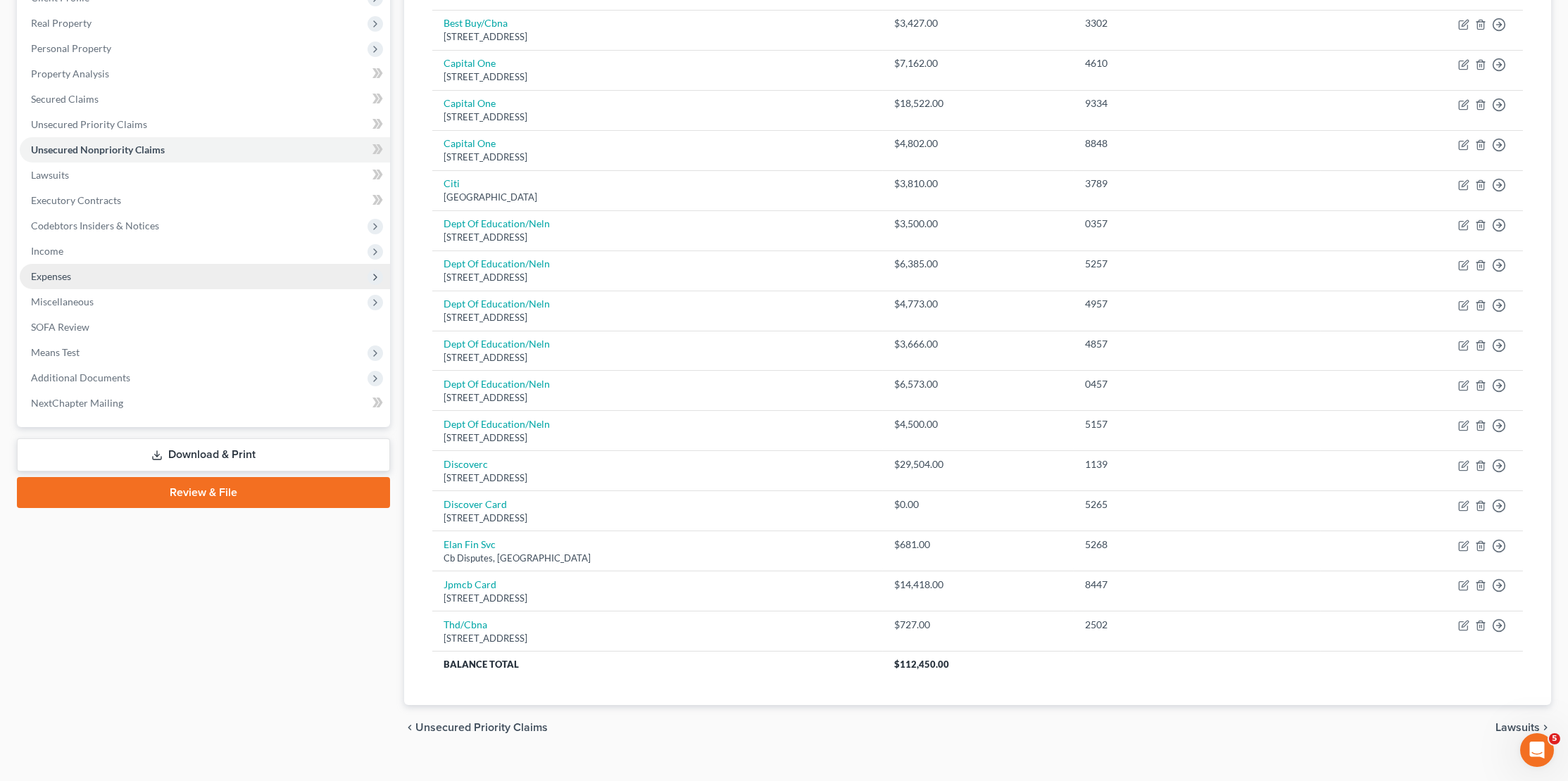
scroll to position [211, 0]
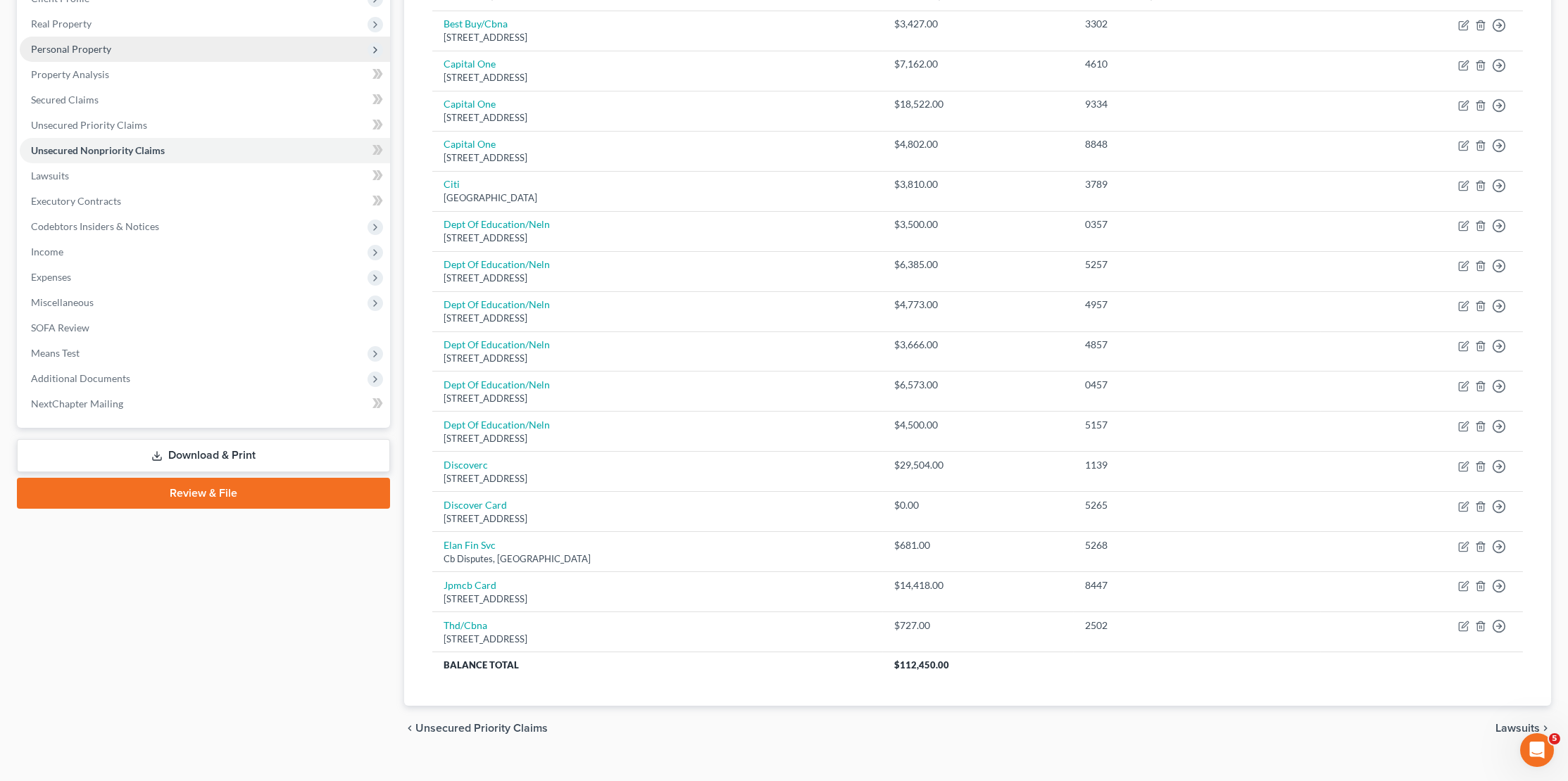
click at [97, 44] on span "Personal Property" at bounding box center [71, 49] width 80 height 12
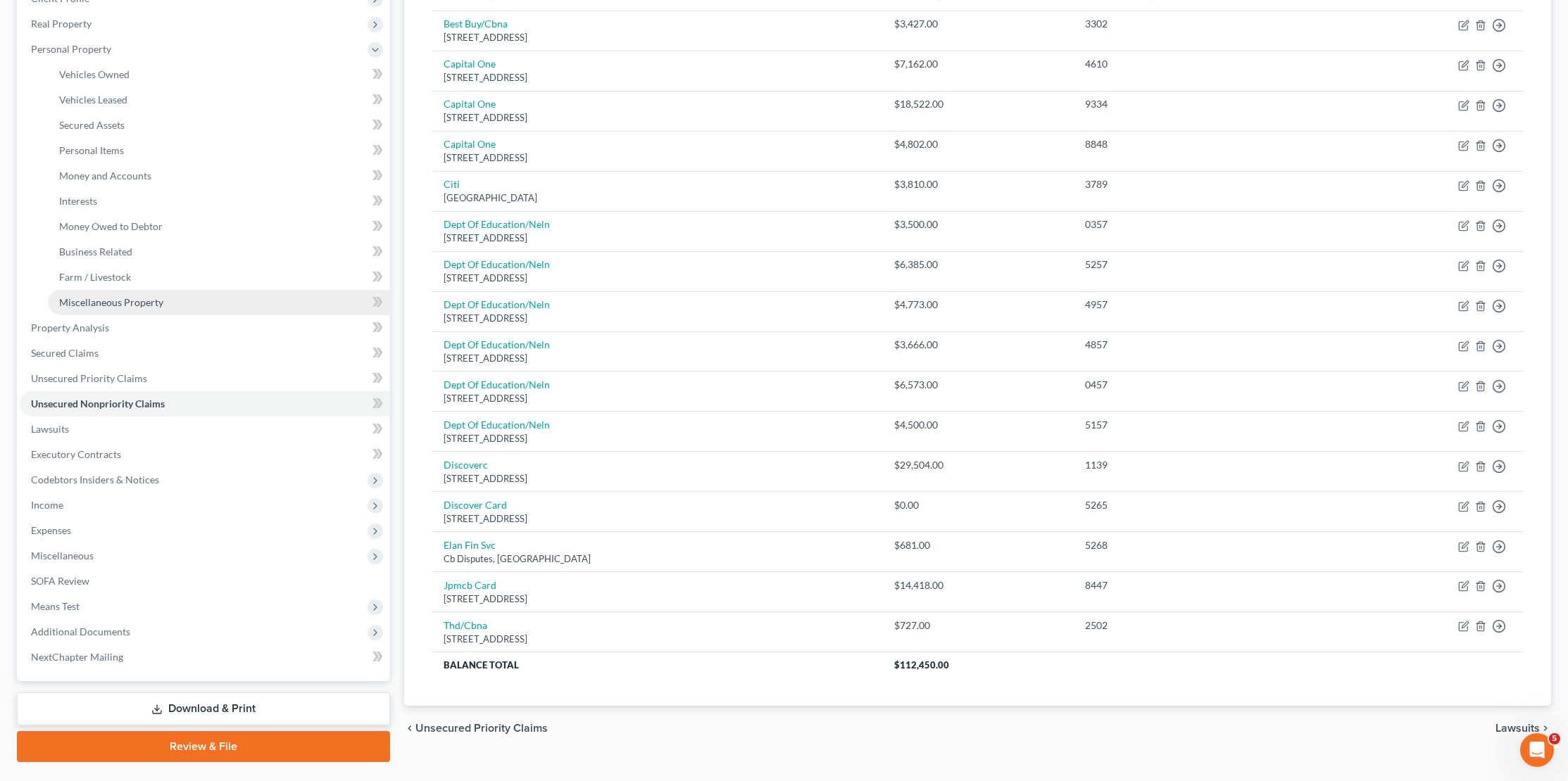
click at [98, 296] on span "Miscellaneous Property" at bounding box center [111, 302] width 105 height 12
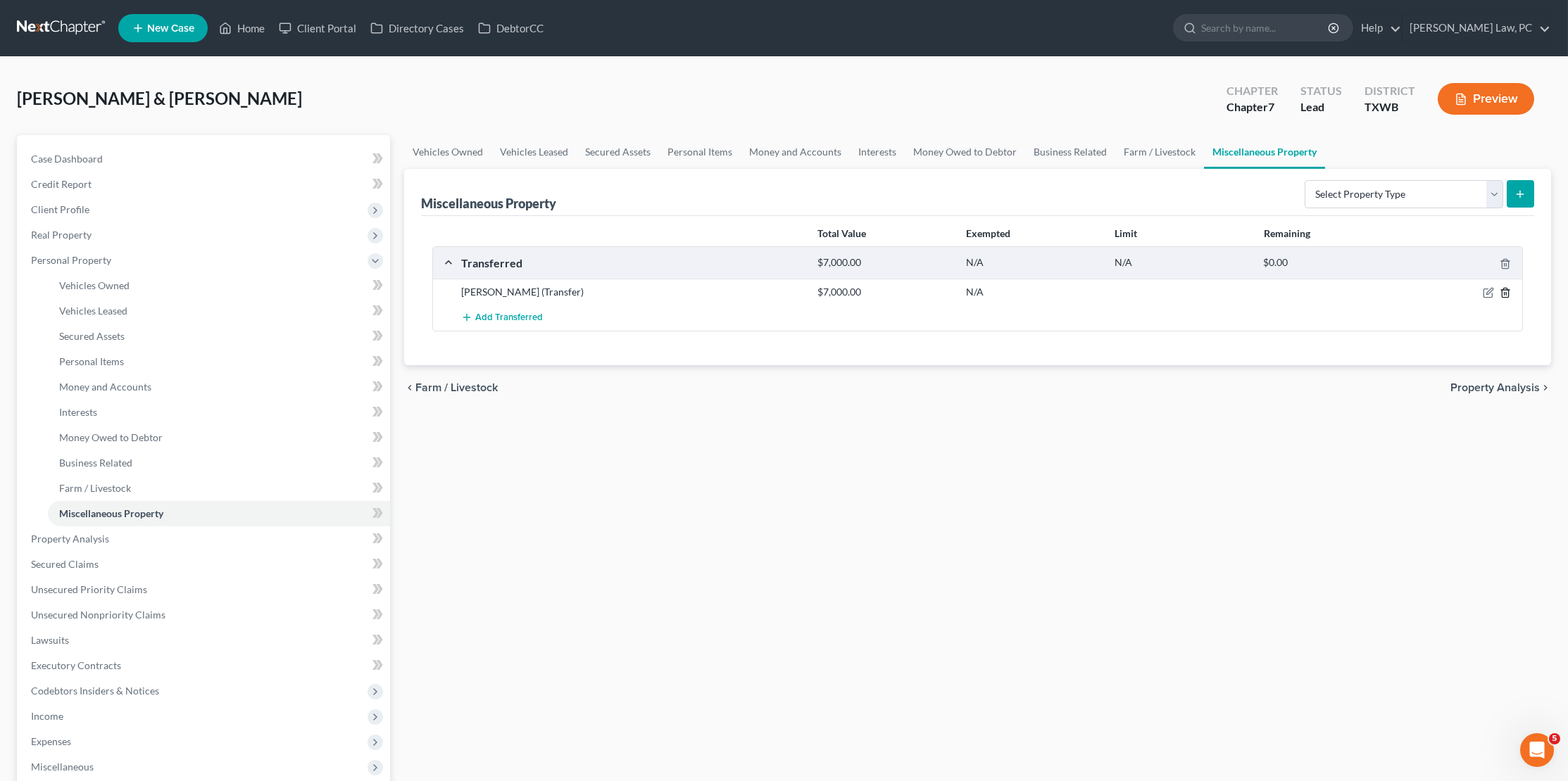
click at [1504, 290] on polyline "button" at bounding box center [1505, 290] width 9 height 0
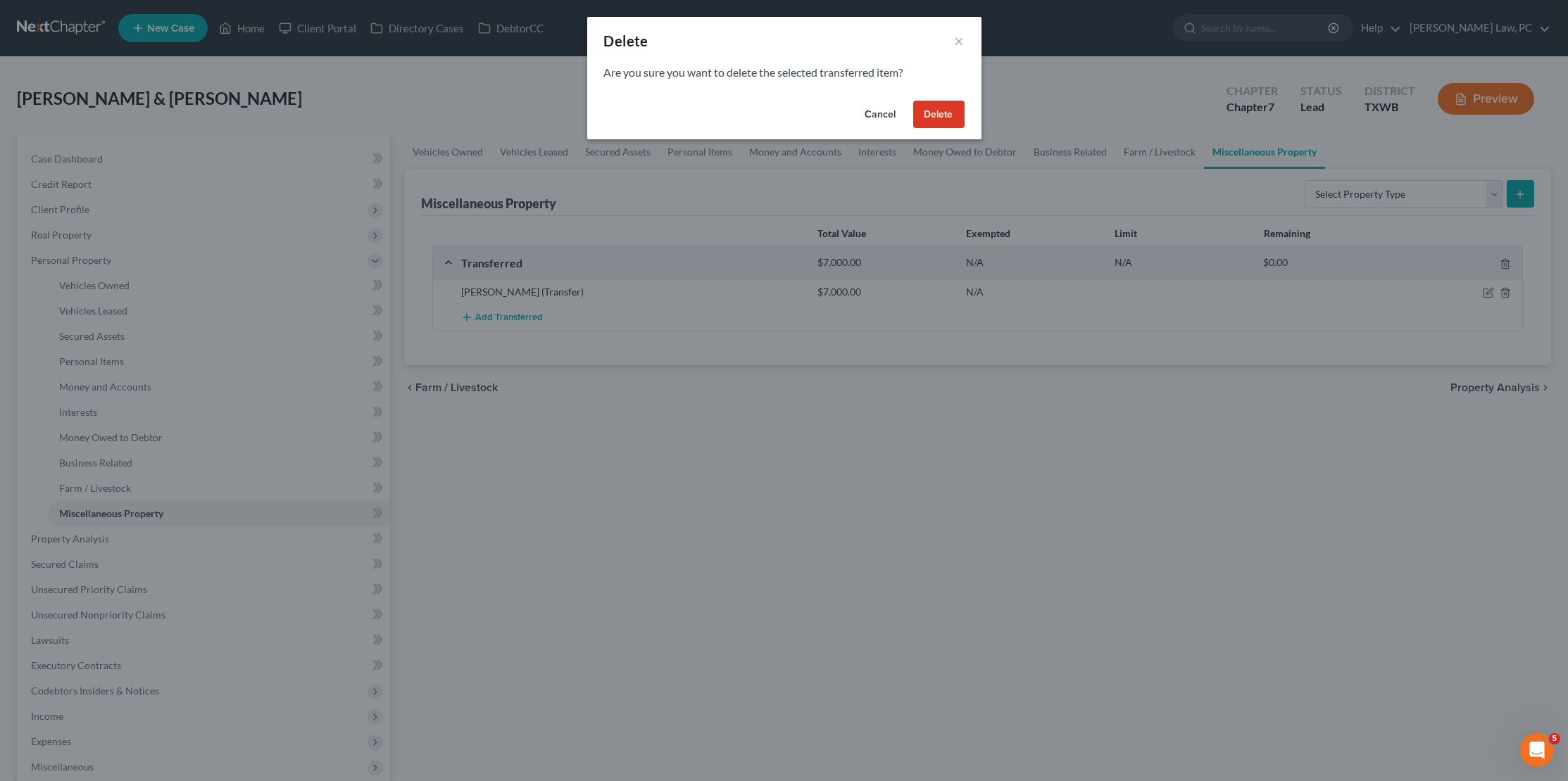
click at [954, 111] on button "Delete" at bounding box center [938, 114] width 51 height 29
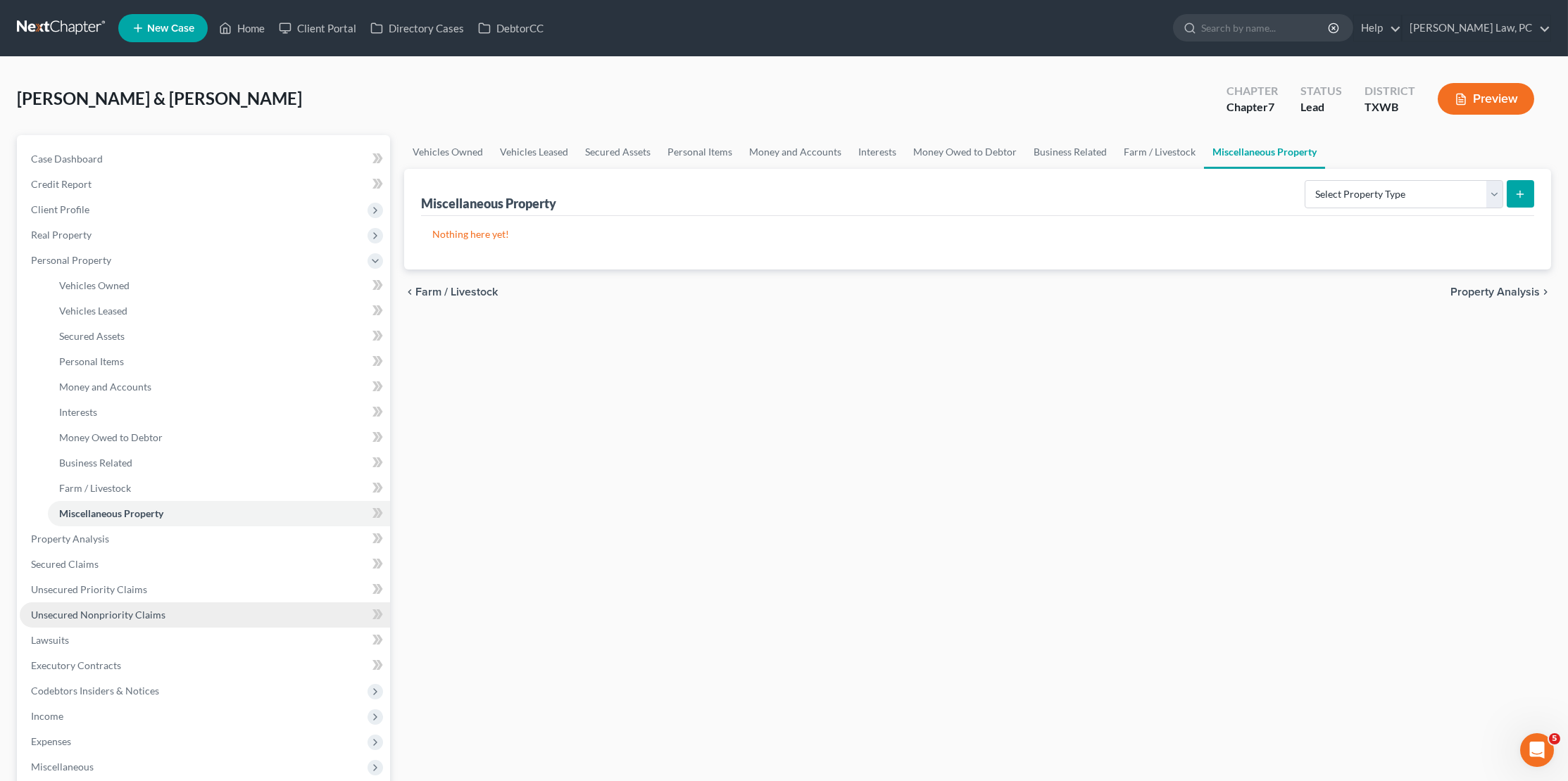
click at [90, 609] on span "Unsecured Nonpriority Claims" at bounding box center [99, 615] width 135 height 12
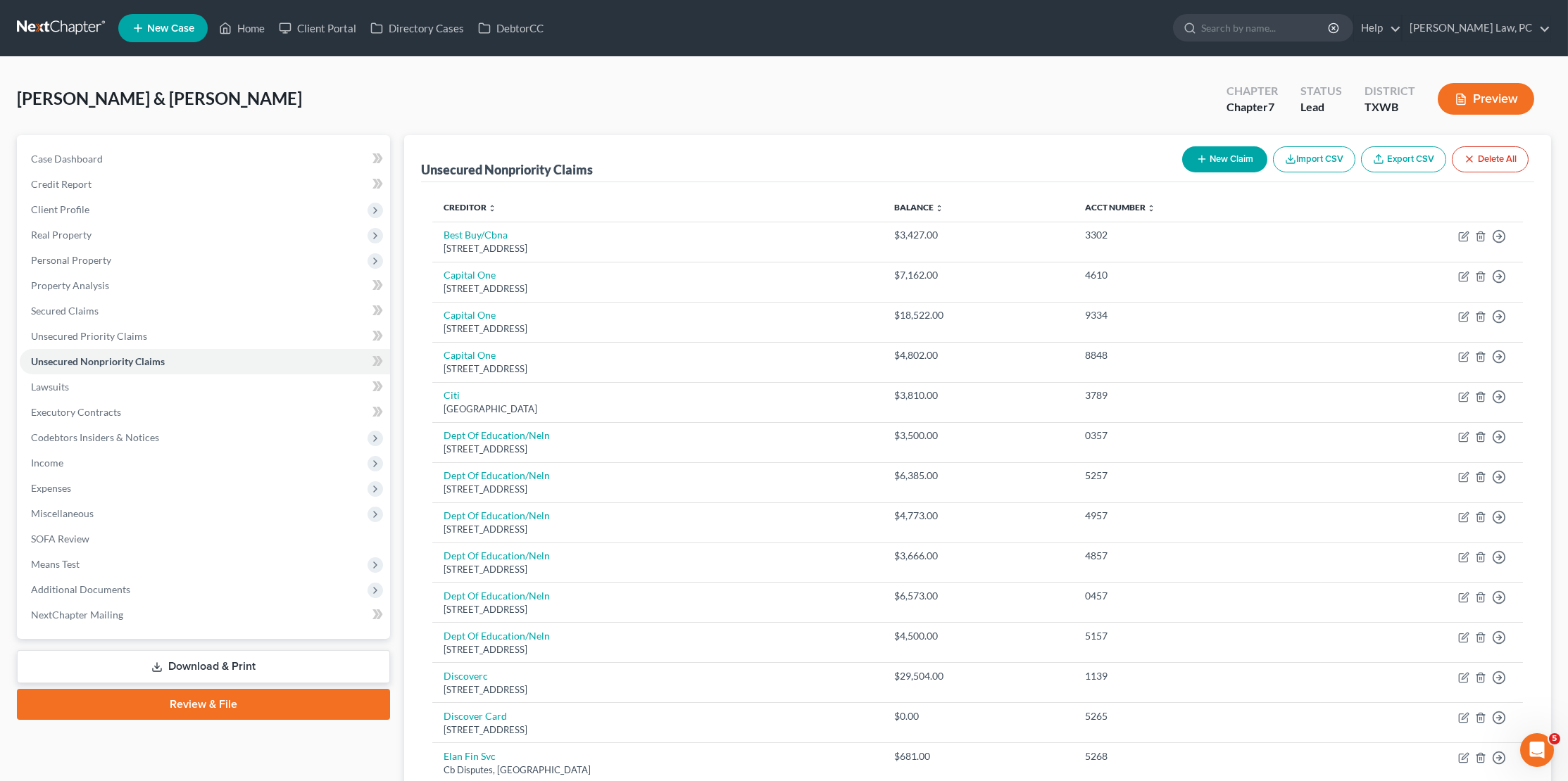
click at [1227, 167] on button "New Claim" at bounding box center [1224, 159] width 86 height 26
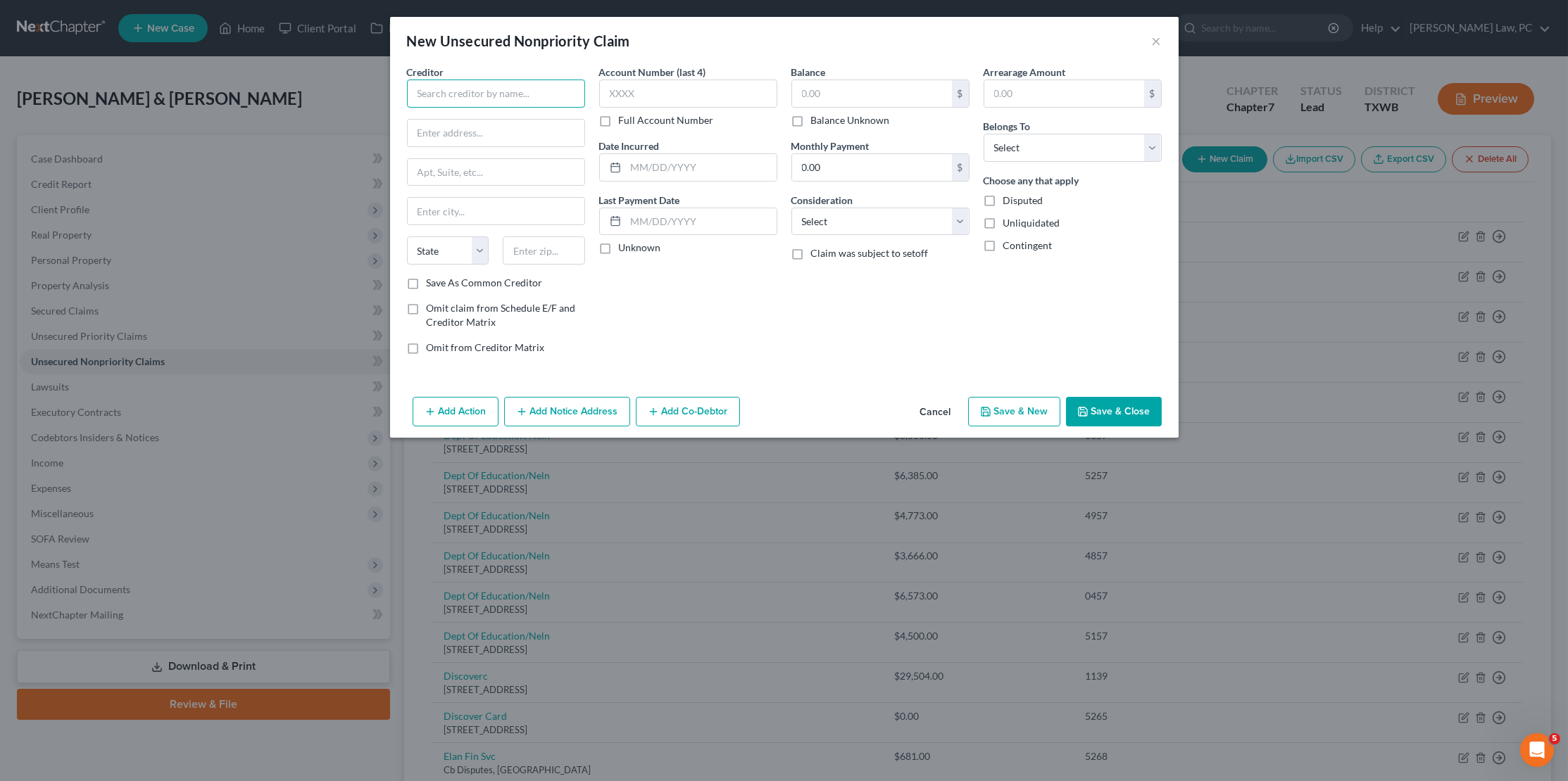
click at [476, 83] on input "text" at bounding box center [496, 93] width 178 height 29
type input "Mercury Insurance Company"
click at [578, 406] on button "Add Notice Address" at bounding box center [567, 411] width 126 height 29
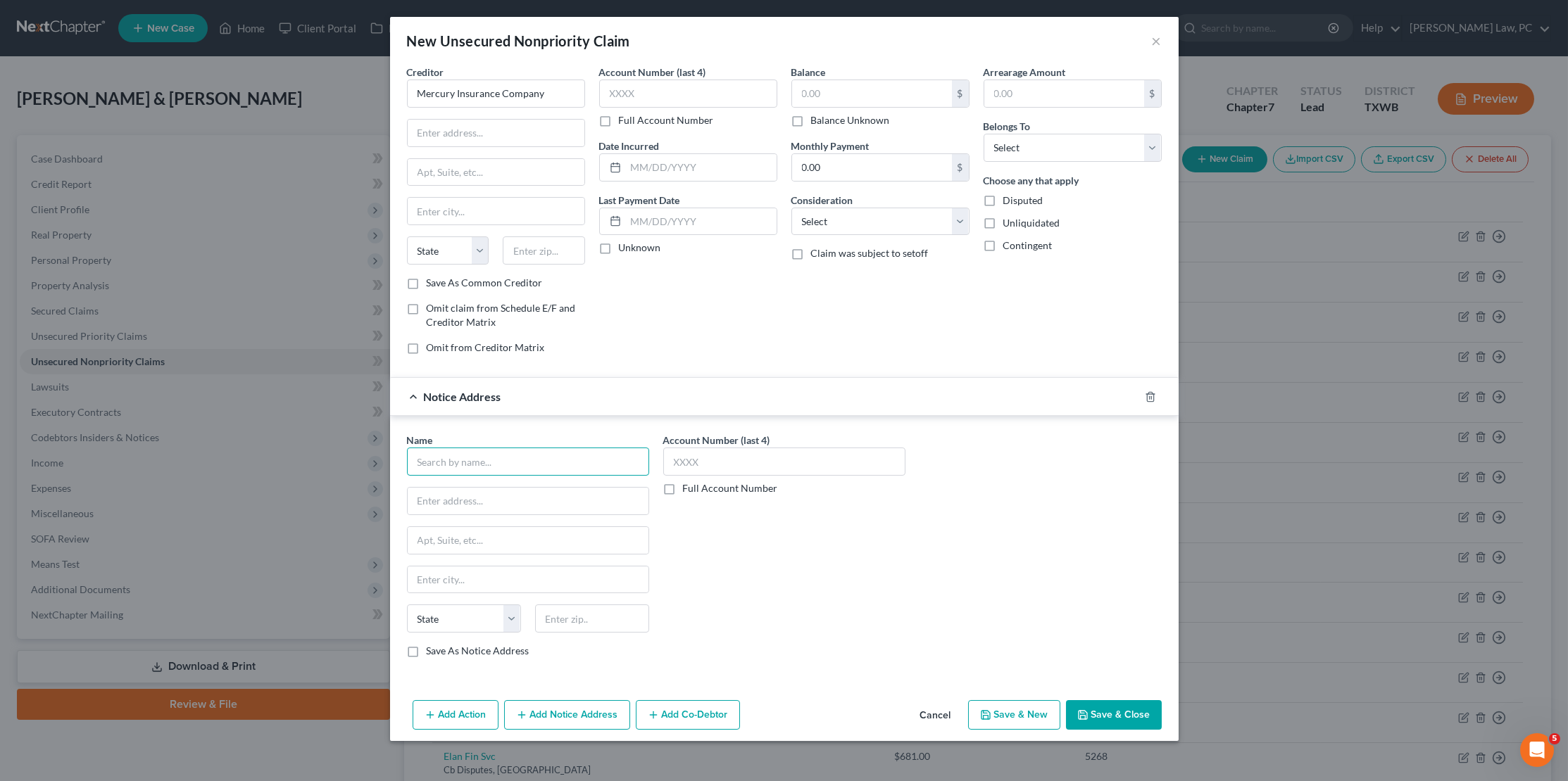
click at [510, 454] on input "text" at bounding box center [528, 461] width 242 height 29
click at [485, 455] on input "Ditchey Geiger,LLC" at bounding box center [528, 461] width 242 height 29
type input "Ditchey Geiger, LLC"
type input "7123Pearl Road"
type input "Suite 400"
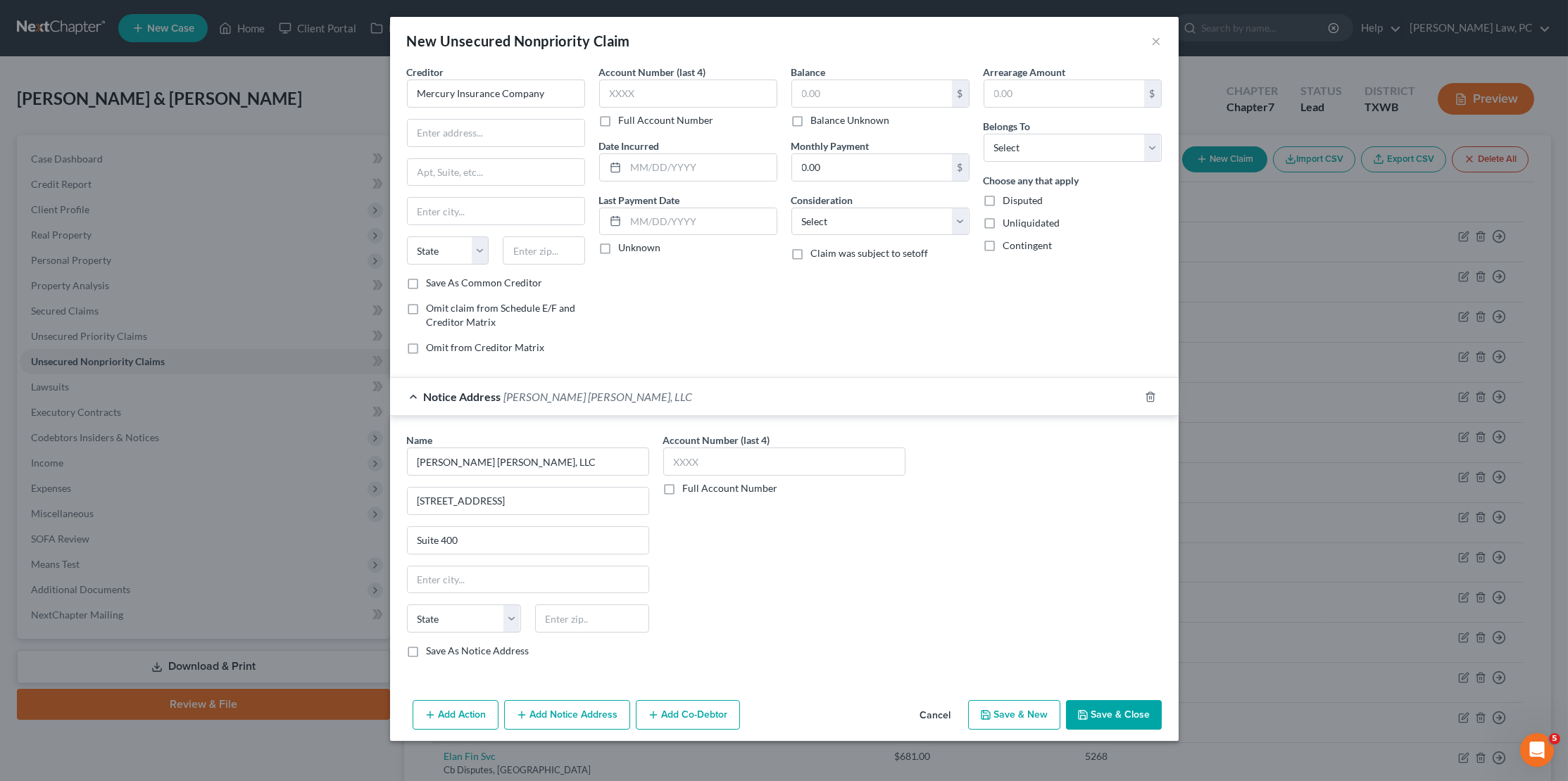
click at [575, 625] on div "State AL AK AR AZ CA CO CT DE DC FL GA GU HI ID IL IN IA KS KY LA ME MD MA MI M…" at bounding box center [528, 625] width 256 height 40
type input "44130"
type input "Cleveland"
select select "36"
type input "0282"
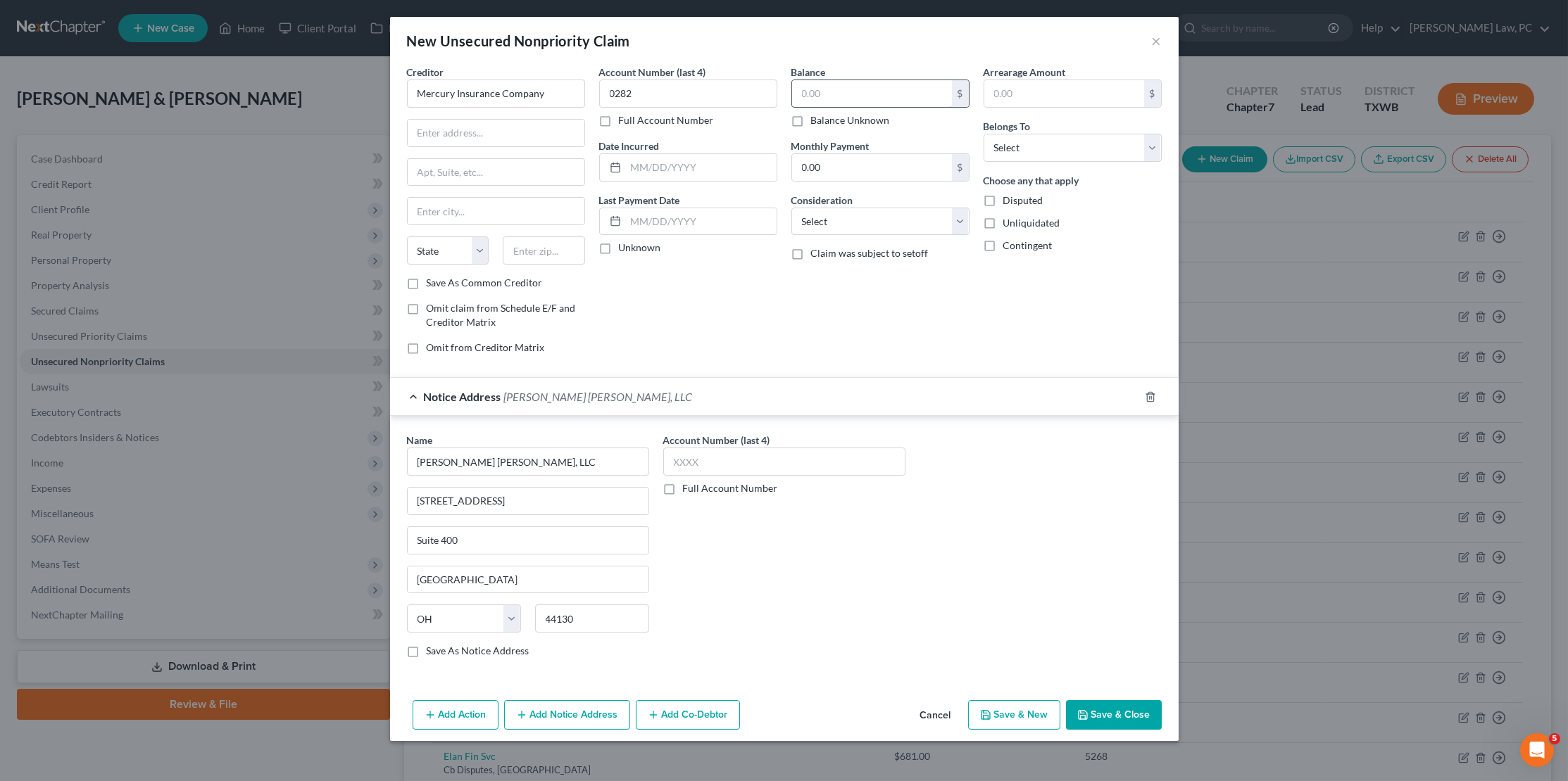
click at [883, 92] on input "text" at bounding box center [871, 93] width 160 height 27
type input "12,366.43"
select select "2"
select select "4"
click at [675, 162] on input "text" at bounding box center [701, 167] width 150 height 27
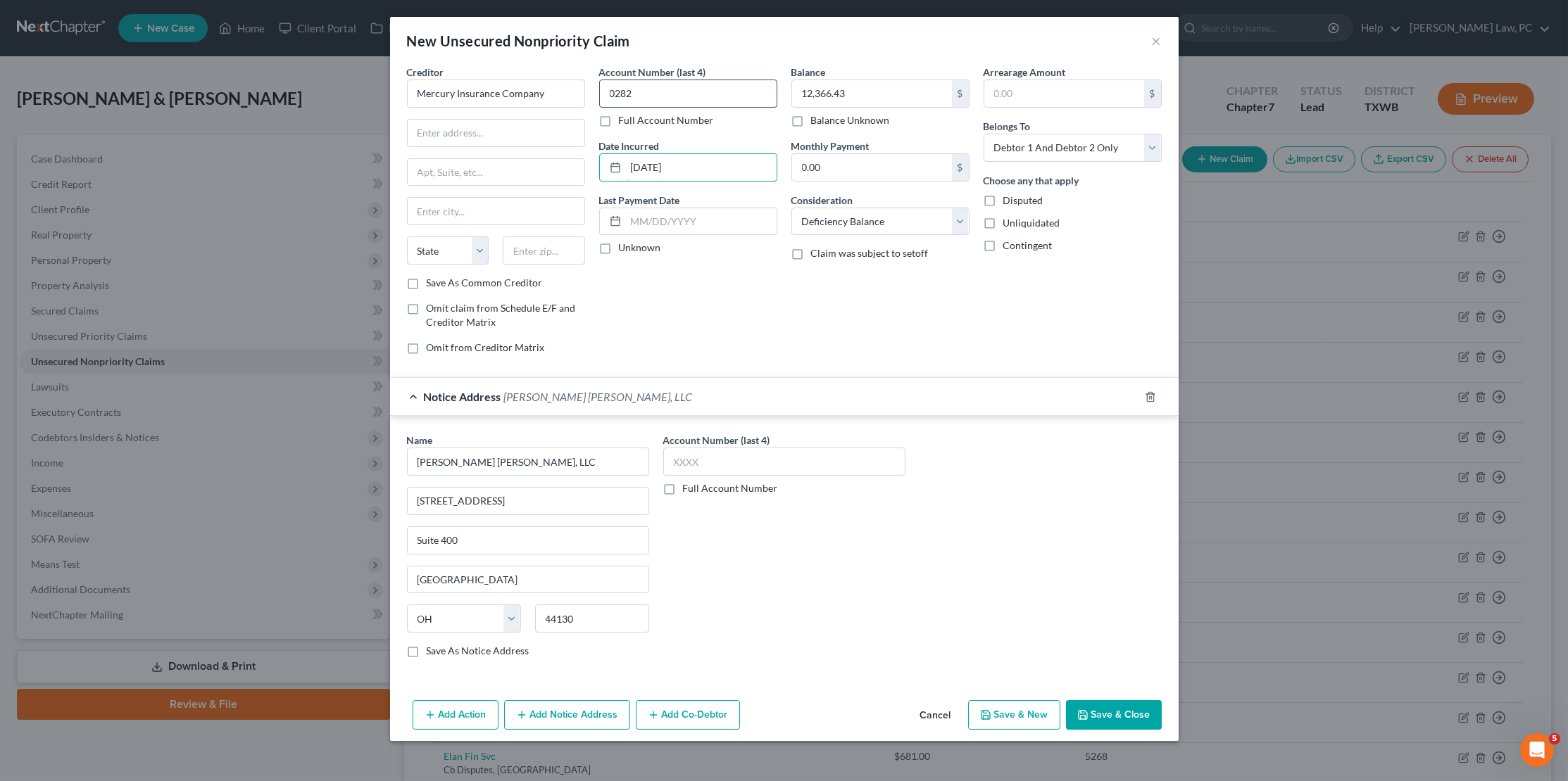
type input "02/02/2024"
drag, startPoint x: 643, startPoint y: 81, endPoint x: 666, endPoint y: 100, distance: 29.8
click at [666, 100] on input "0282" at bounding box center [688, 93] width 178 height 29
click at [484, 134] on input "text" at bounding box center [496, 132] width 176 height 27
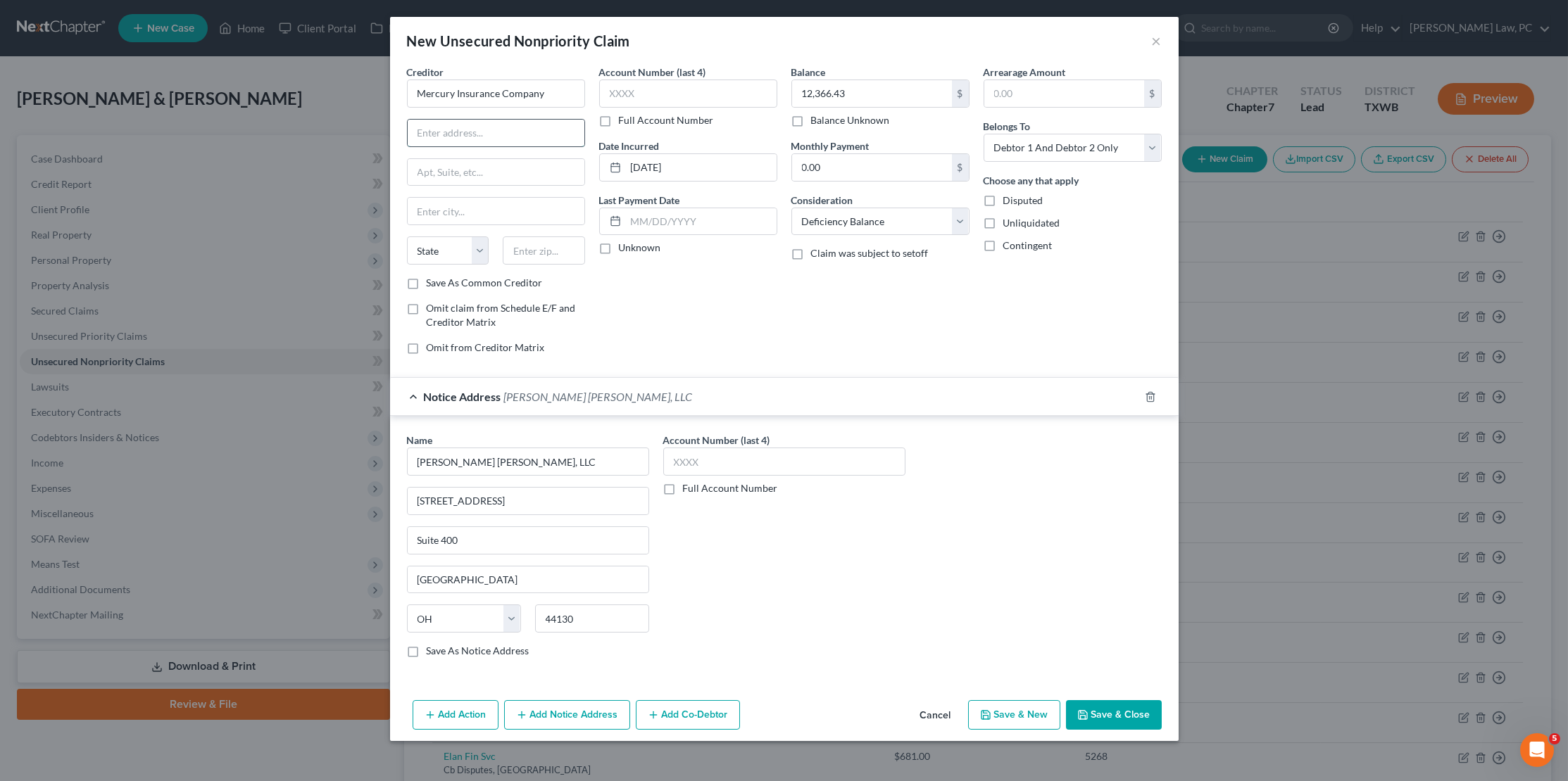
paste input "4484 Wilshire Boulevard"
type input "4484 Wilshire Boulevard"
type input "90010"
click at [506, 158] on div at bounding box center [496, 172] width 178 height 29
type input "Los Angeles"
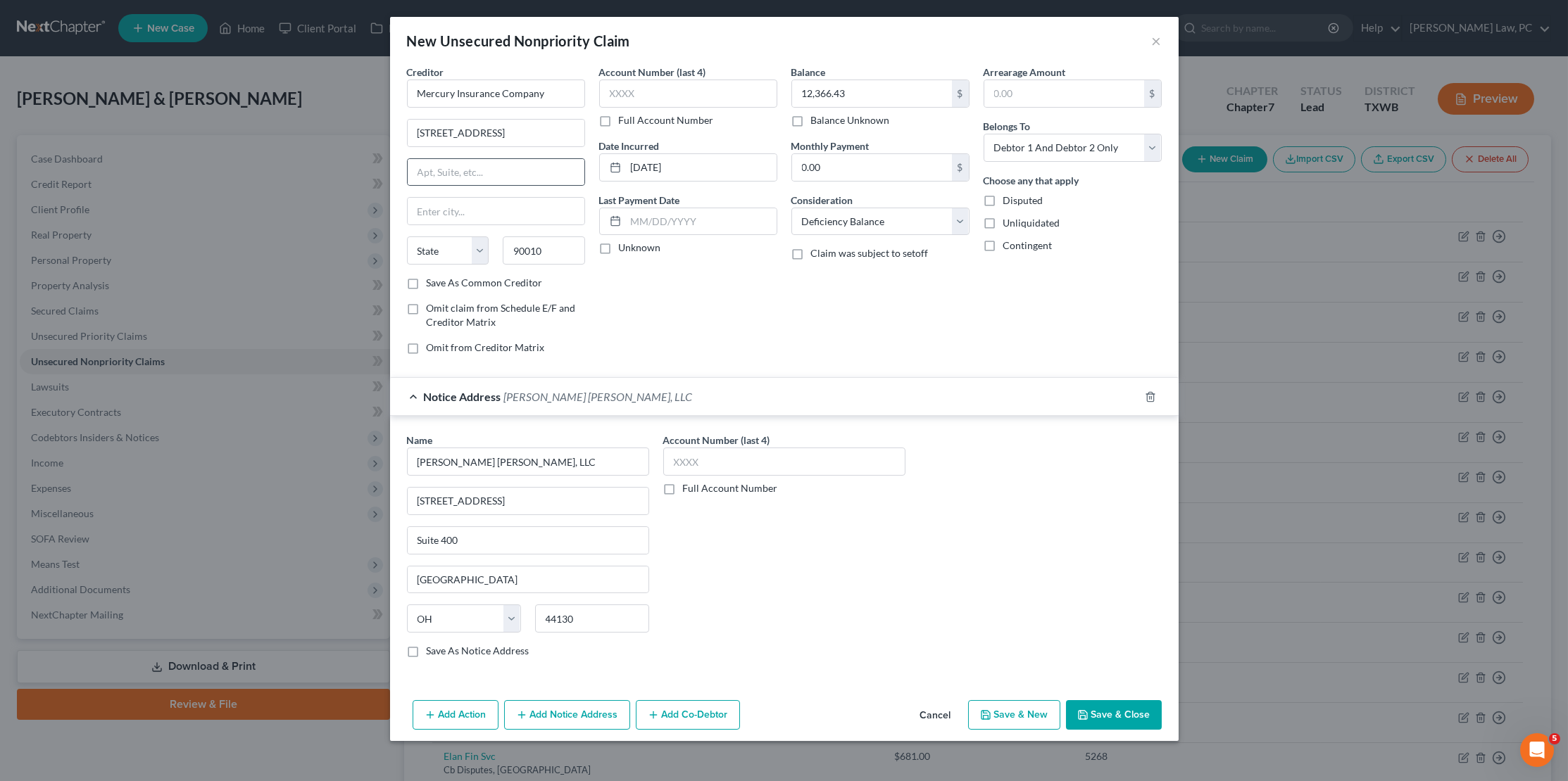
select select "4"
click at [1110, 702] on button "Save & Close" at bounding box center [1113, 714] width 96 height 29
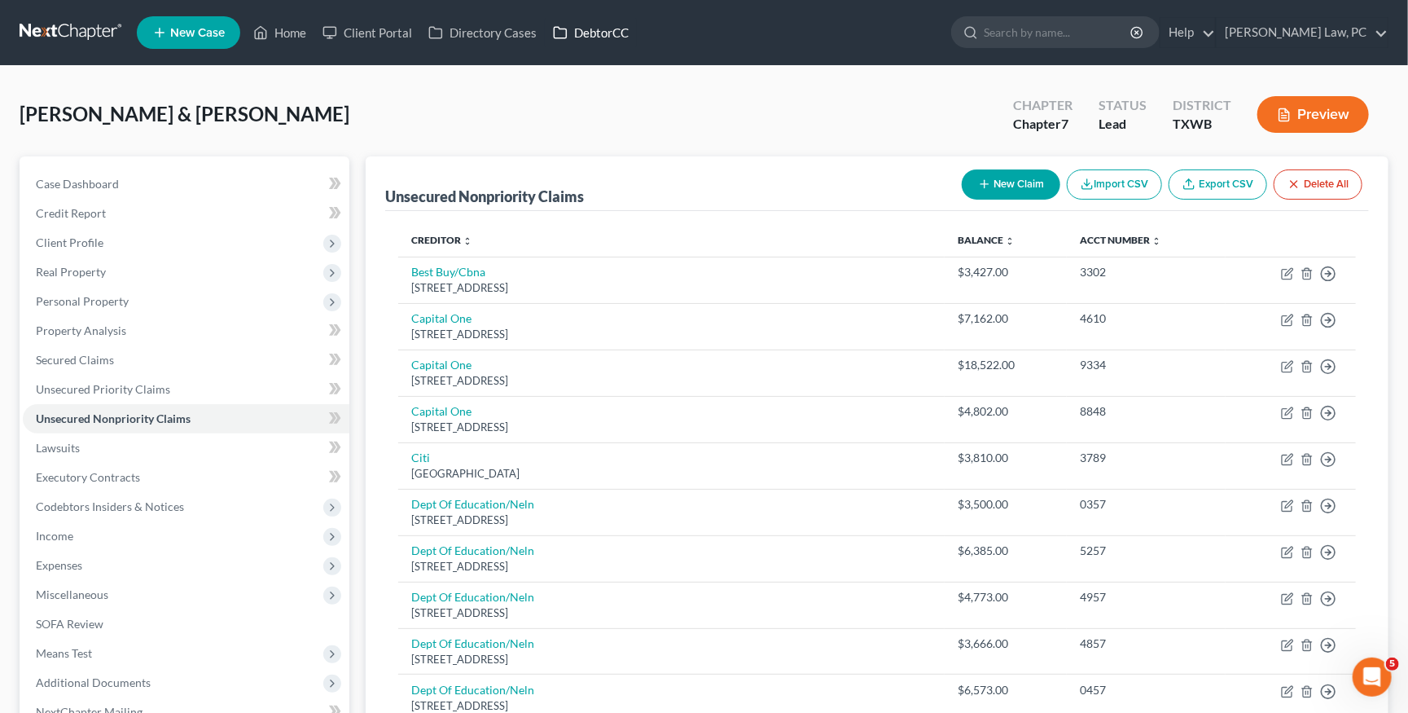
click at [601, 29] on link "DebtorCC" at bounding box center [591, 32] width 92 height 29
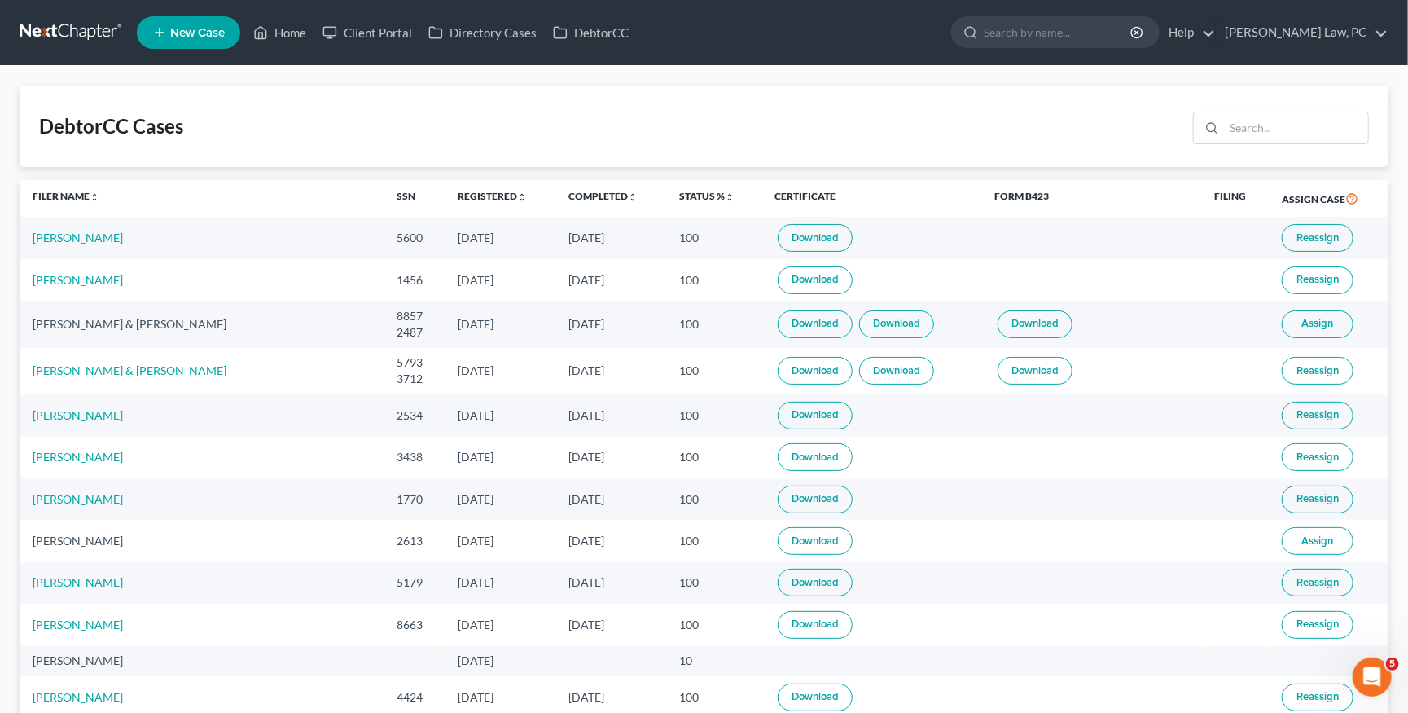
click at [72, 35] on link at bounding box center [72, 32] width 104 height 29
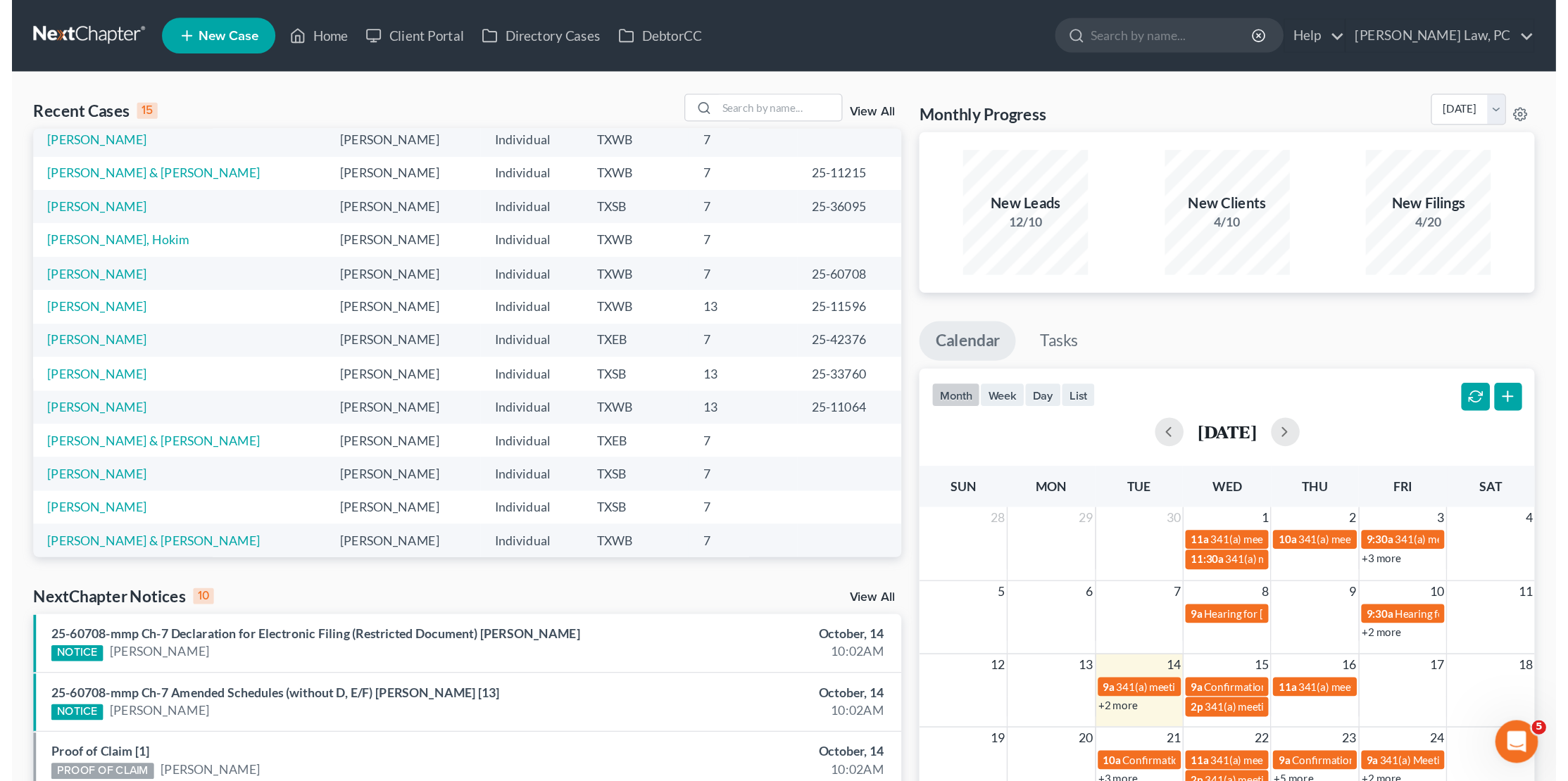
scroll to position [85, 0]
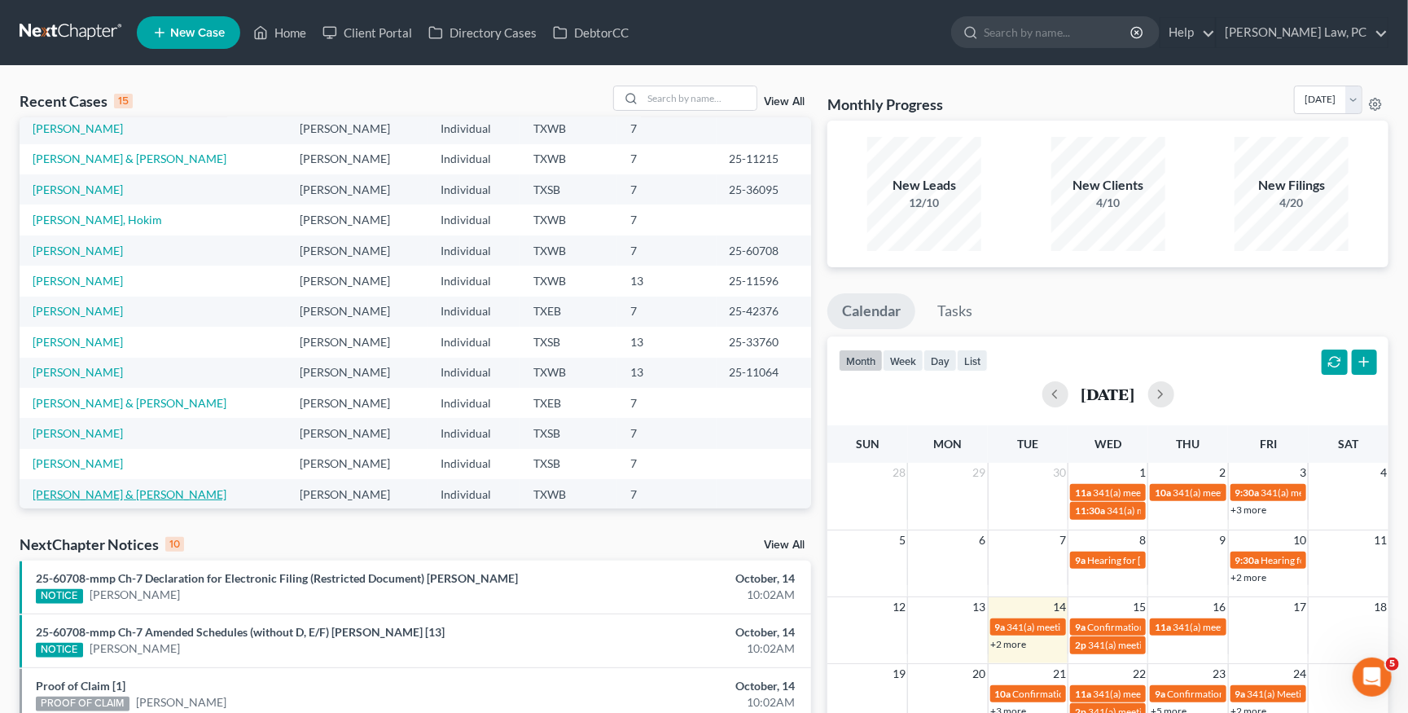
click at [90, 487] on link "[PERSON_NAME] & [PERSON_NAME]" at bounding box center [130, 494] width 194 height 14
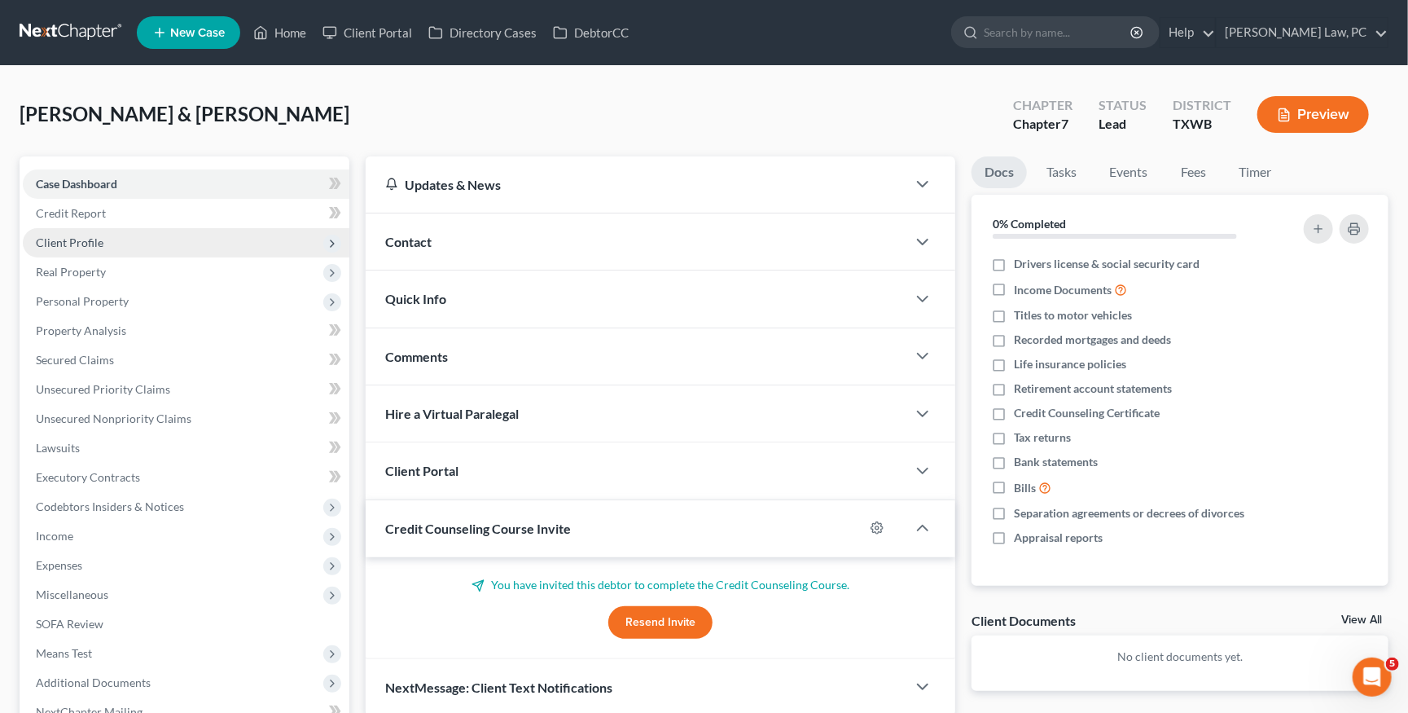
click at [147, 238] on span "Client Profile" at bounding box center [186, 242] width 327 height 29
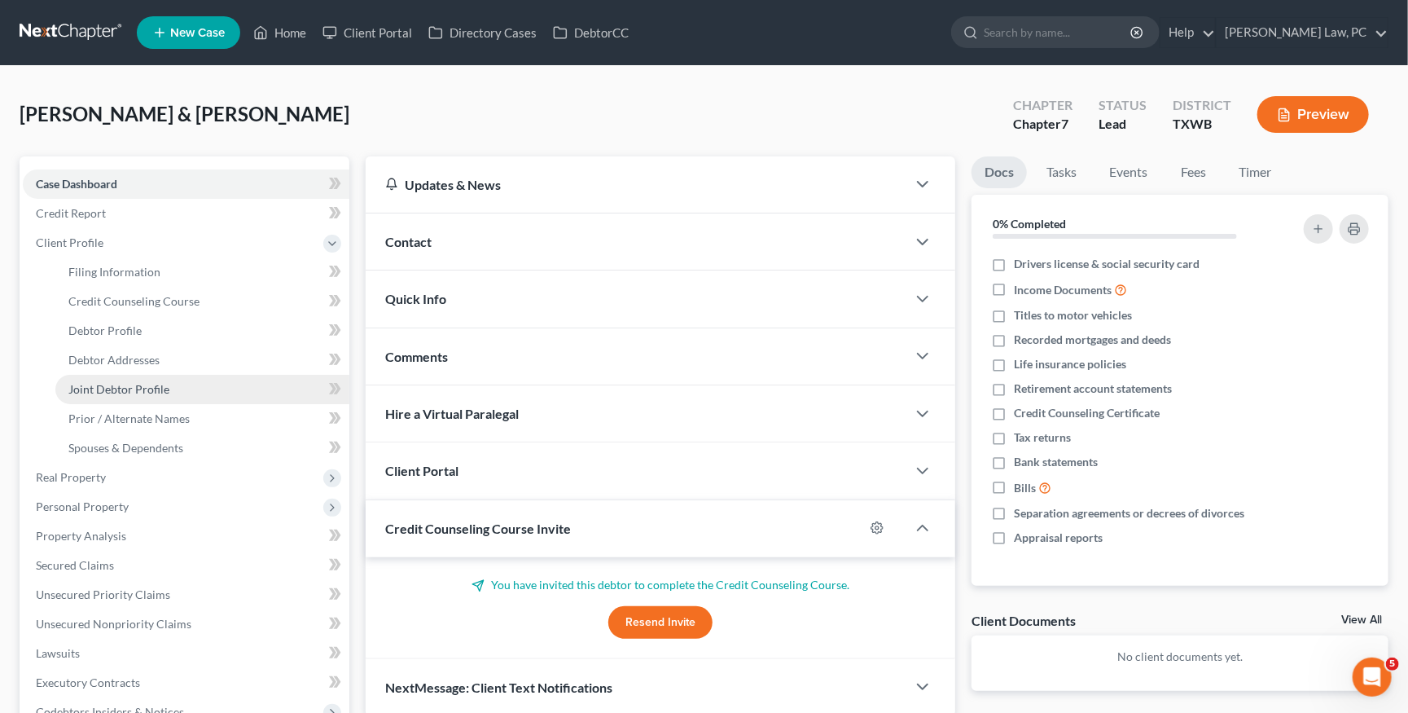
click at [162, 382] on span "Joint Debtor Profile" at bounding box center [118, 389] width 101 height 14
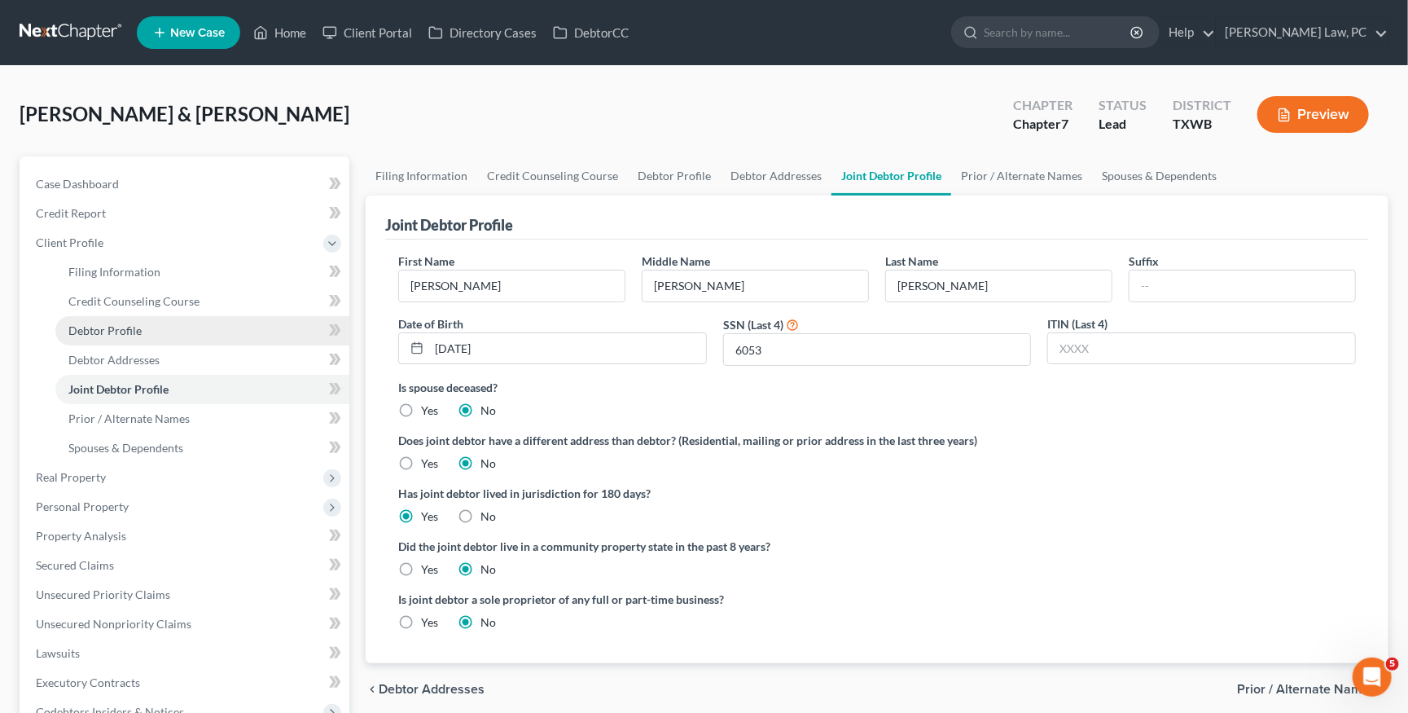
click at [155, 318] on link "Debtor Profile" at bounding box center [202, 330] width 294 height 29
select select "1"
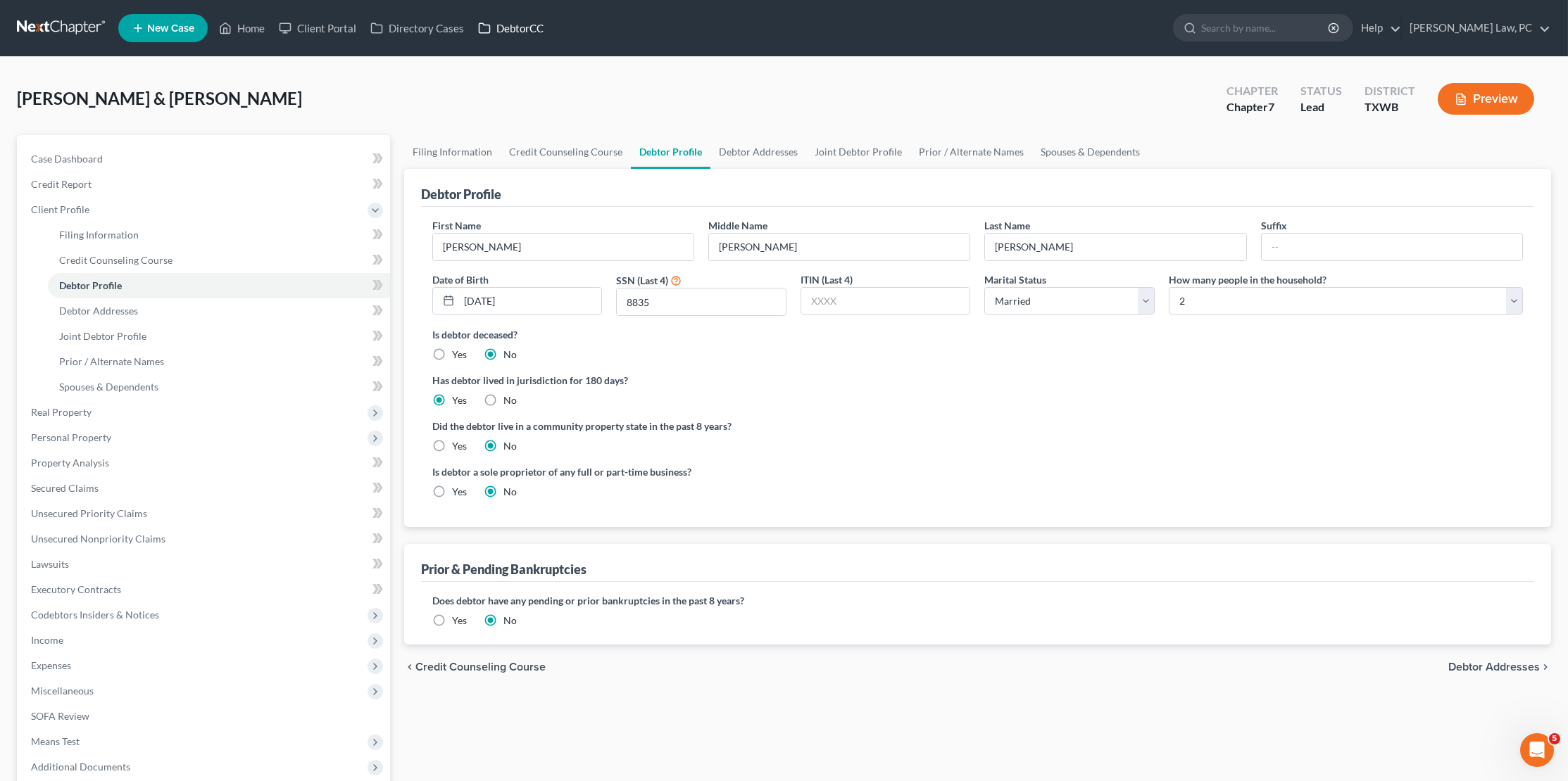
click at [518, 25] on link "DebtorCC" at bounding box center [511, 28] width 80 height 25
